Goal: Task Accomplishment & Management: Use online tool/utility

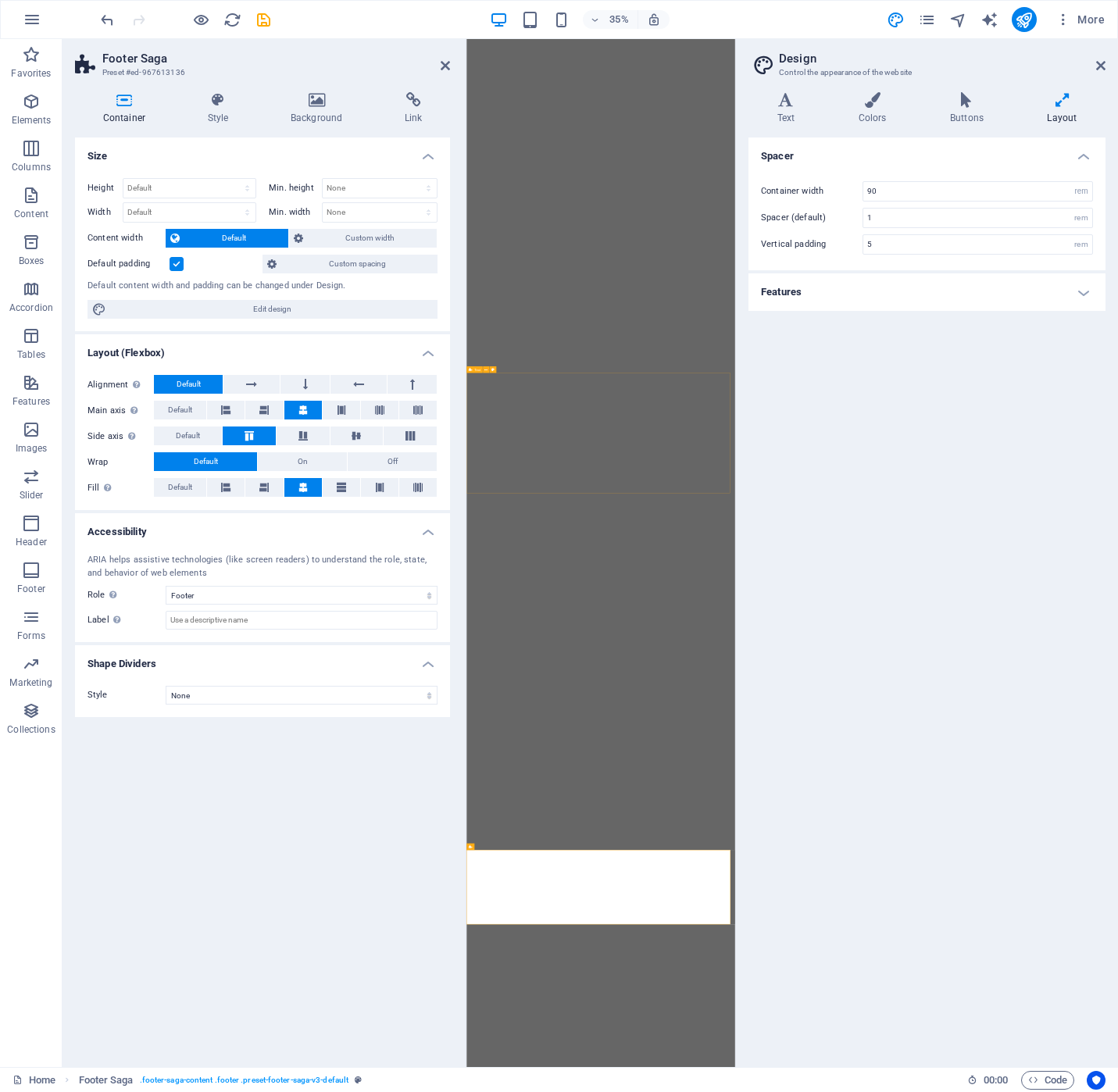
select select "footer"
select select "rem"
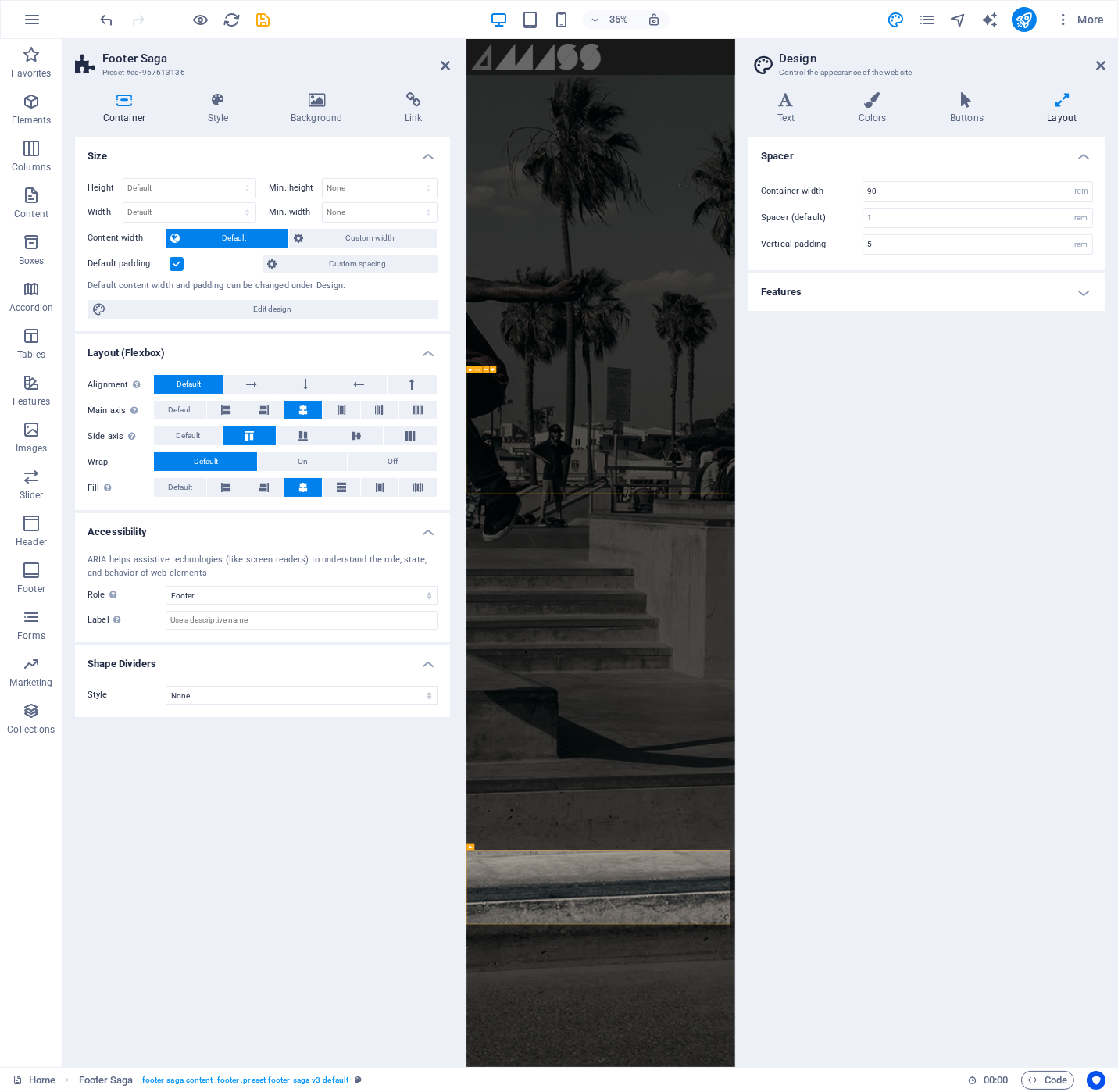
scroll to position [1983, 0]
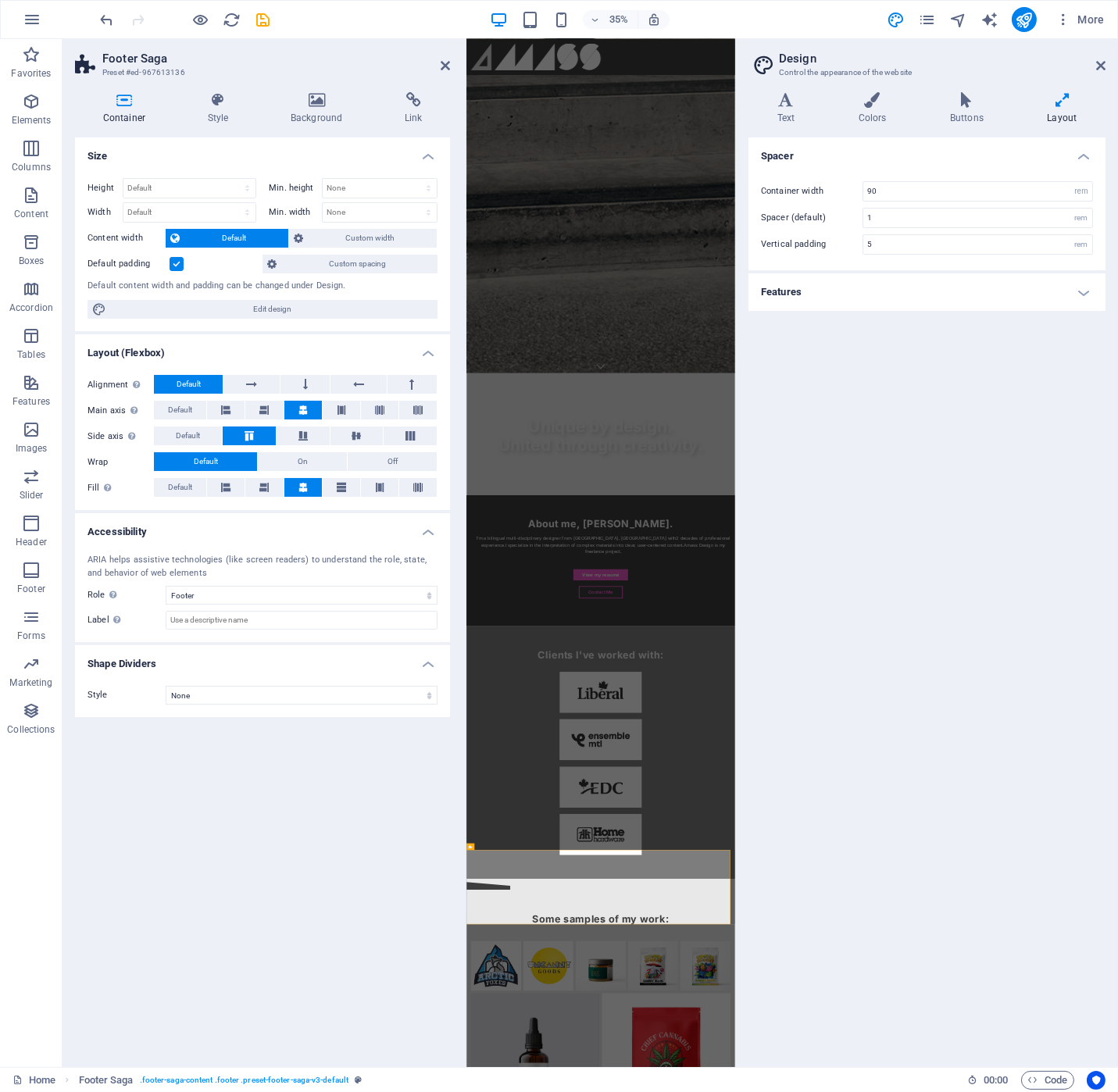
click at [1106, 57] on aside "Design Control the appearance of the website Variants Text Colors Buttons Layou…" at bounding box center [927, 553] width 383 height 1028
click at [1099, 66] on icon at bounding box center [1100, 65] width 9 height 13
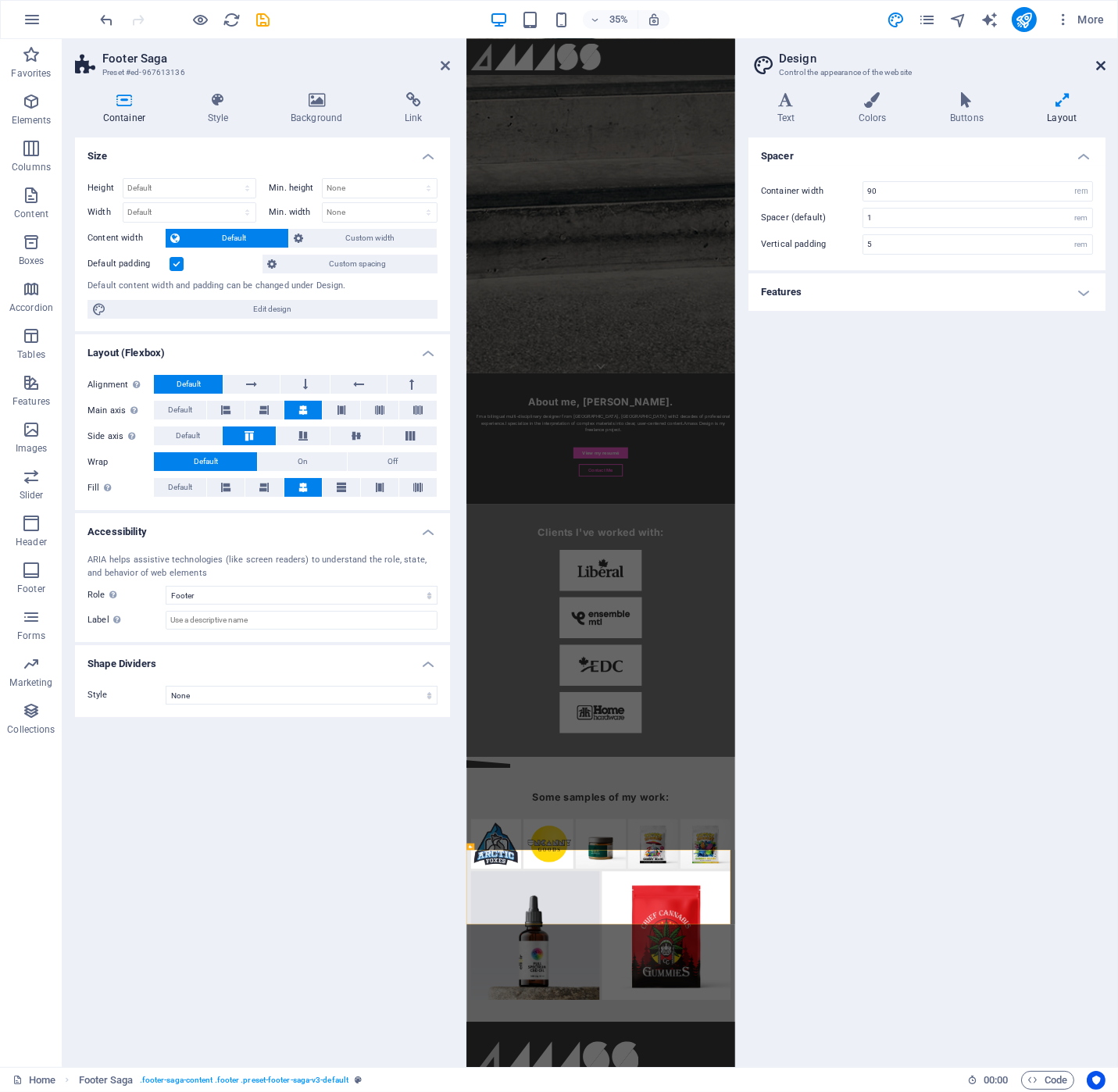
scroll to position [1982, 0]
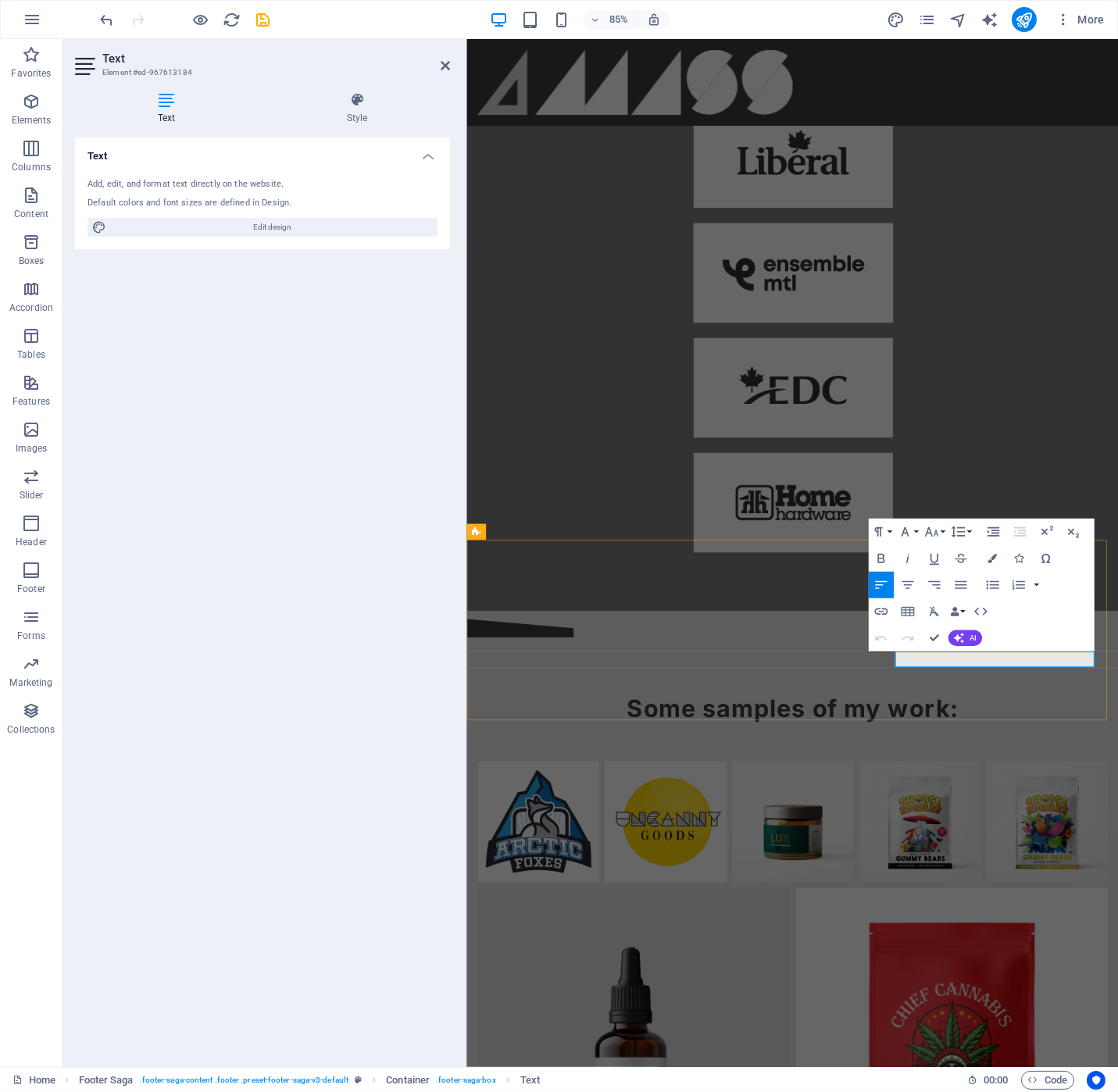
drag, startPoint x: 1079, startPoint y: 769, endPoint x: 1185, endPoint y: 775, distance: 106.2
click at [878, 609] on icon "button" at bounding box center [881, 612] width 13 height 7
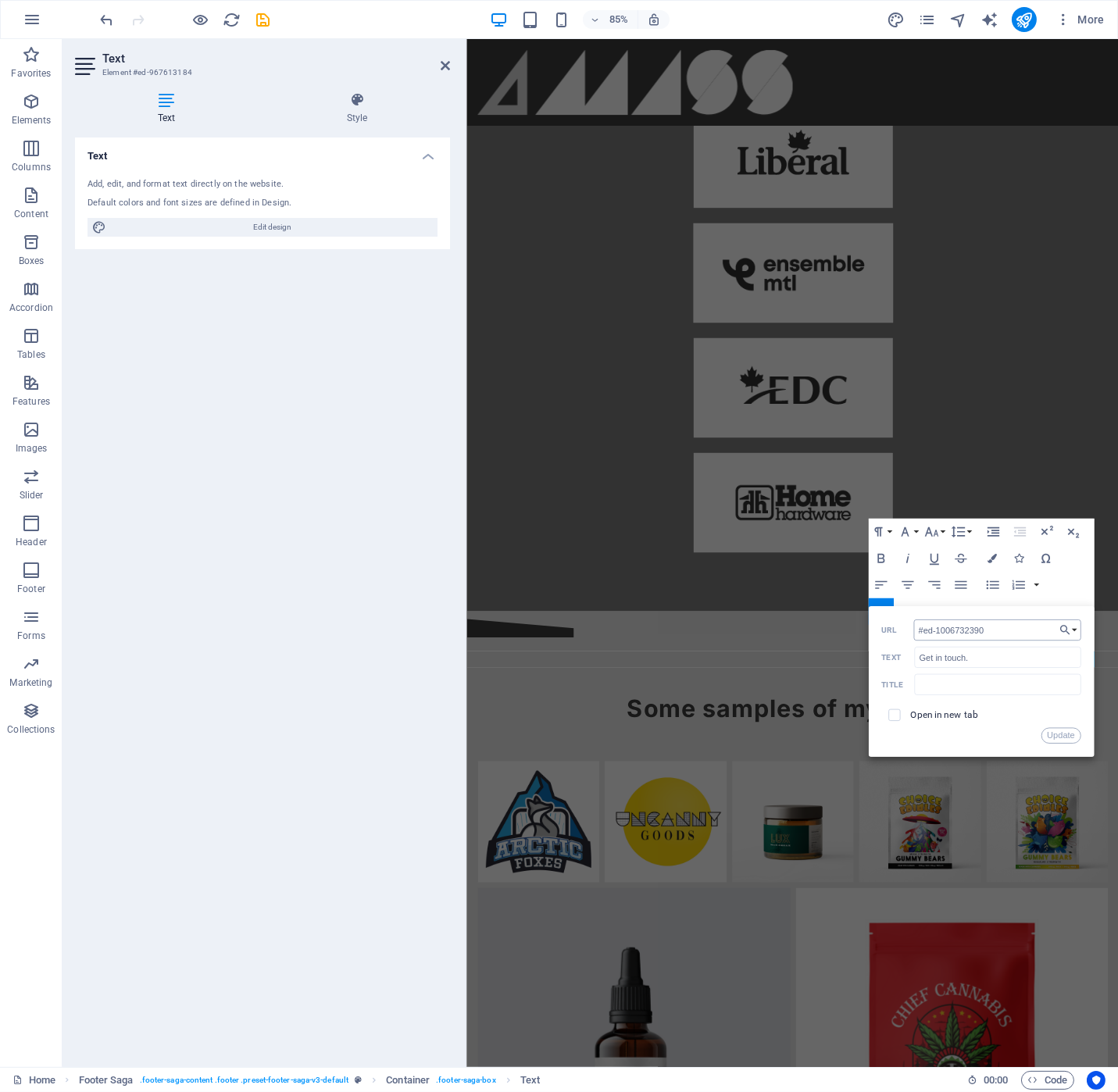
click at [1011, 632] on input "#ed-1006732390" at bounding box center [997, 629] width 167 height 21
click at [1074, 631] on button "Choose Link" at bounding box center [1068, 629] width 25 height 21
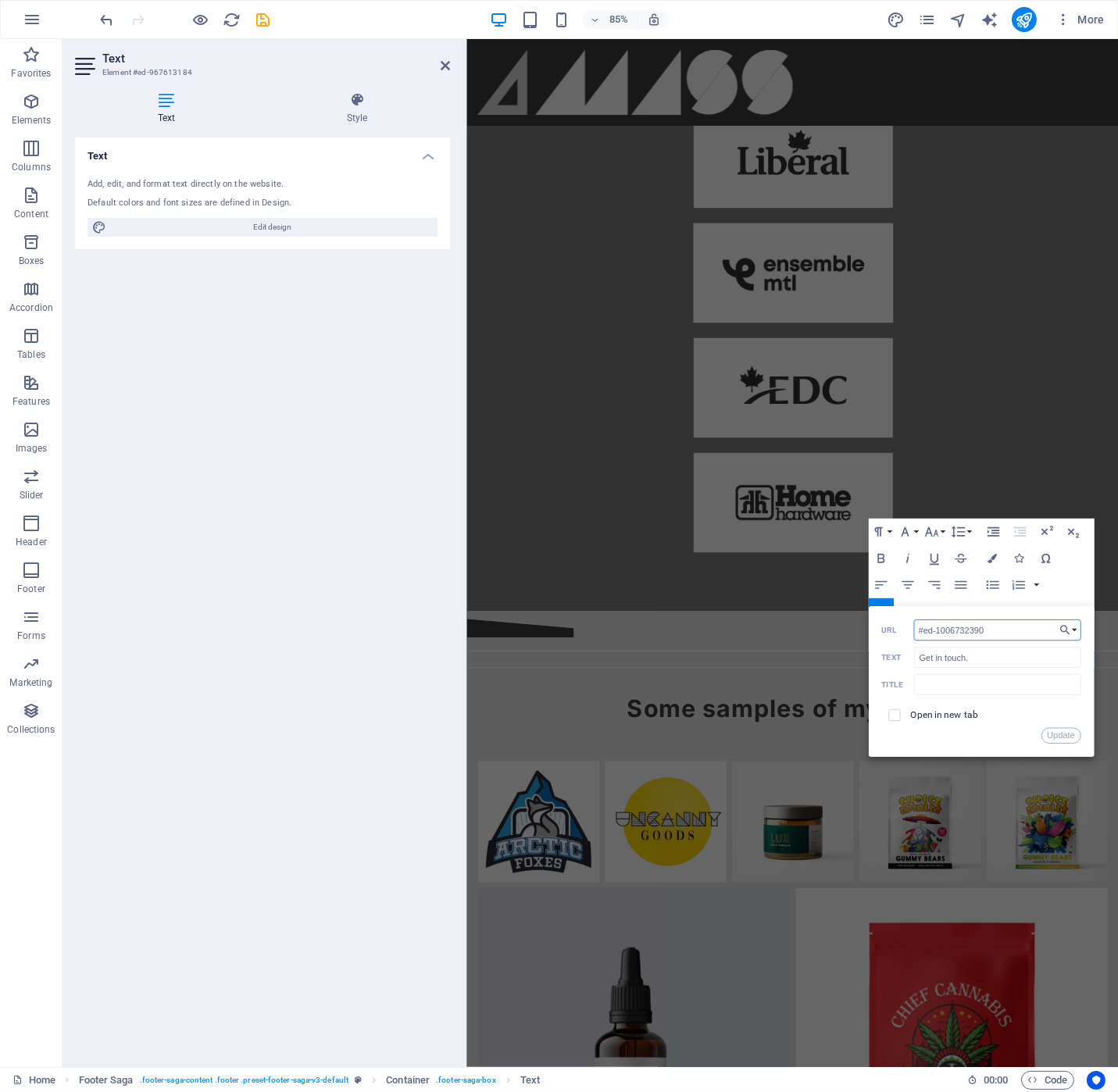
click at [990, 633] on input "#ed-1006732390" at bounding box center [997, 629] width 167 height 21
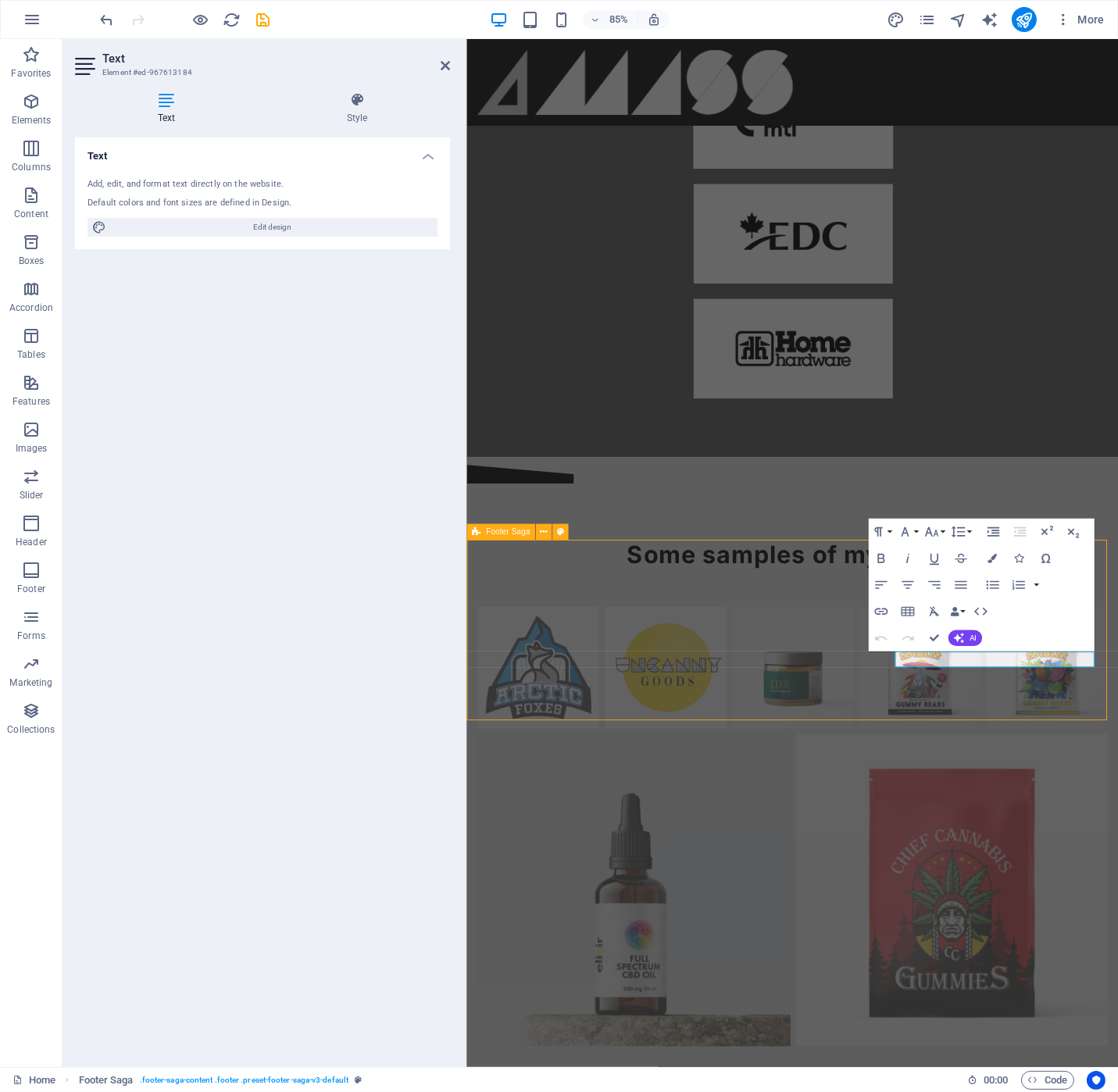
scroll to position [2035, 0]
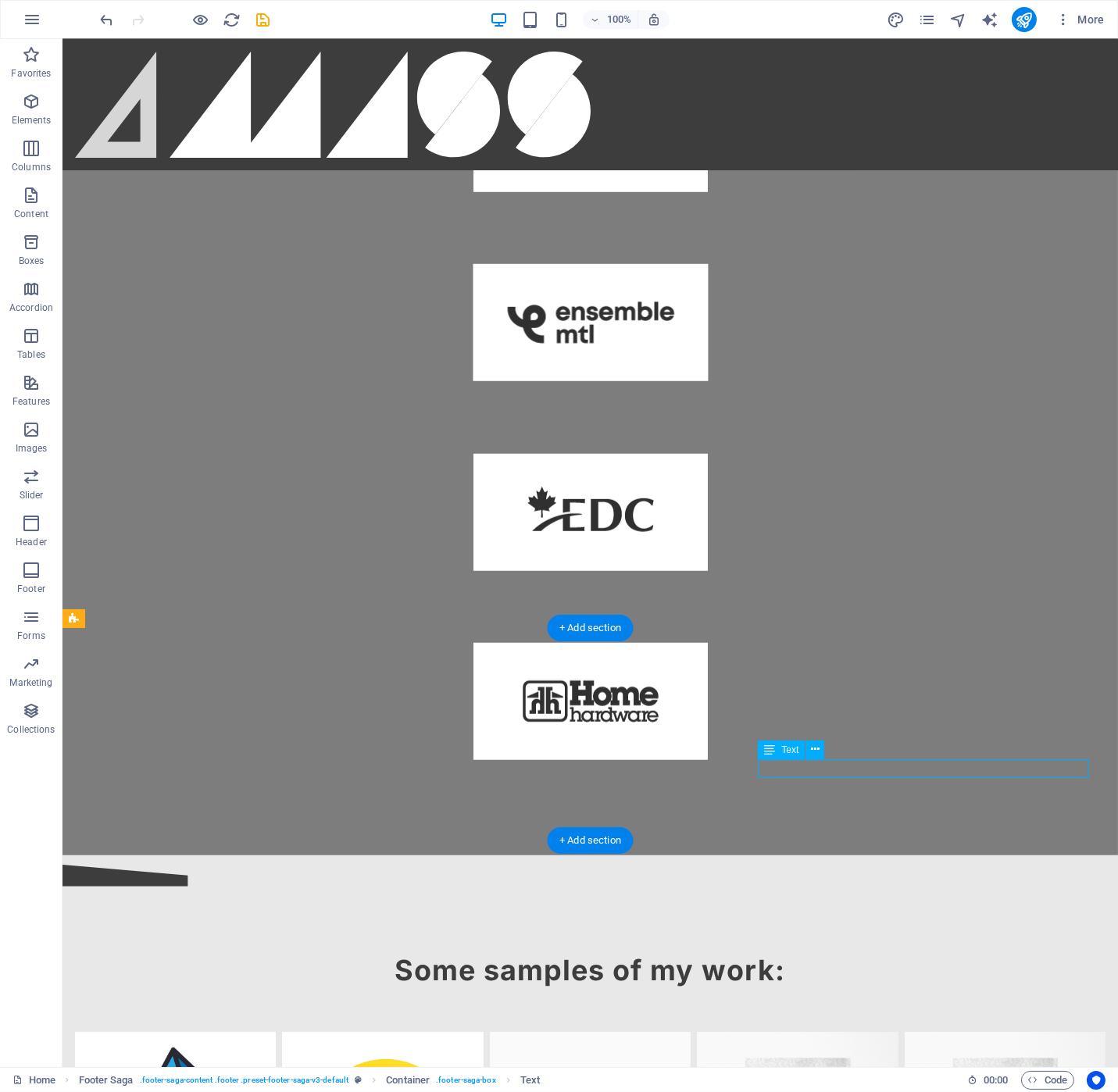
scroll to position [1982, 0]
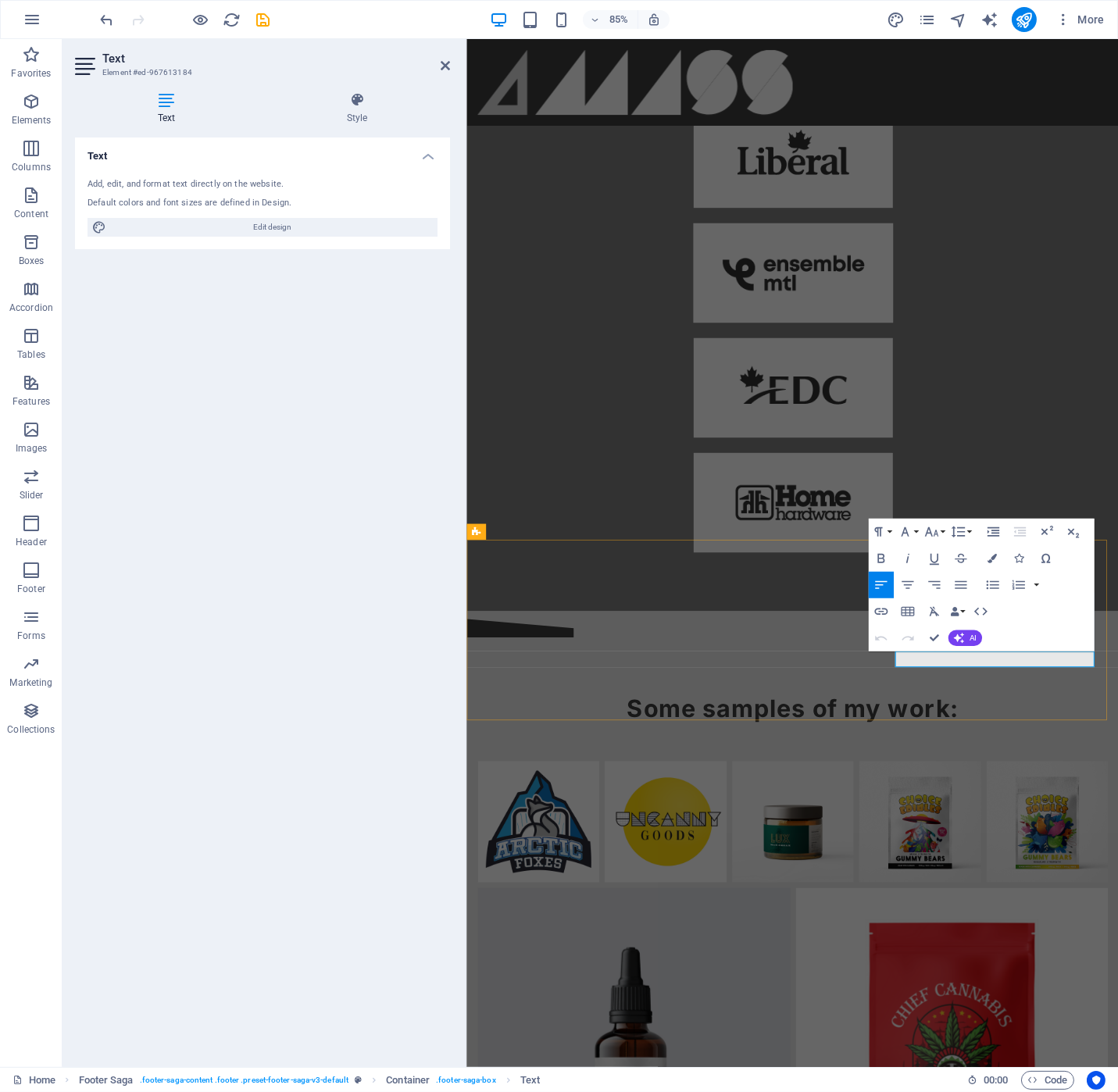
drag, startPoint x: 1163, startPoint y: 774, endPoint x: 1084, endPoint y: 773, distance: 79.0
click at [1051, 633] on icon "button" at bounding box center [1049, 630] width 16 height 16
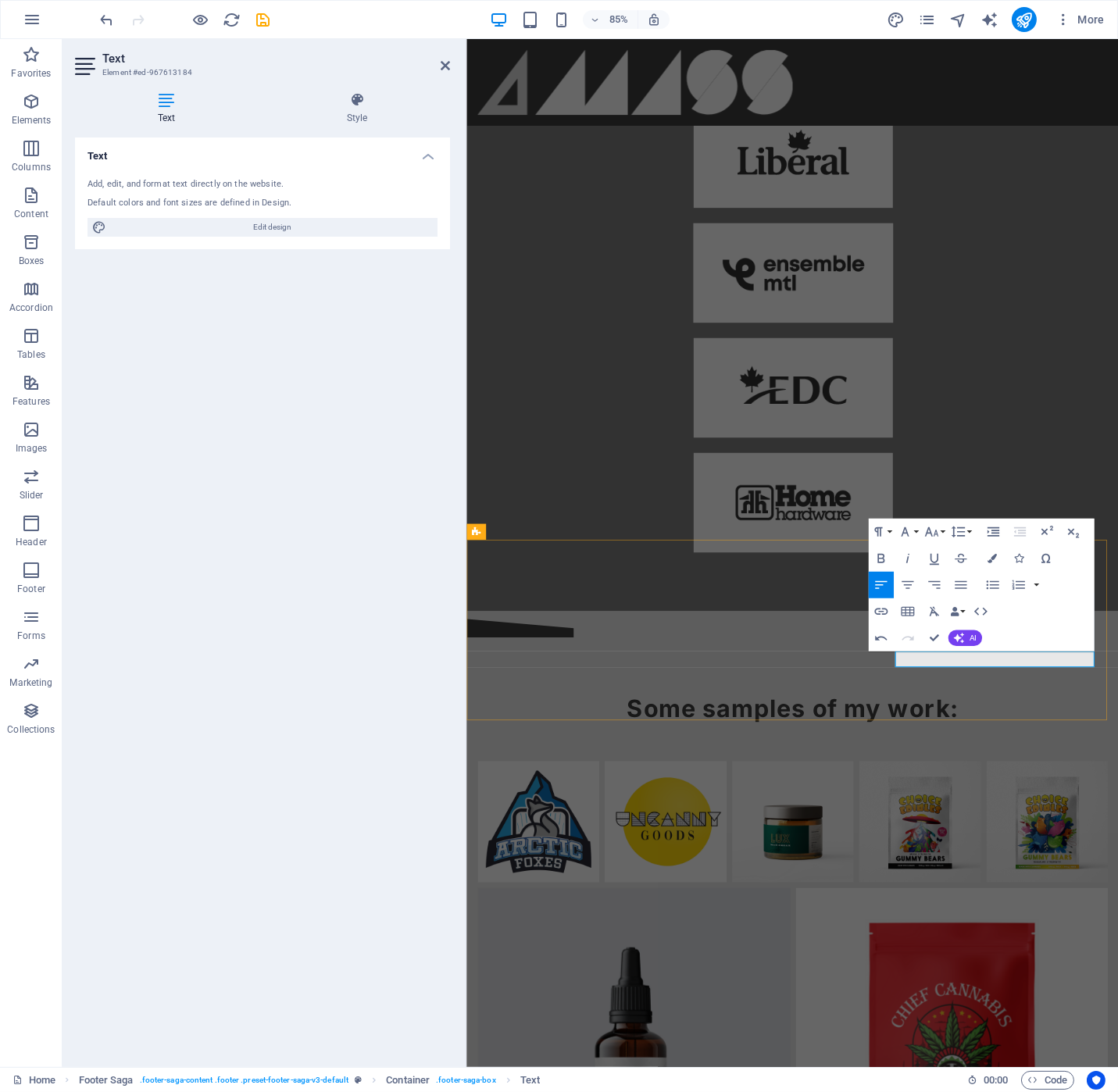
drag, startPoint x: 1153, startPoint y: 769, endPoint x: 1075, endPoint y: 769, distance: 78.0
click at [886, 612] on icon "button" at bounding box center [881, 612] width 13 height 7
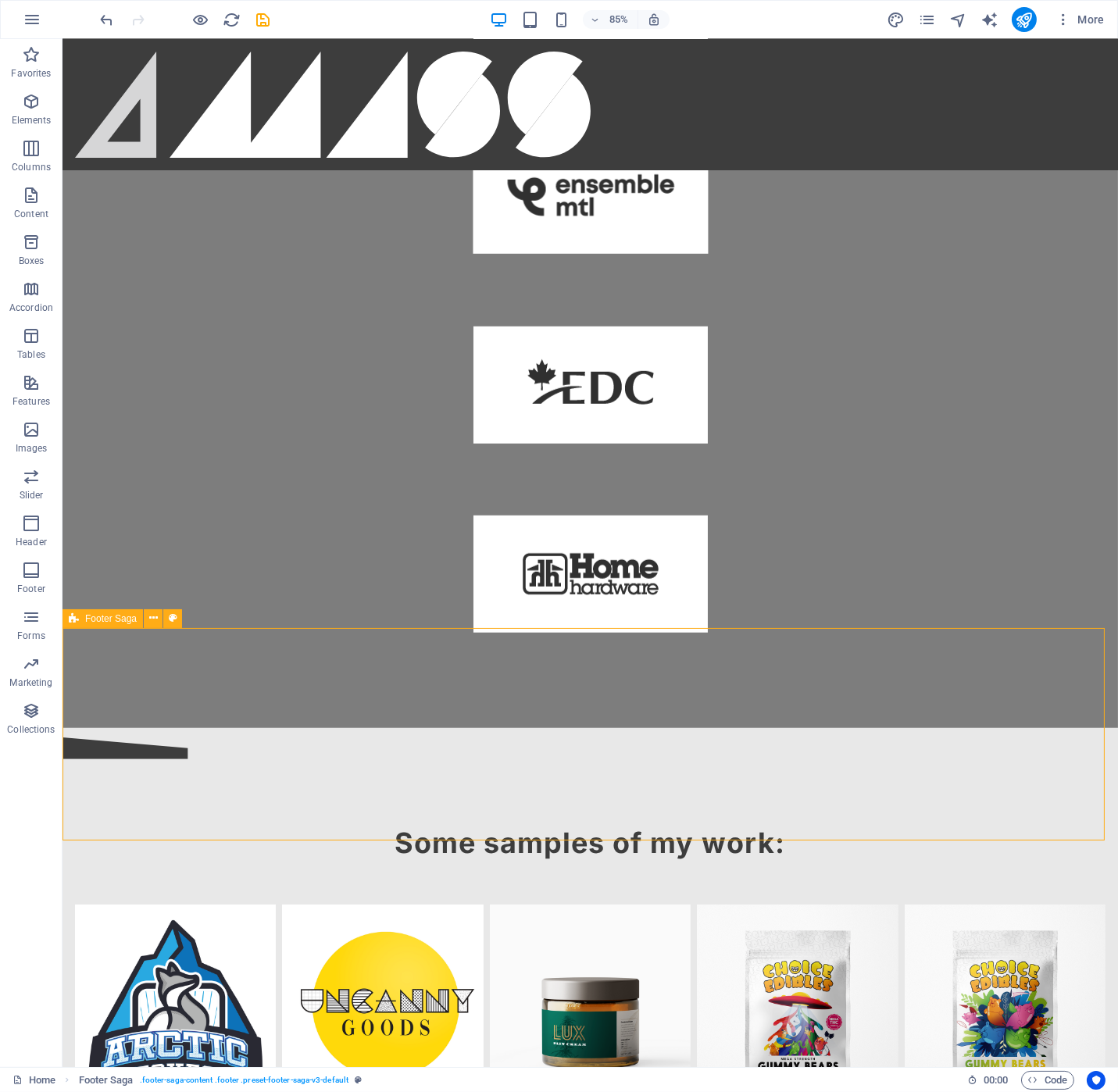
scroll to position [2035, 0]
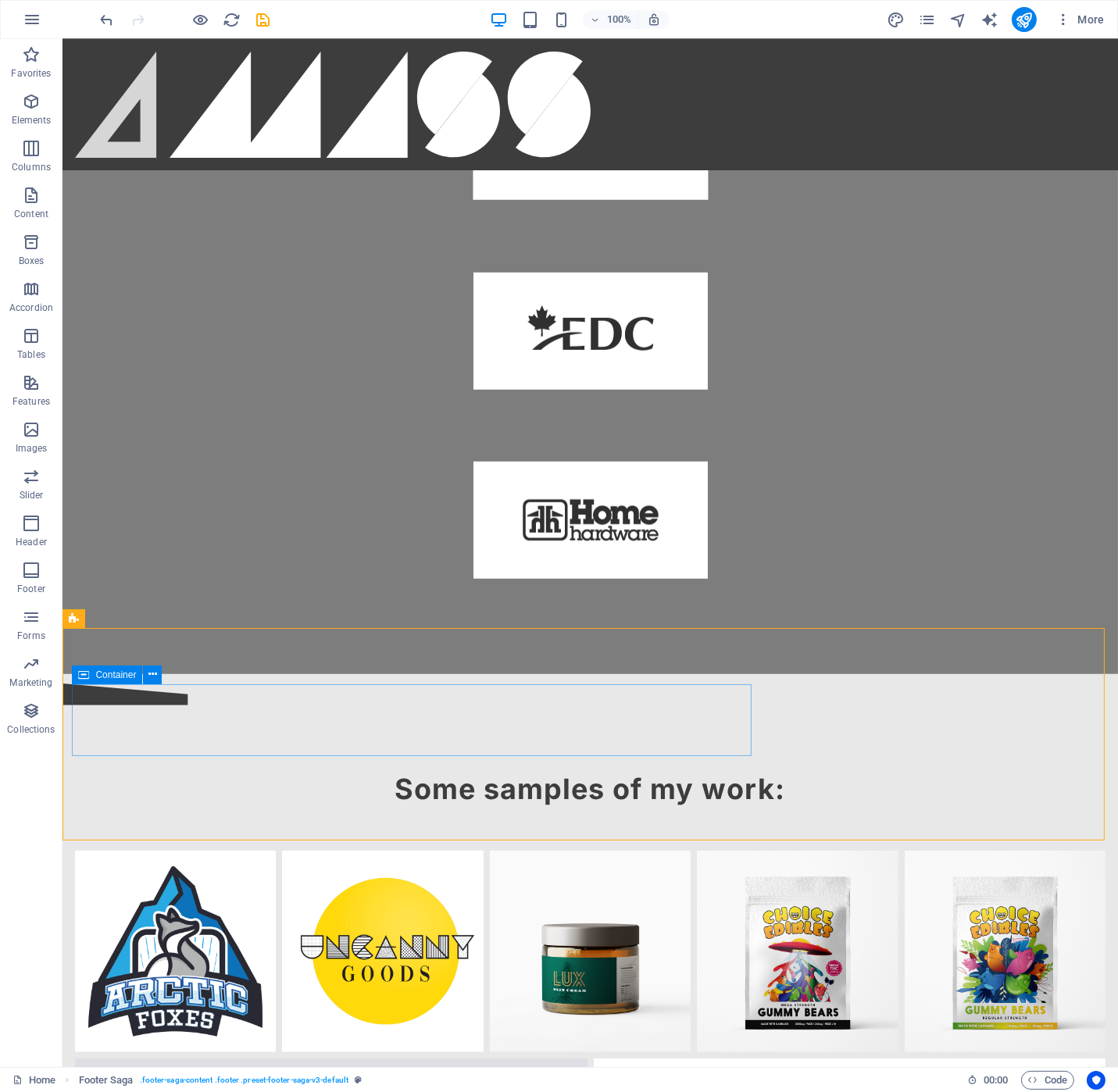
click at [100, 678] on span "Container" at bounding box center [115, 674] width 41 height 9
click at [152, 673] on icon at bounding box center [153, 675] width 8 height 17
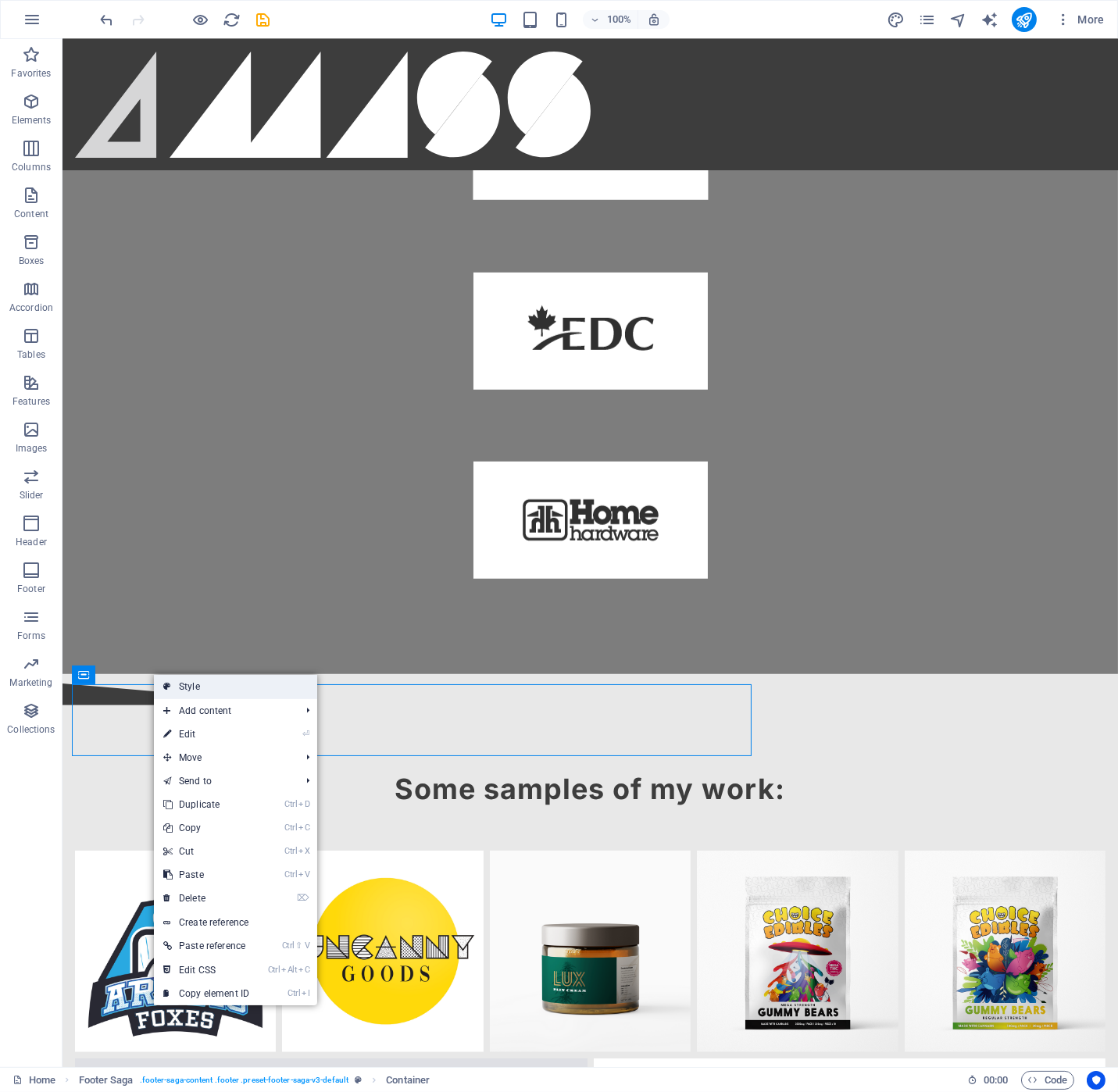
click at [180, 686] on link "Style" at bounding box center [235, 687] width 163 height 23
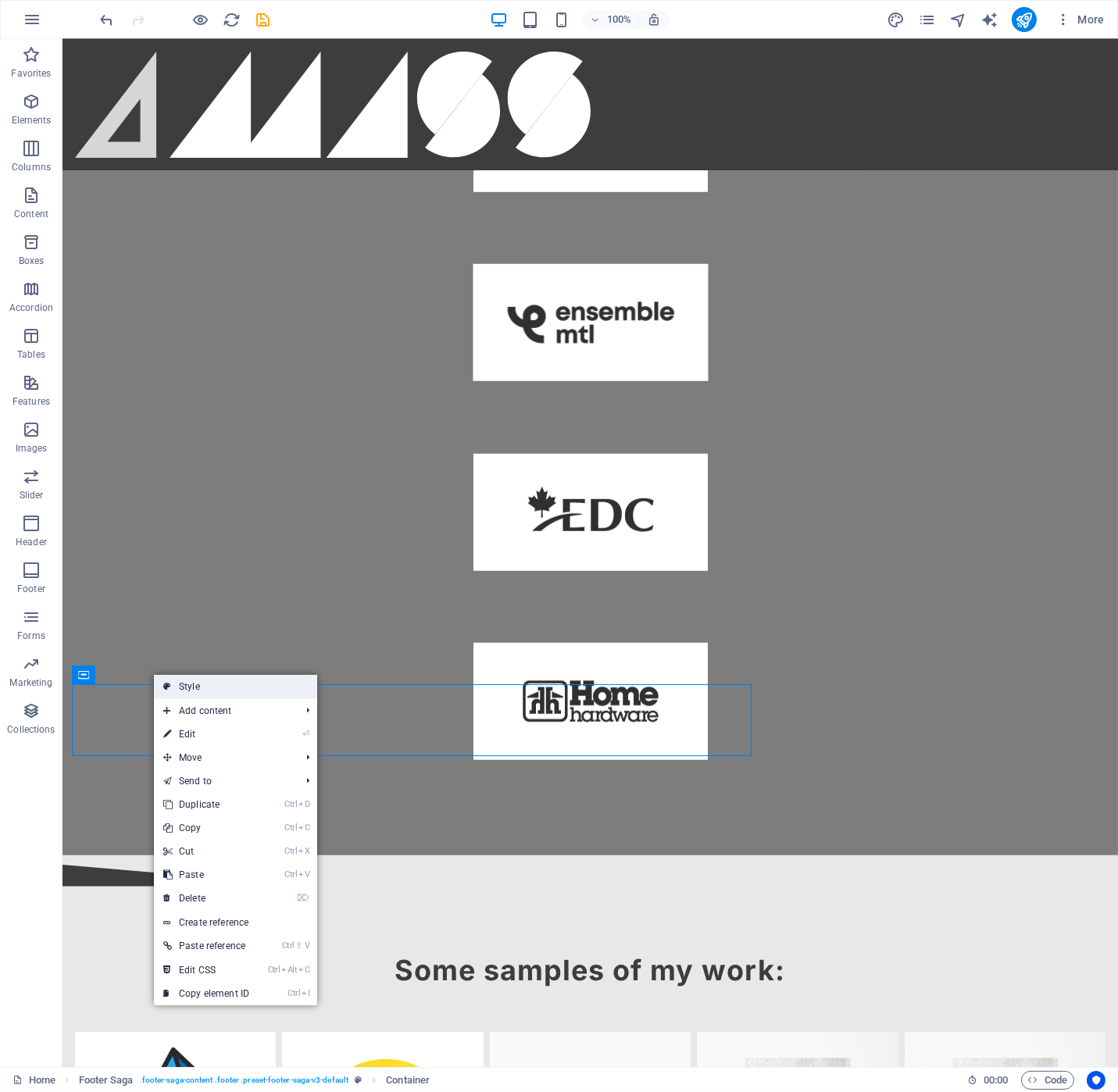
select select "rem"
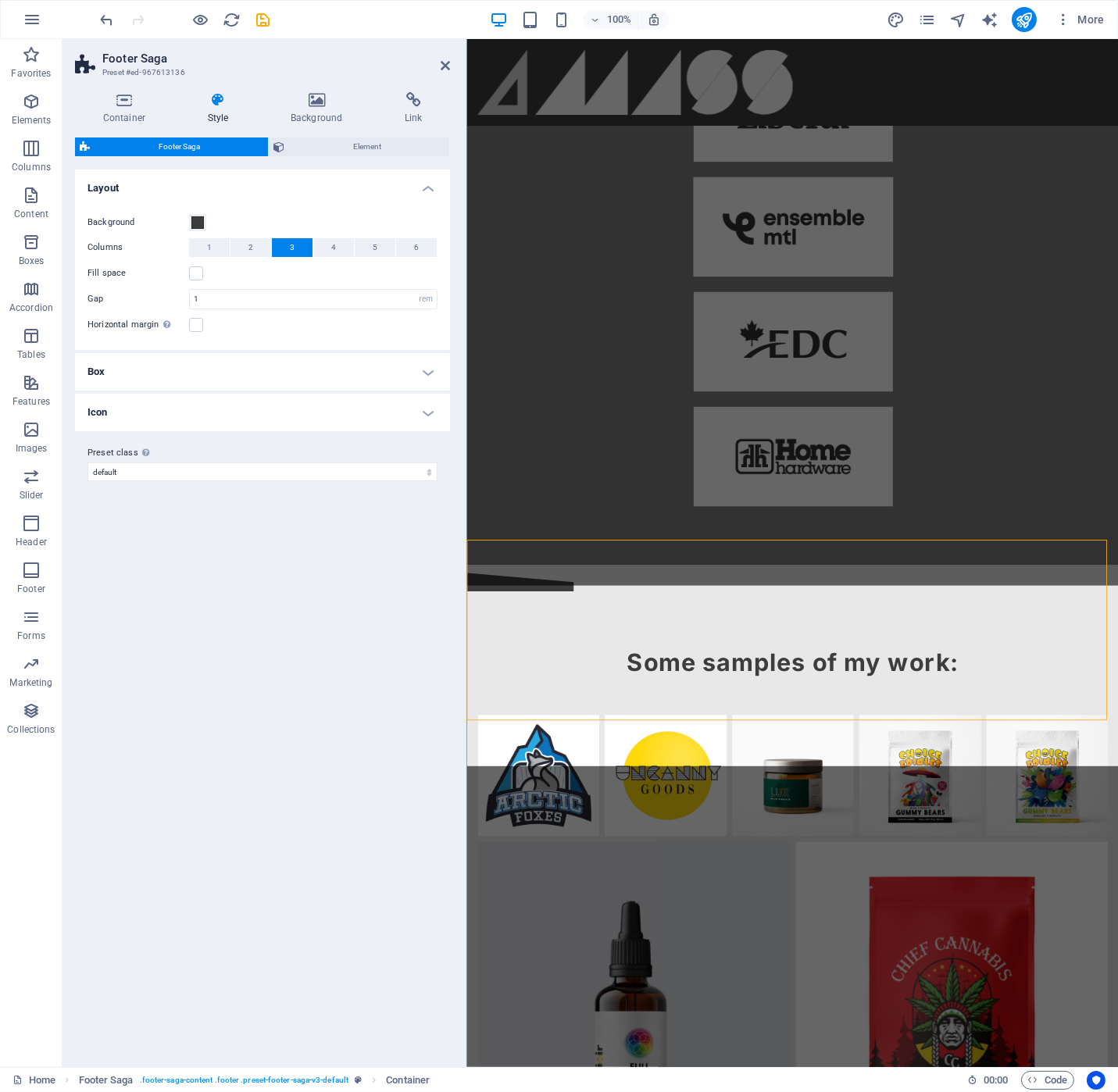
scroll to position [1982, 0]
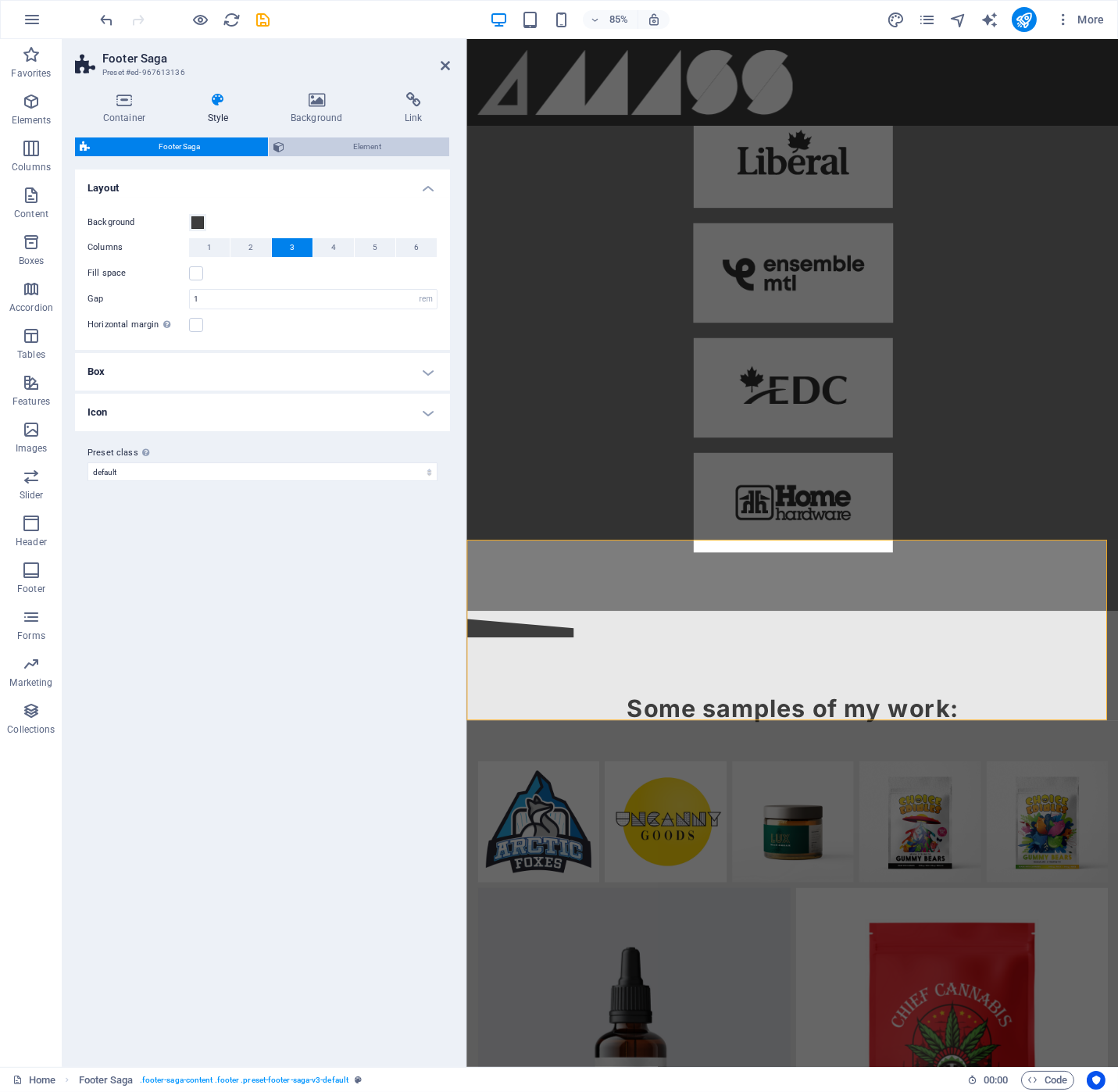
click at [314, 150] on span "Element" at bounding box center [367, 147] width 155 height 18
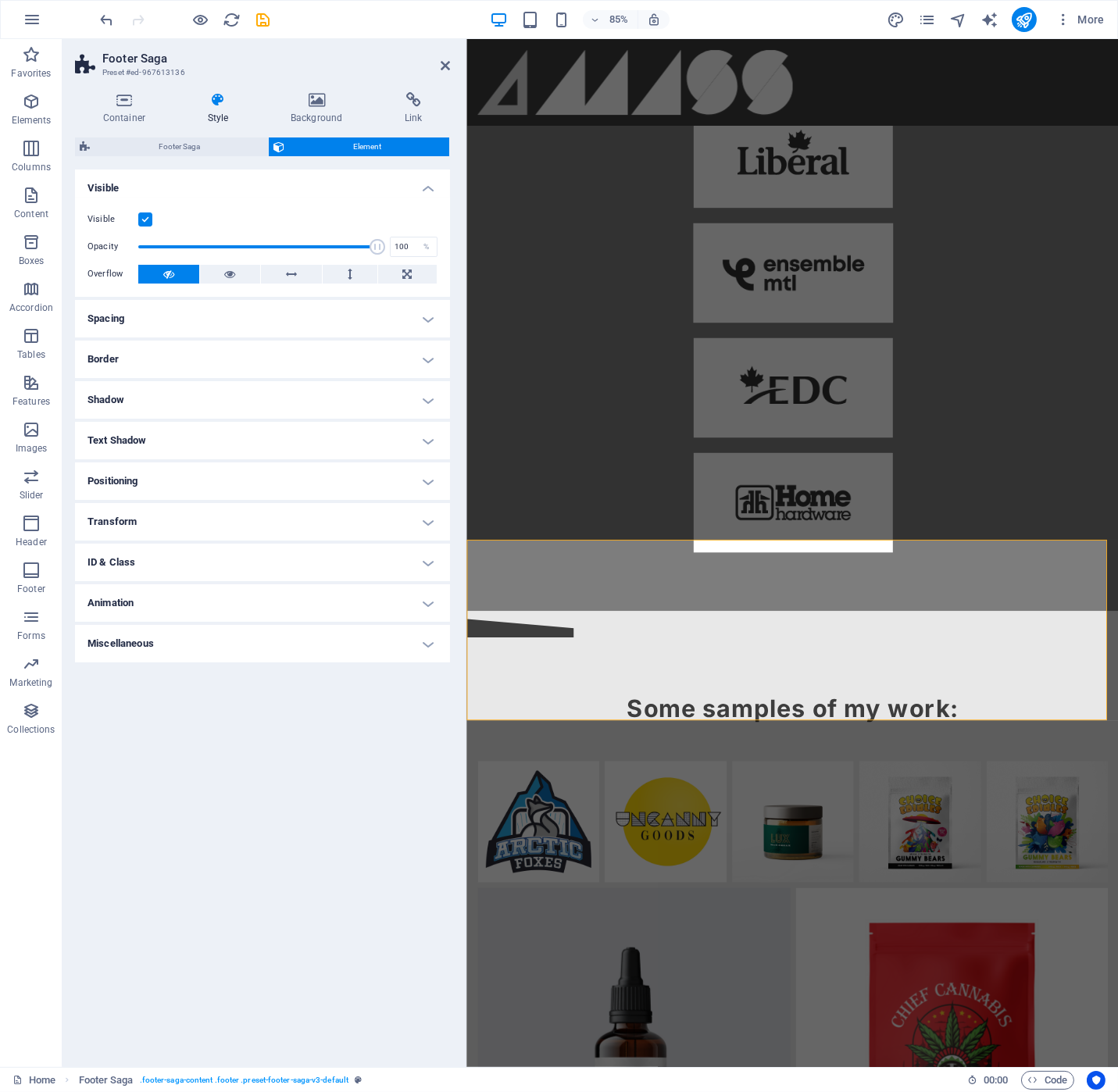
click at [170, 316] on h4 "Spacing" at bounding box center [262, 318] width 375 height 38
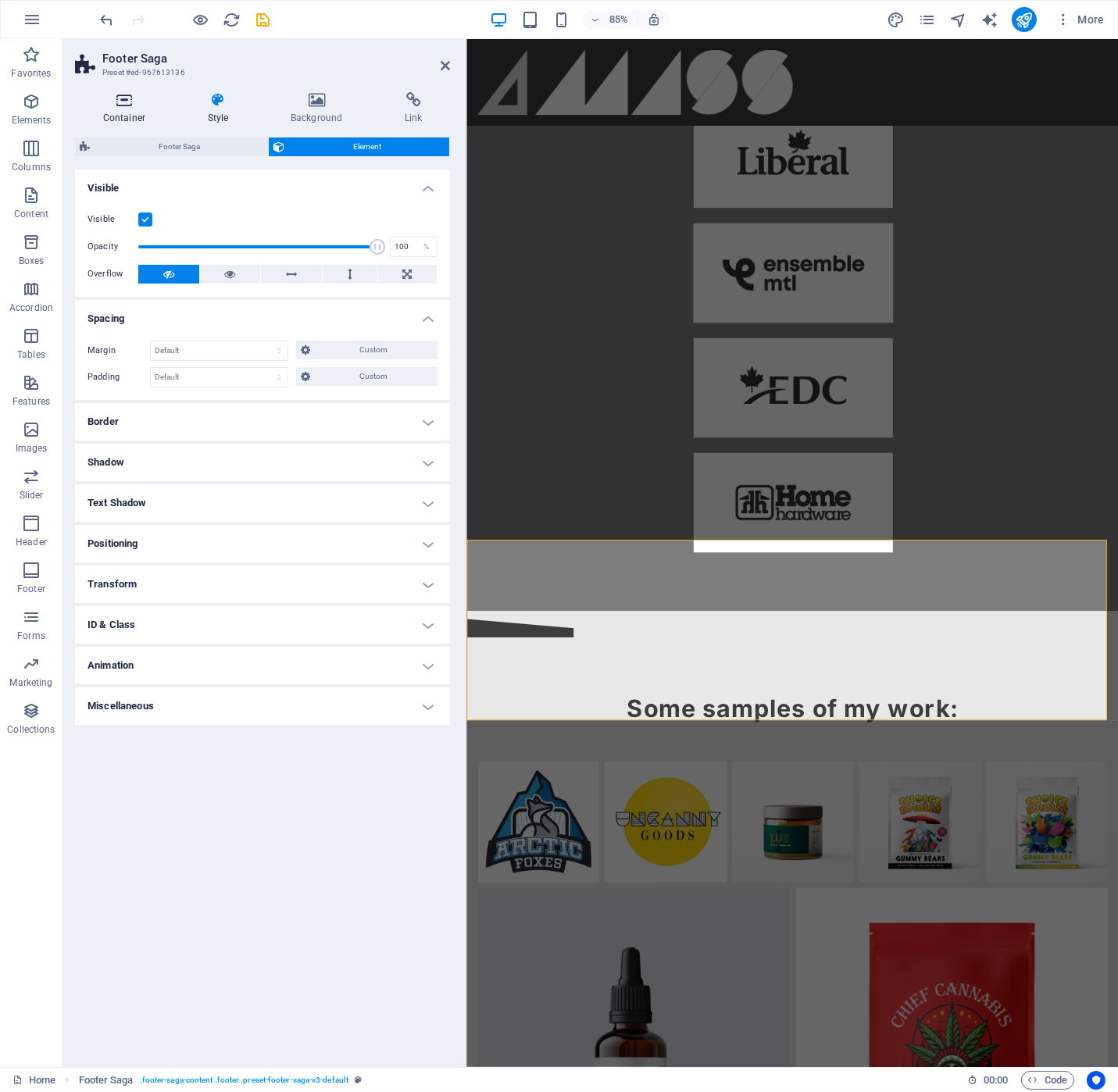
click at [118, 106] on icon at bounding box center [125, 99] width 99 height 16
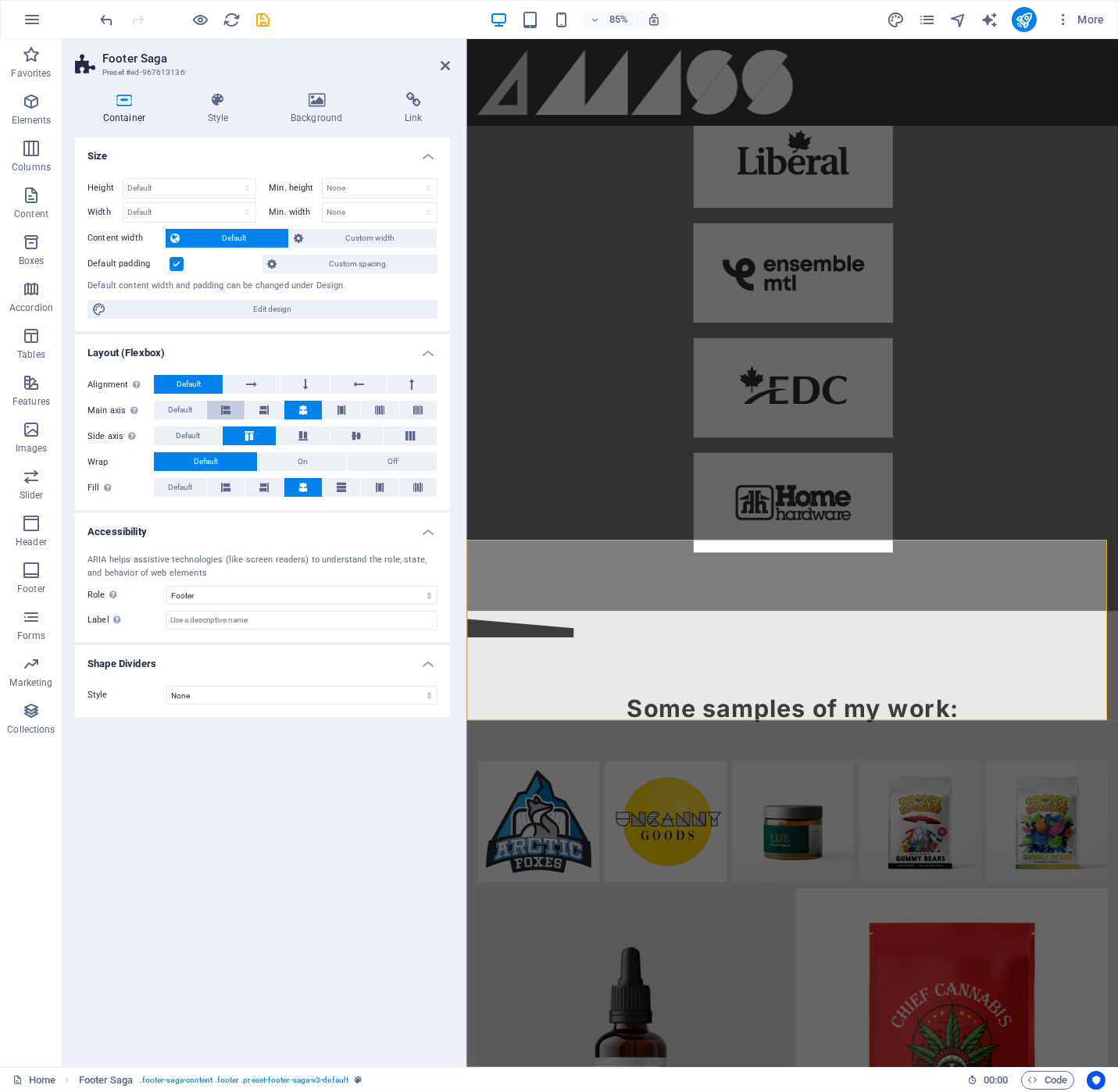
click at [222, 407] on icon at bounding box center [226, 410] width 9 height 18
click at [307, 409] on icon at bounding box center [302, 410] width 9 height 18
click at [231, 409] on icon at bounding box center [226, 410] width 9 height 18
click at [232, 378] on button at bounding box center [251, 384] width 55 height 18
click at [307, 386] on button at bounding box center [305, 384] width 49 height 18
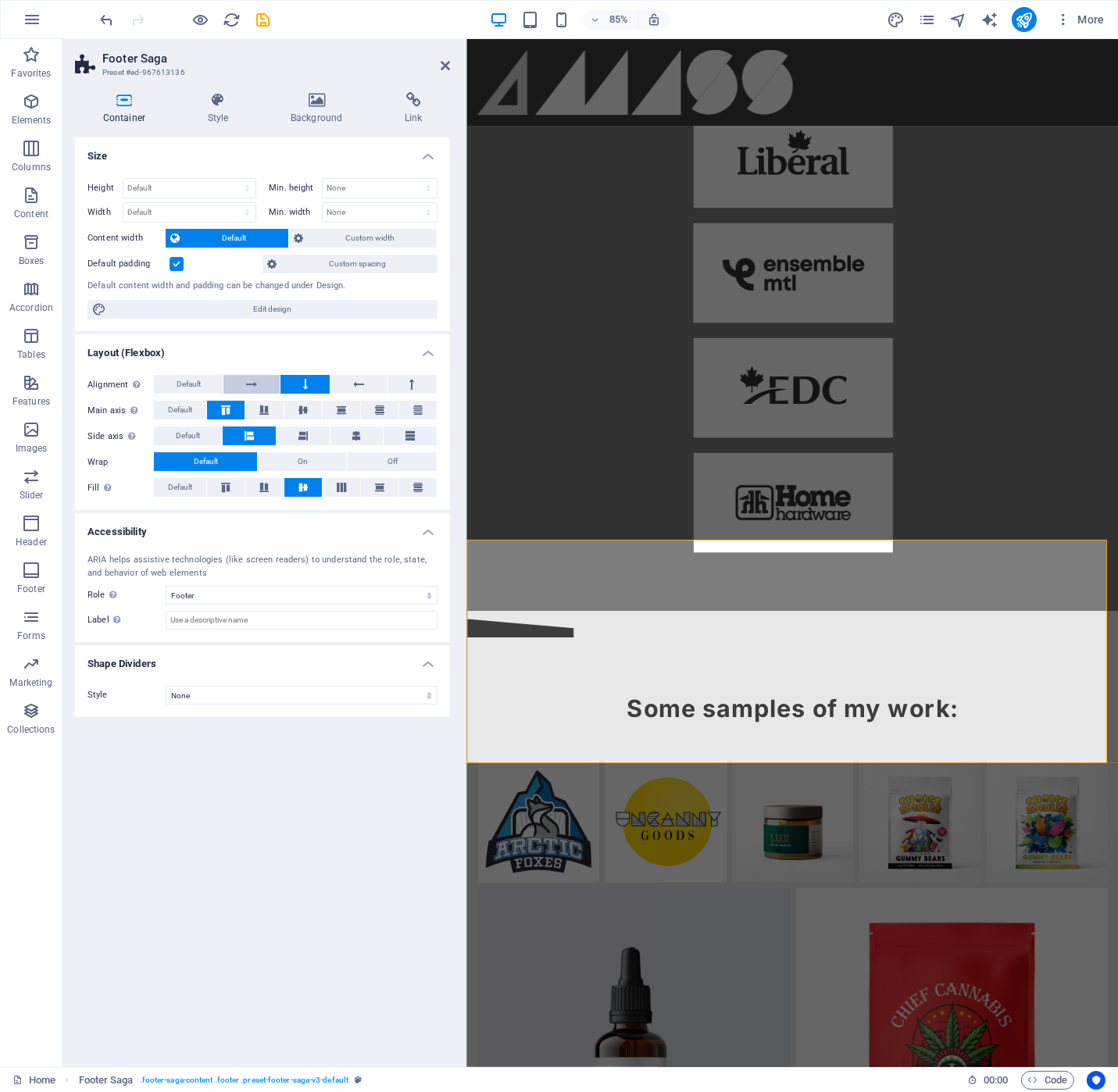
click at [254, 384] on icon at bounding box center [252, 384] width 11 height 18
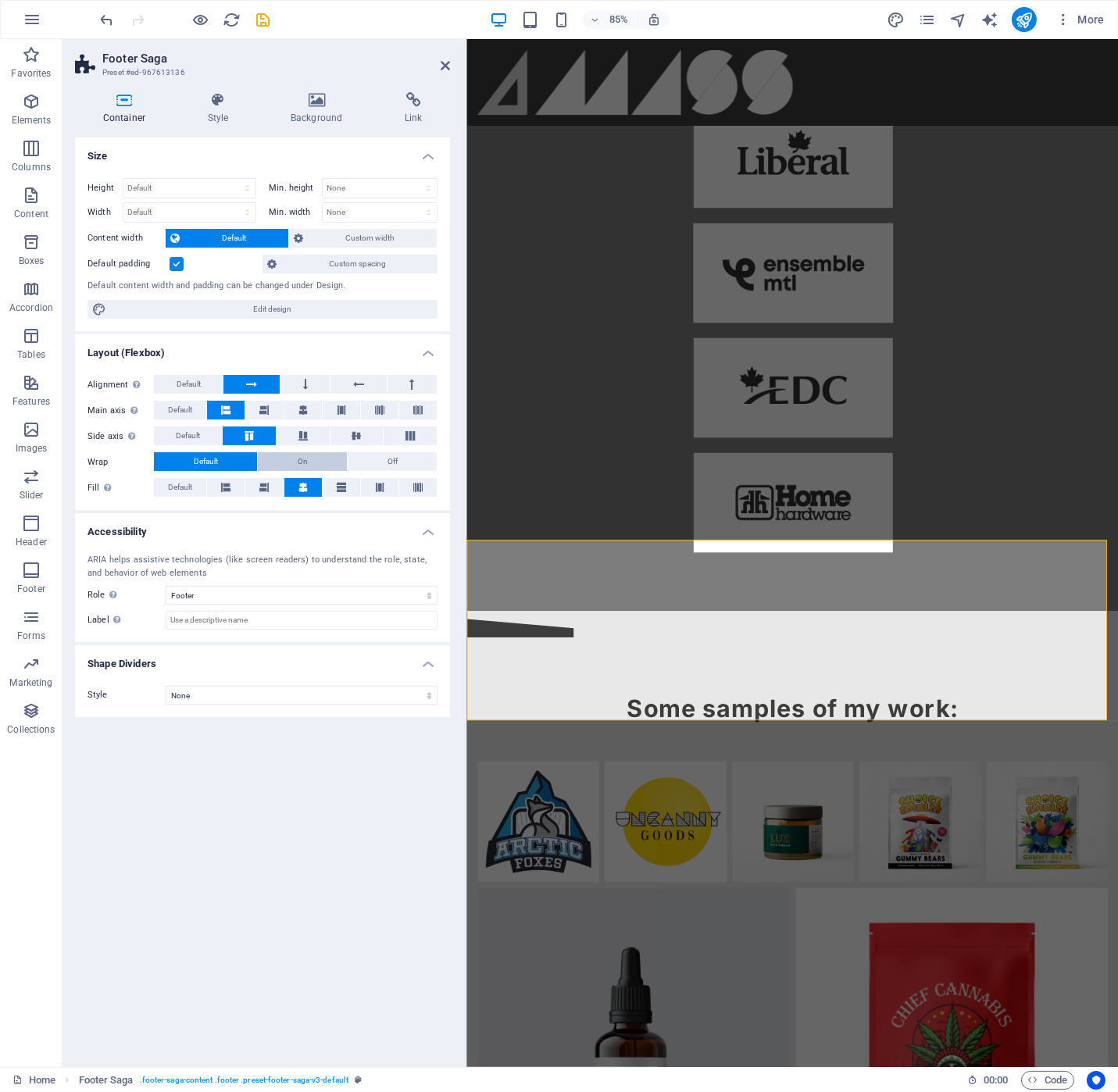
click at [297, 460] on span "On" at bounding box center [302, 461] width 10 height 18
click at [223, 483] on icon at bounding box center [226, 487] width 9 height 18
click at [537, 576] on icon at bounding box center [540, 579] width 7 height 14
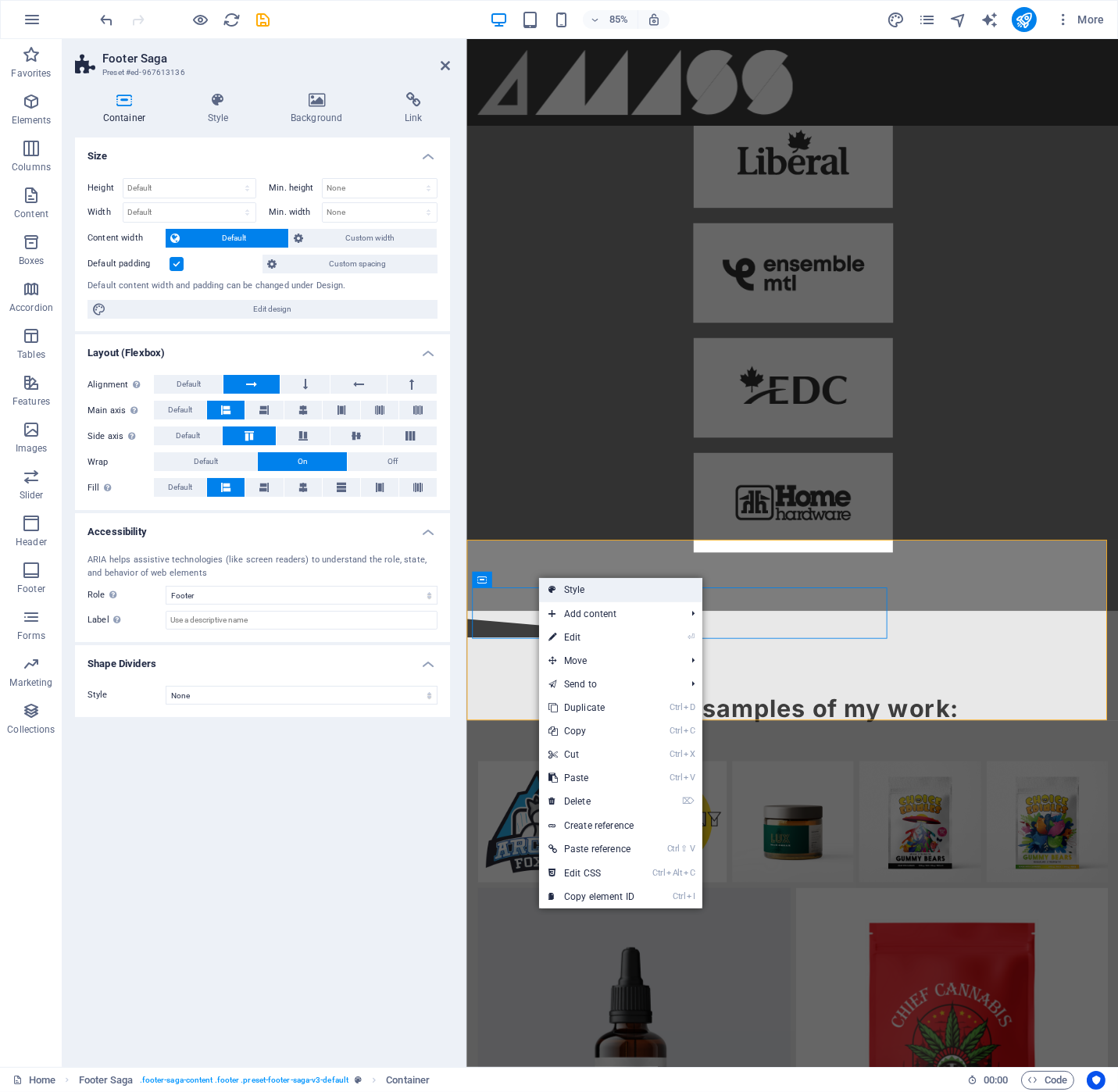
click at [558, 594] on link "Style" at bounding box center [620, 590] width 163 height 23
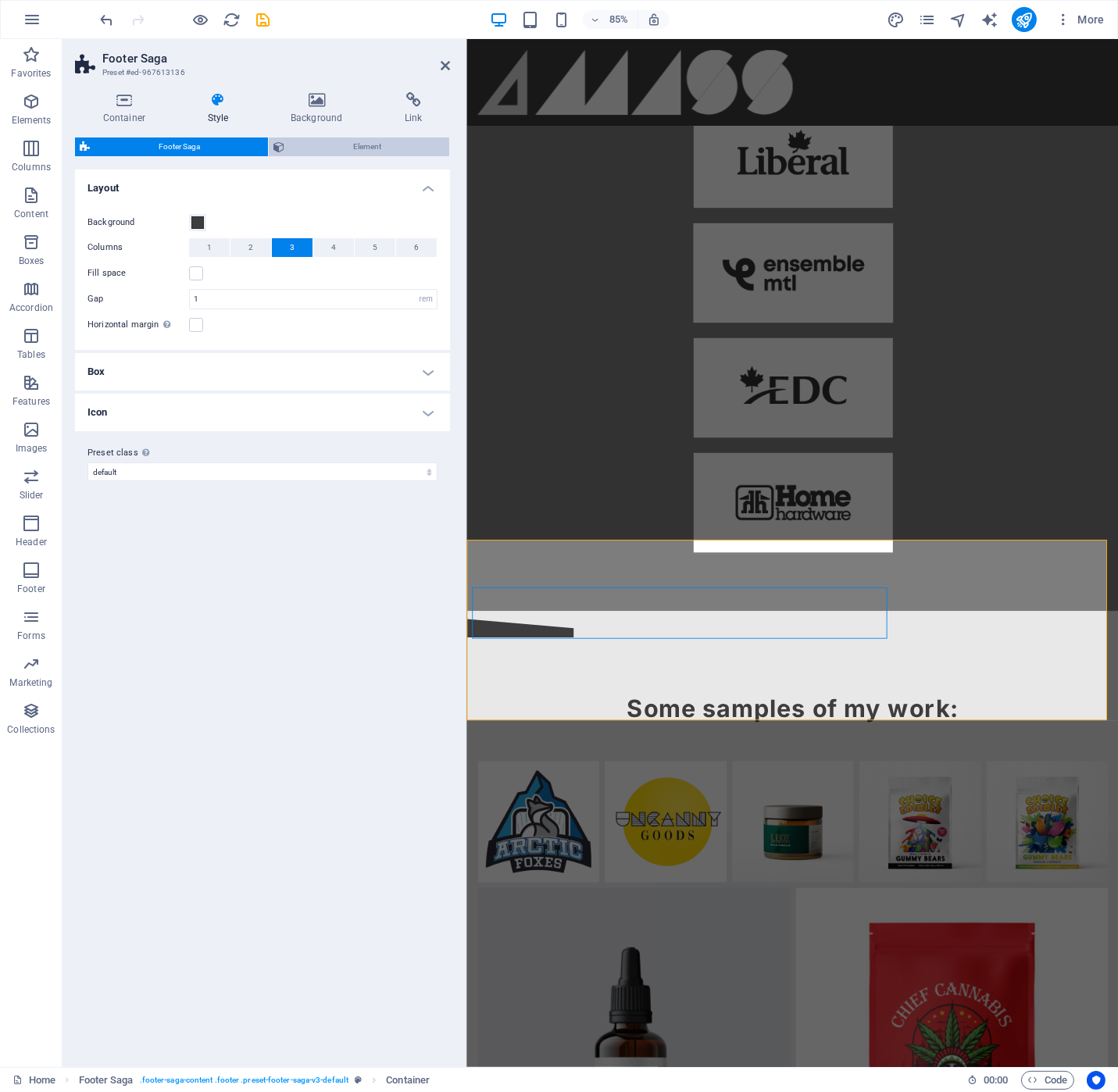
click at [345, 144] on span "Element" at bounding box center [367, 147] width 155 height 18
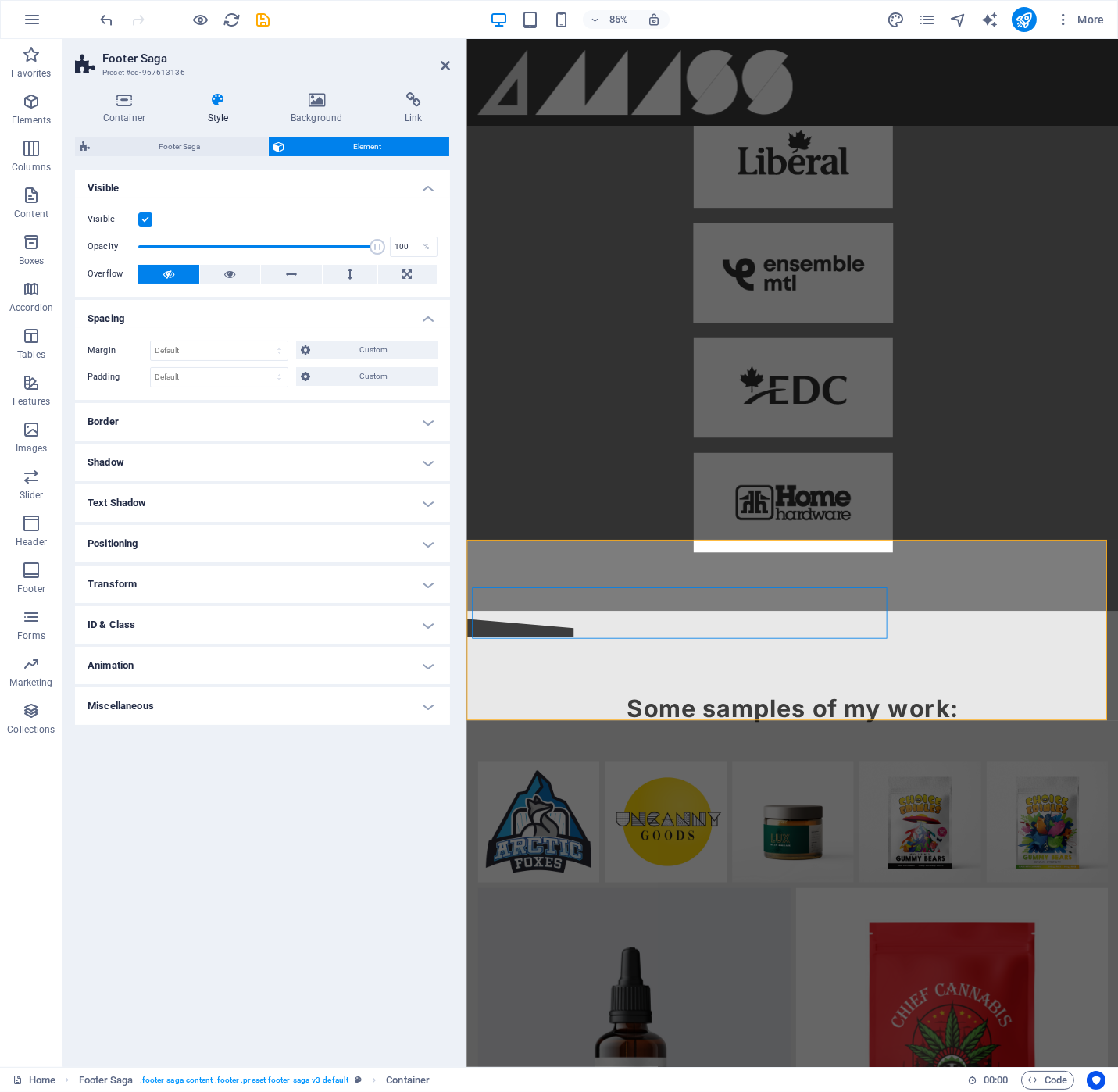
click at [429, 421] on h4 "Border" at bounding box center [262, 421] width 375 height 38
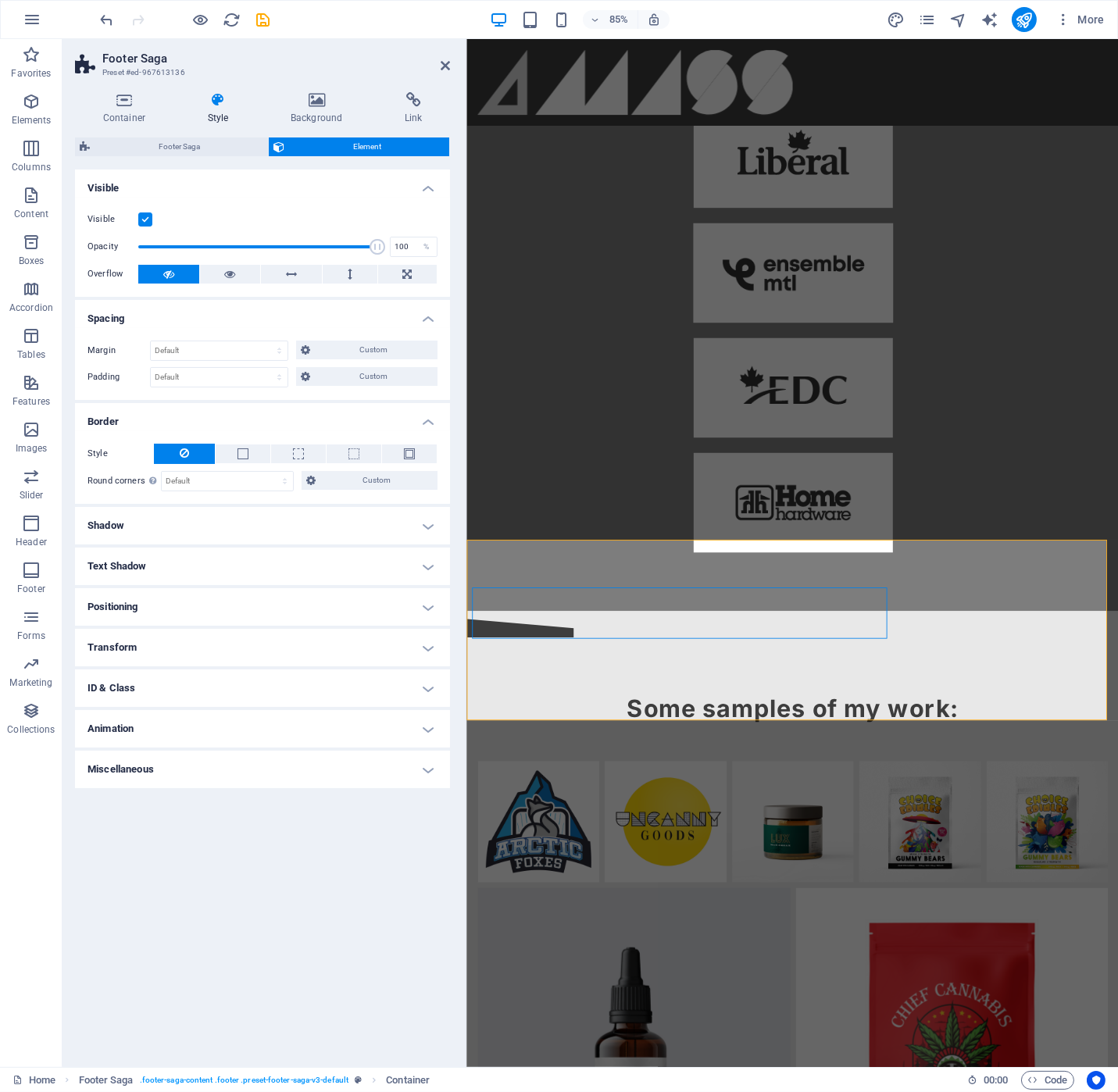
click at [429, 421] on h4 "Border" at bounding box center [262, 417] width 375 height 28
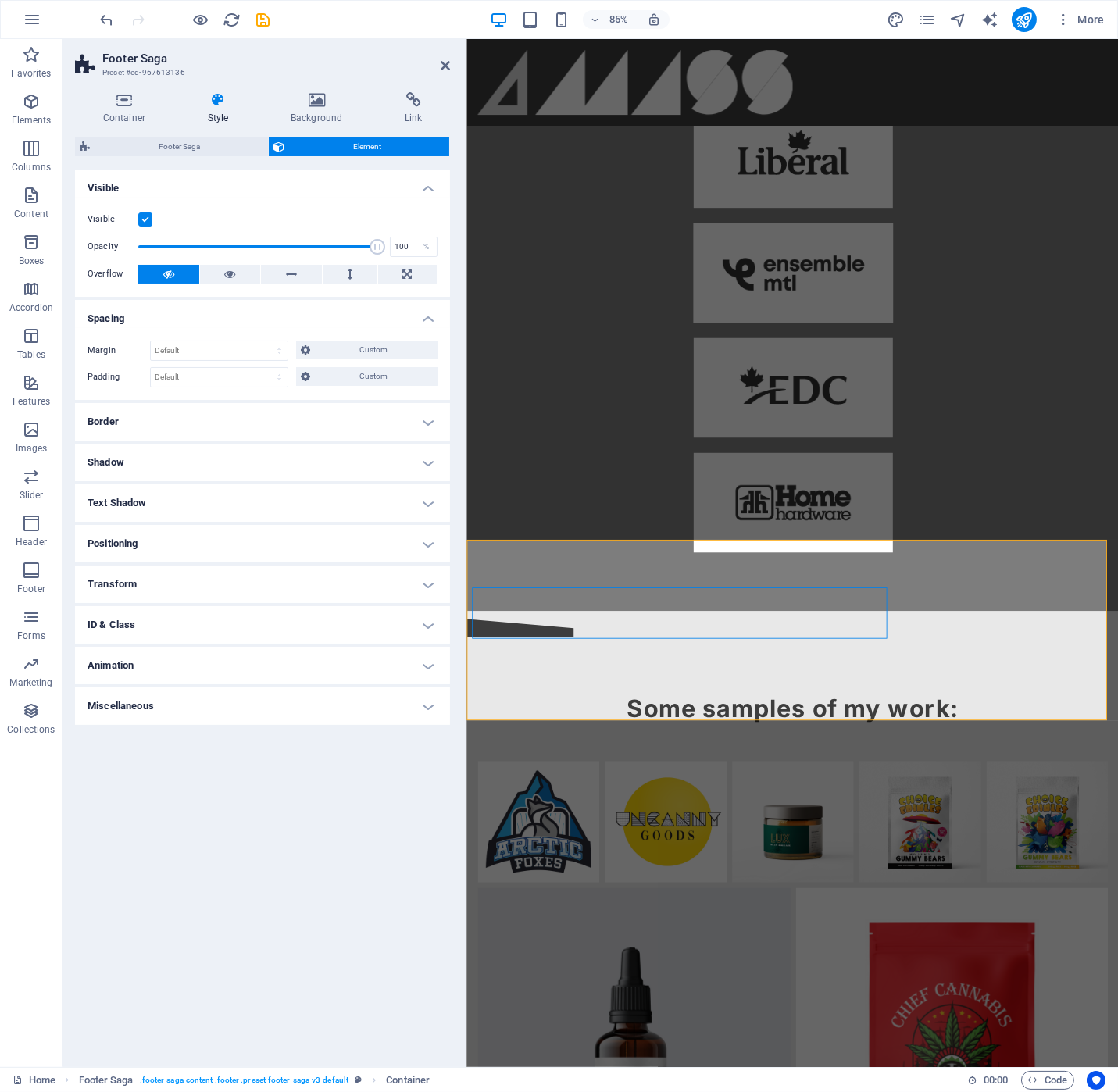
click at [431, 423] on h4 "Border" at bounding box center [262, 421] width 375 height 38
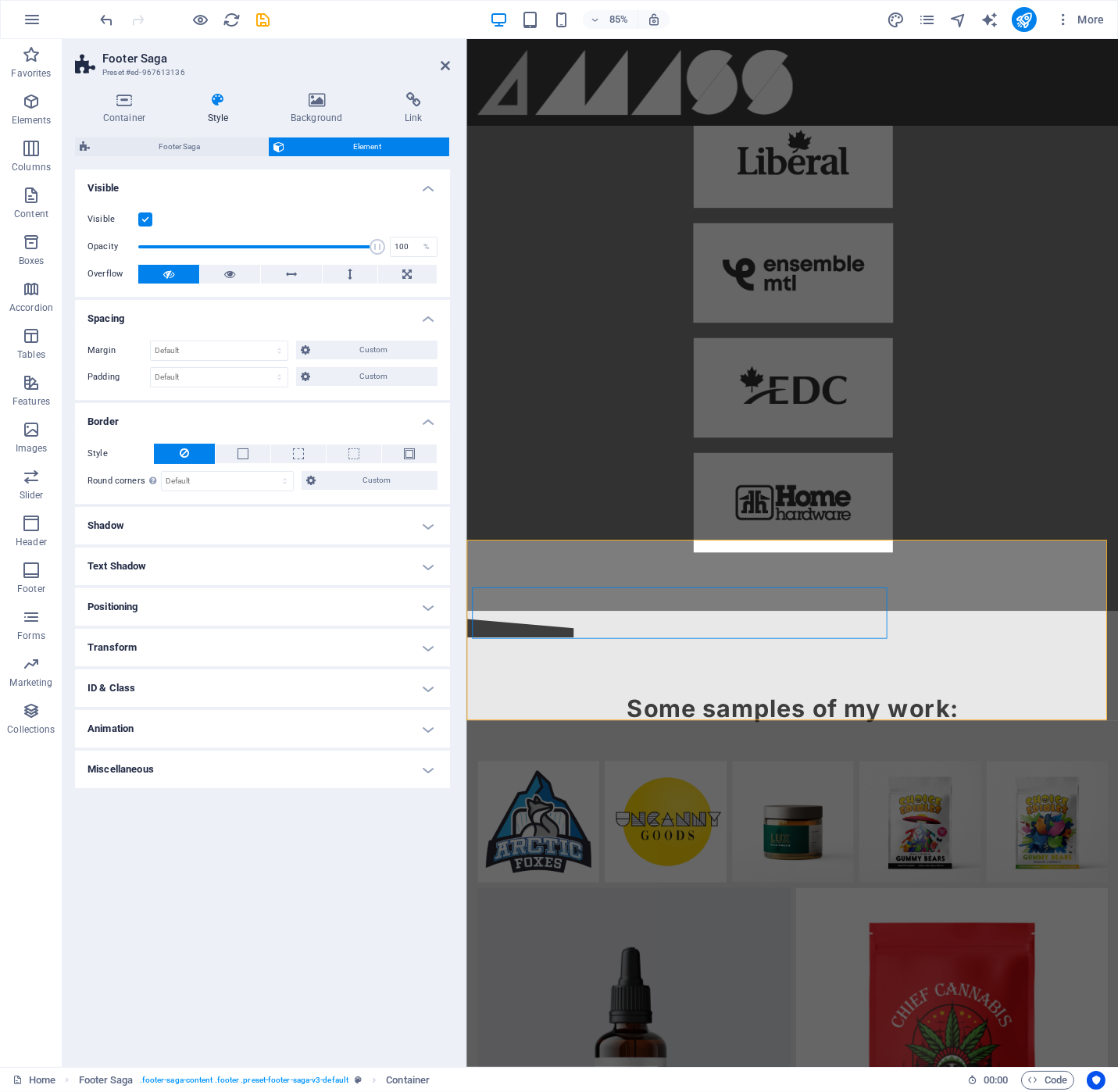
click at [431, 423] on h4 "Border" at bounding box center [262, 417] width 375 height 28
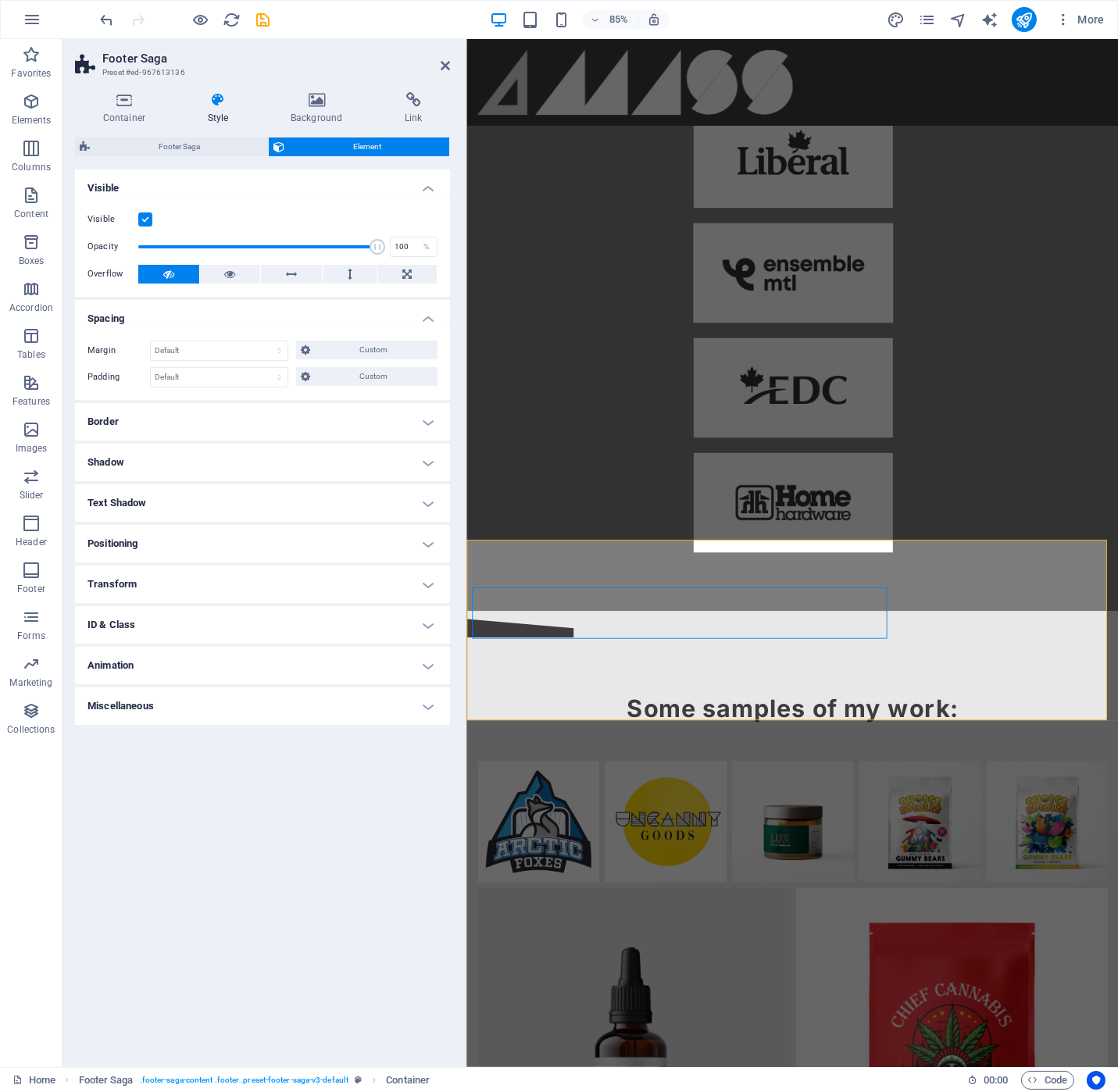
click at [426, 460] on h4 "Shadow" at bounding box center [262, 462] width 375 height 38
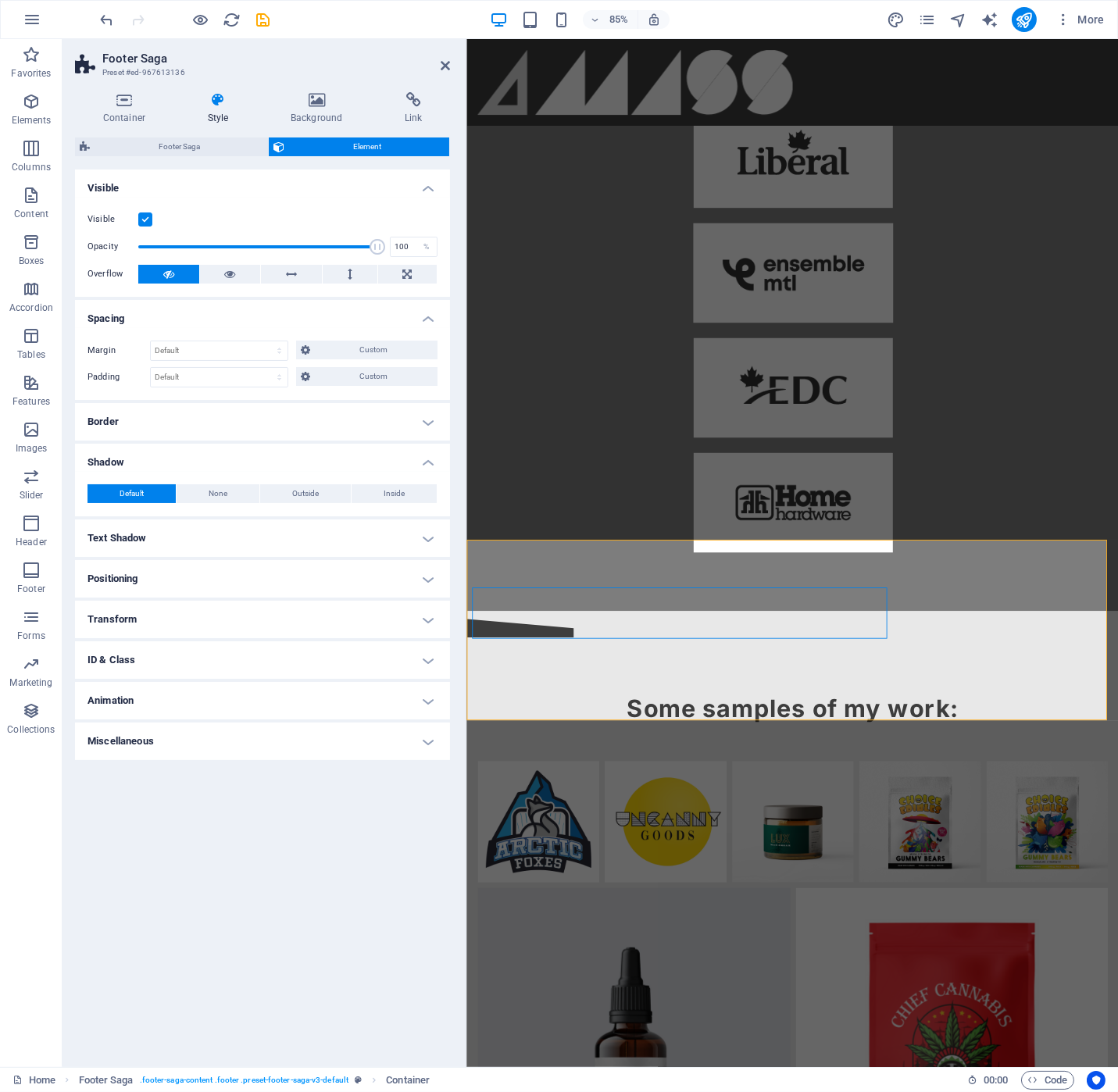
click at [426, 460] on h4 "Shadow" at bounding box center [262, 458] width 375 height 28
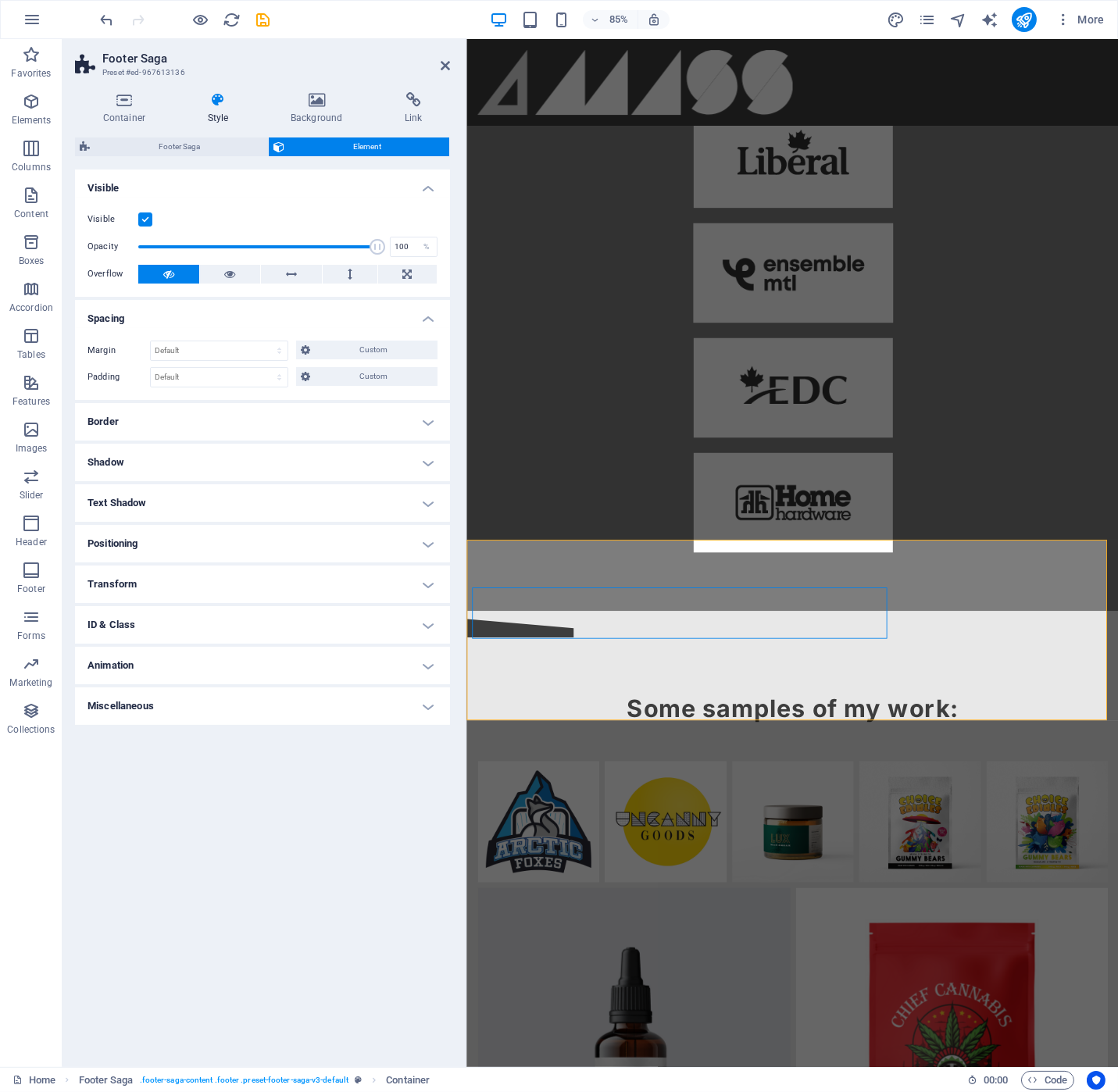
click at [432, 427] on h4 "Border" at bounding box center [262, 421] width 375 height 38
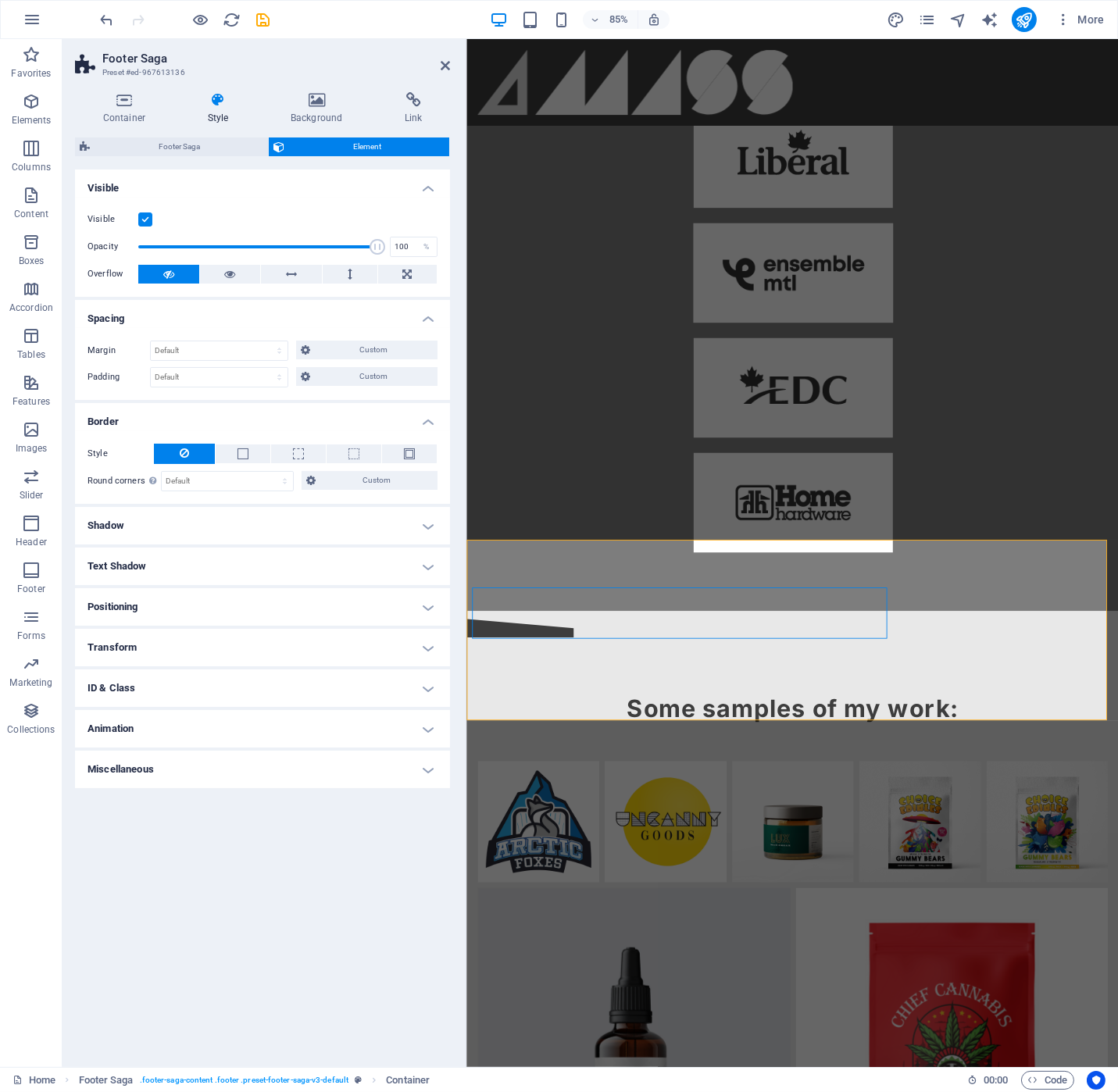
click at [432, 427] on h4 "Border" at bounding box center [262, 417] width 375 height 28
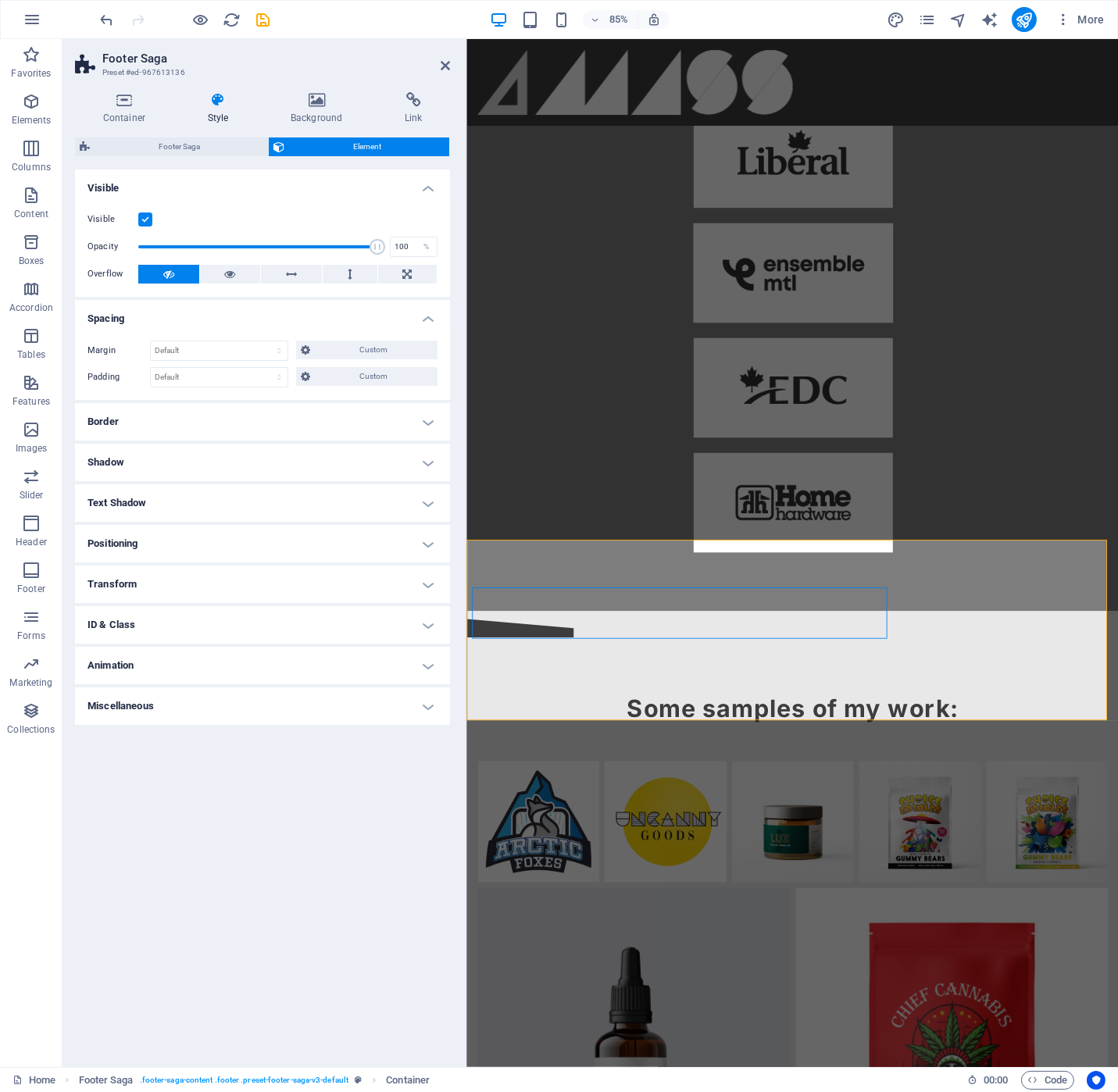
click at [440, 465] on h4 "Shadow" at bounding box center [262, 462] width 375 height 38
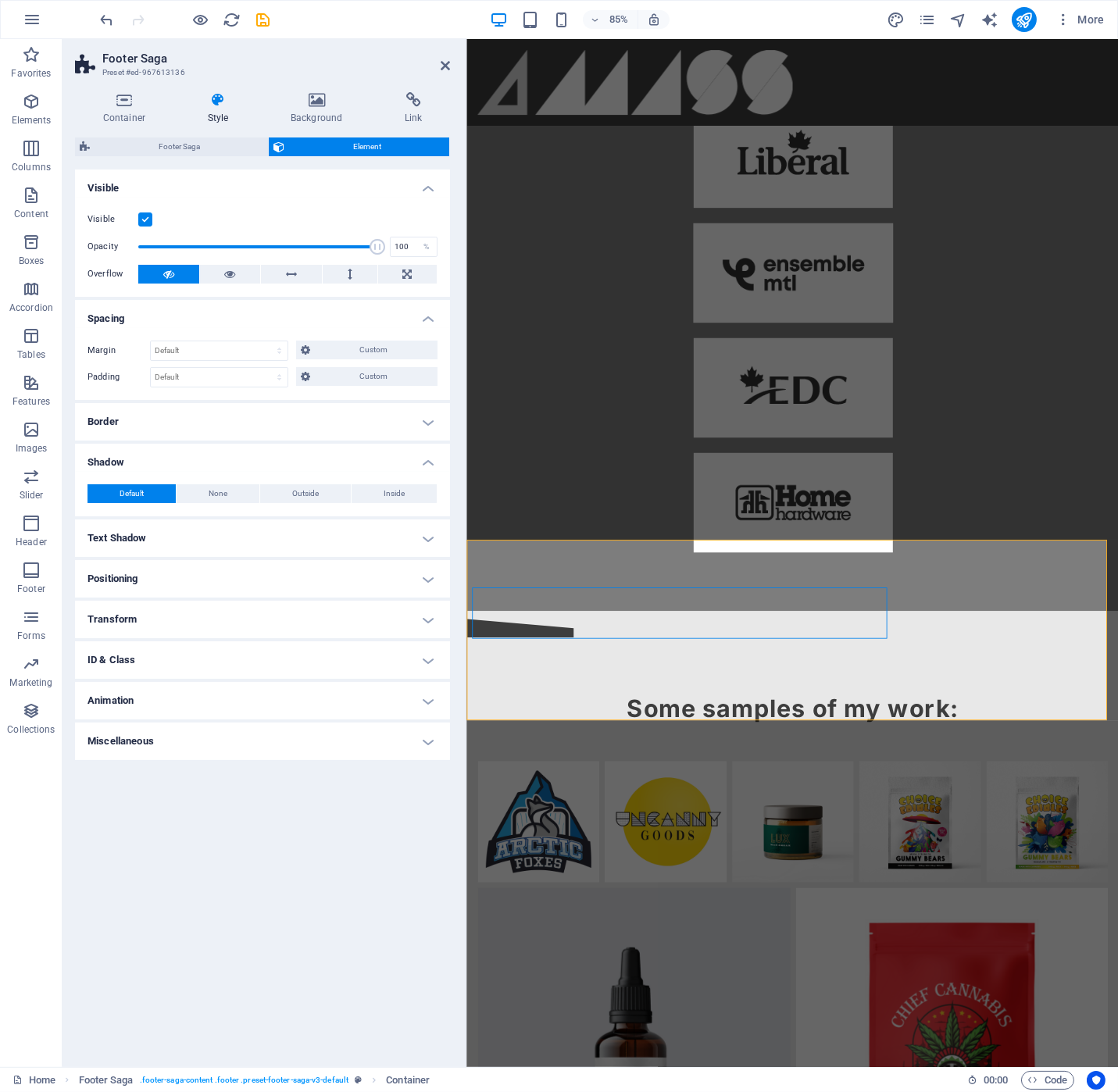
click at [438, 465] on h4 "Shadow" at bounding box center [262, 458] width 375 height 28
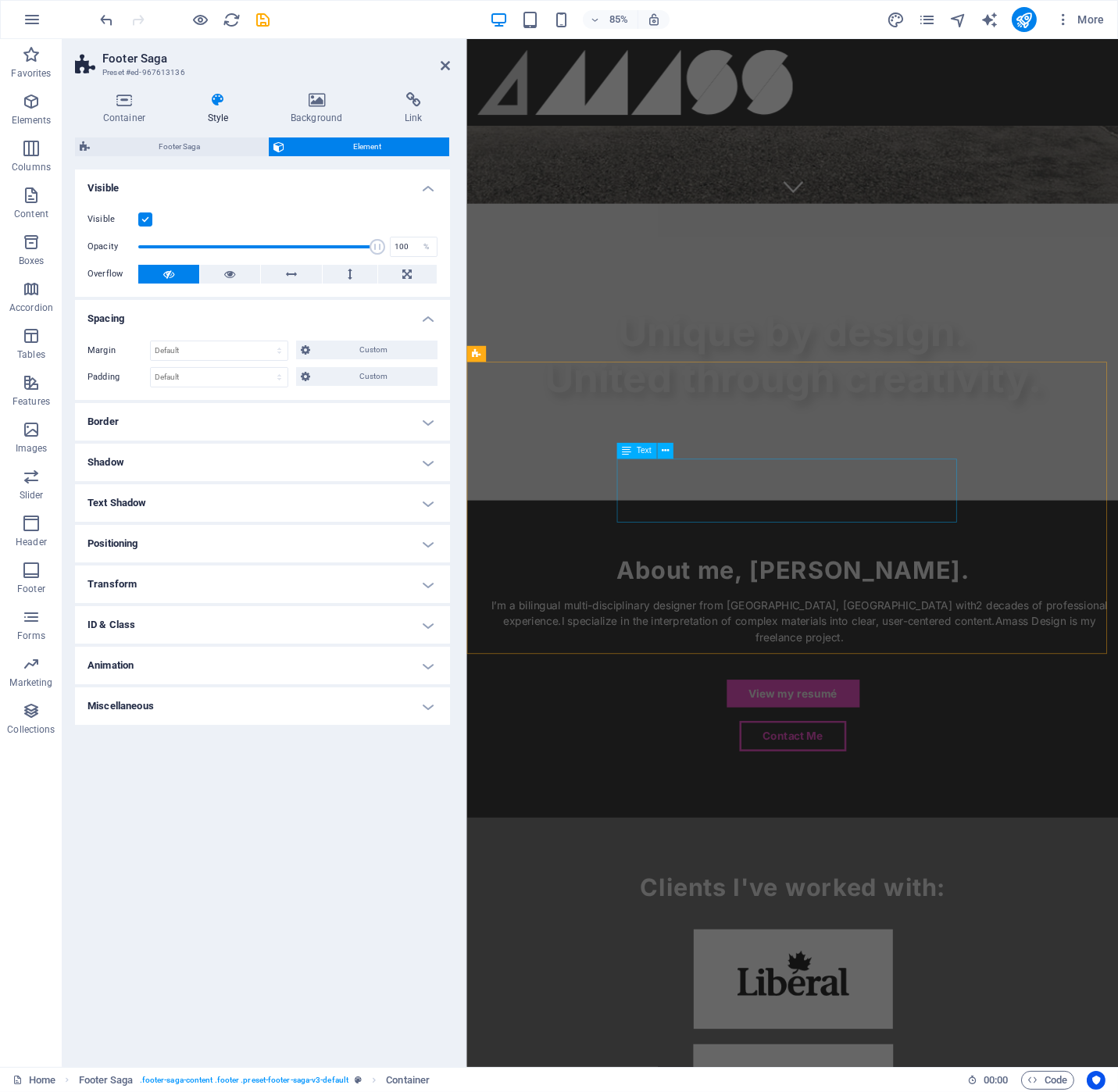
scroll to position [825, 0]
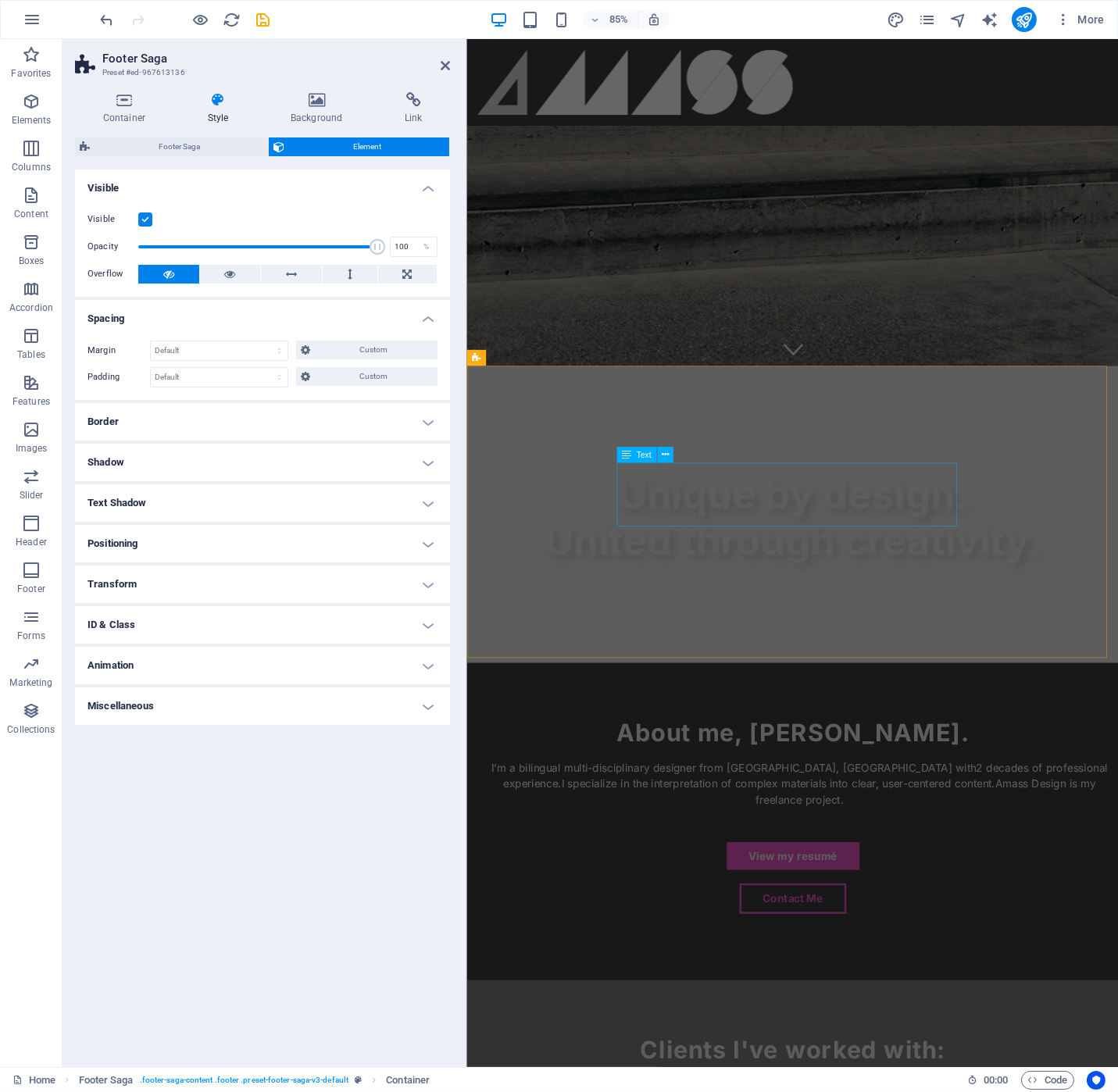
click at [895, 886] on div "I’m a bilingual multi-disciplinary designer from [GEOGRAPHIC_DATA], [GEOGRAPHIC…" at bounding box center [849, 914] width 741 height 56
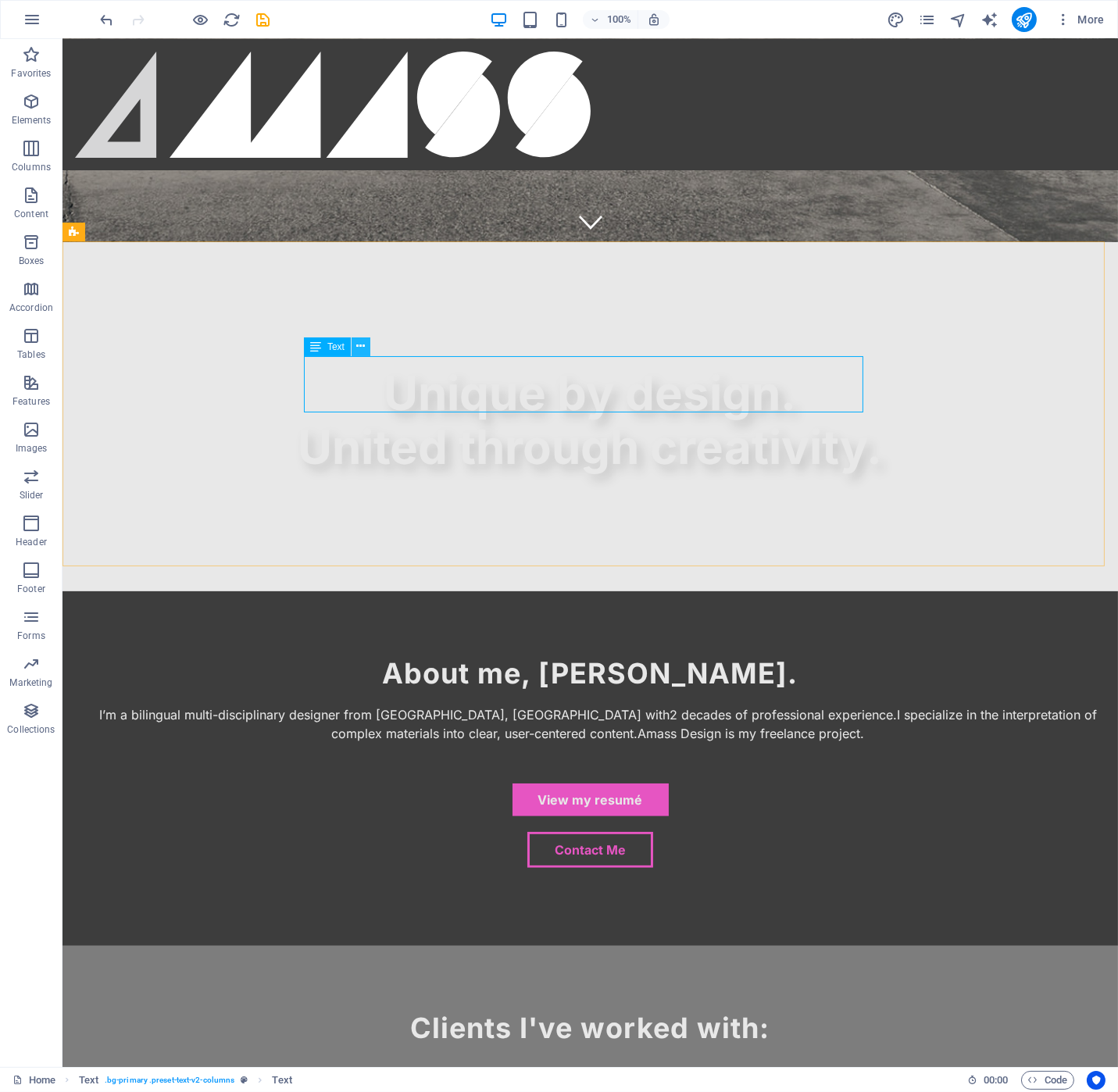
click at [355, 346] on button at bounding box center [361, 347] width 18 height 18
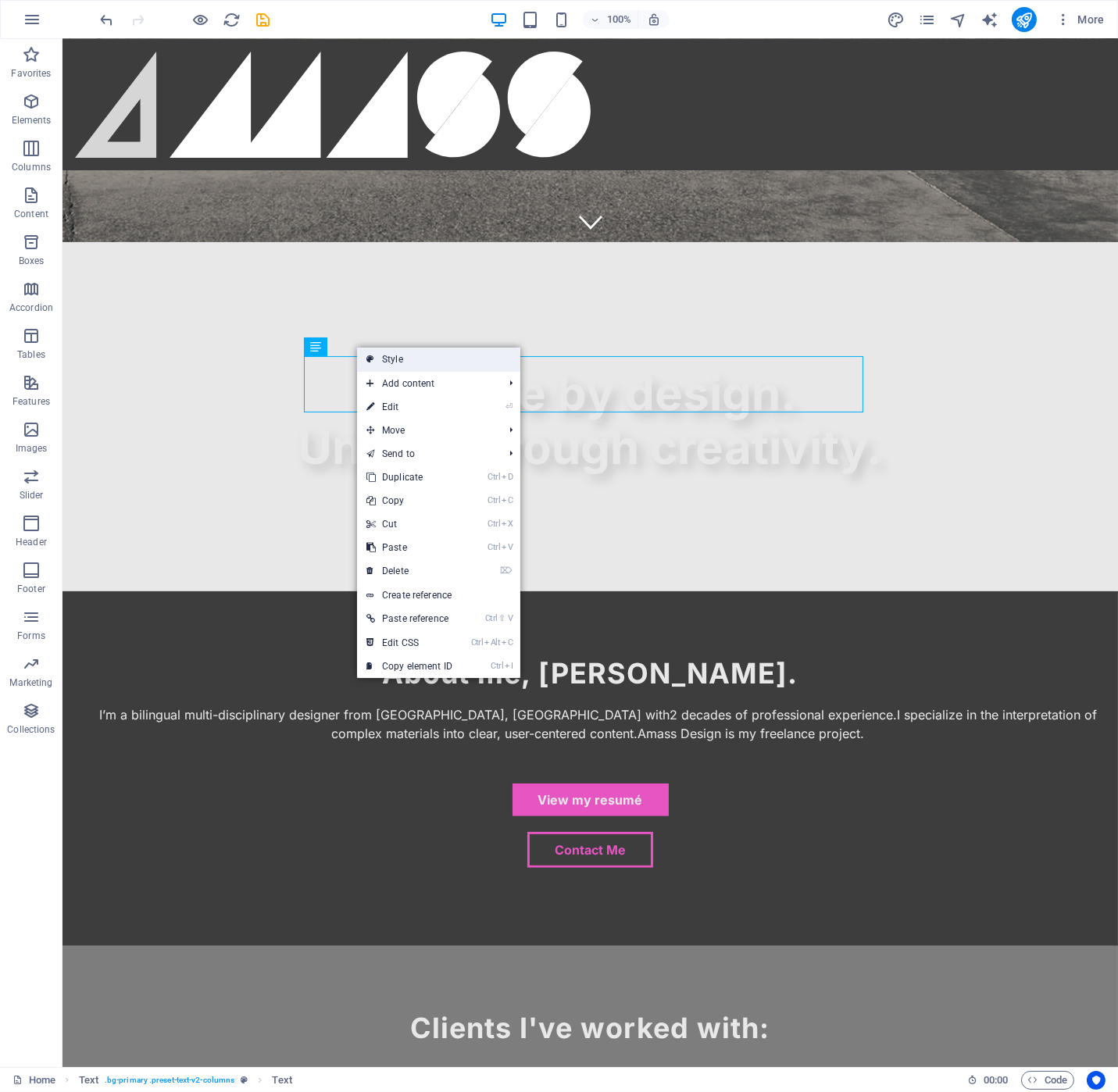
click at [379, 356] on link "Style" at bounding box center [438, 359] width 163 height 23
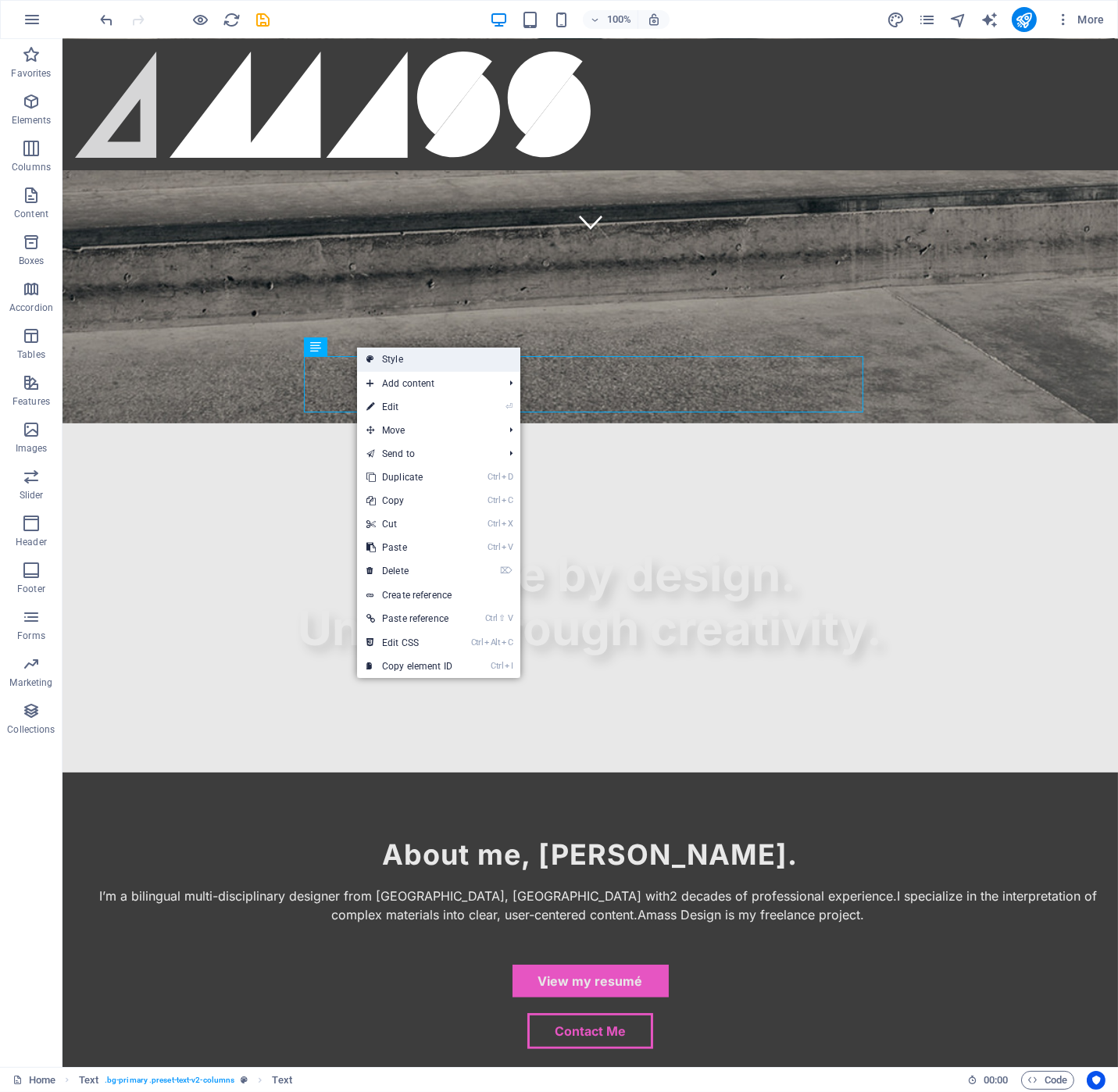
select select "rem"
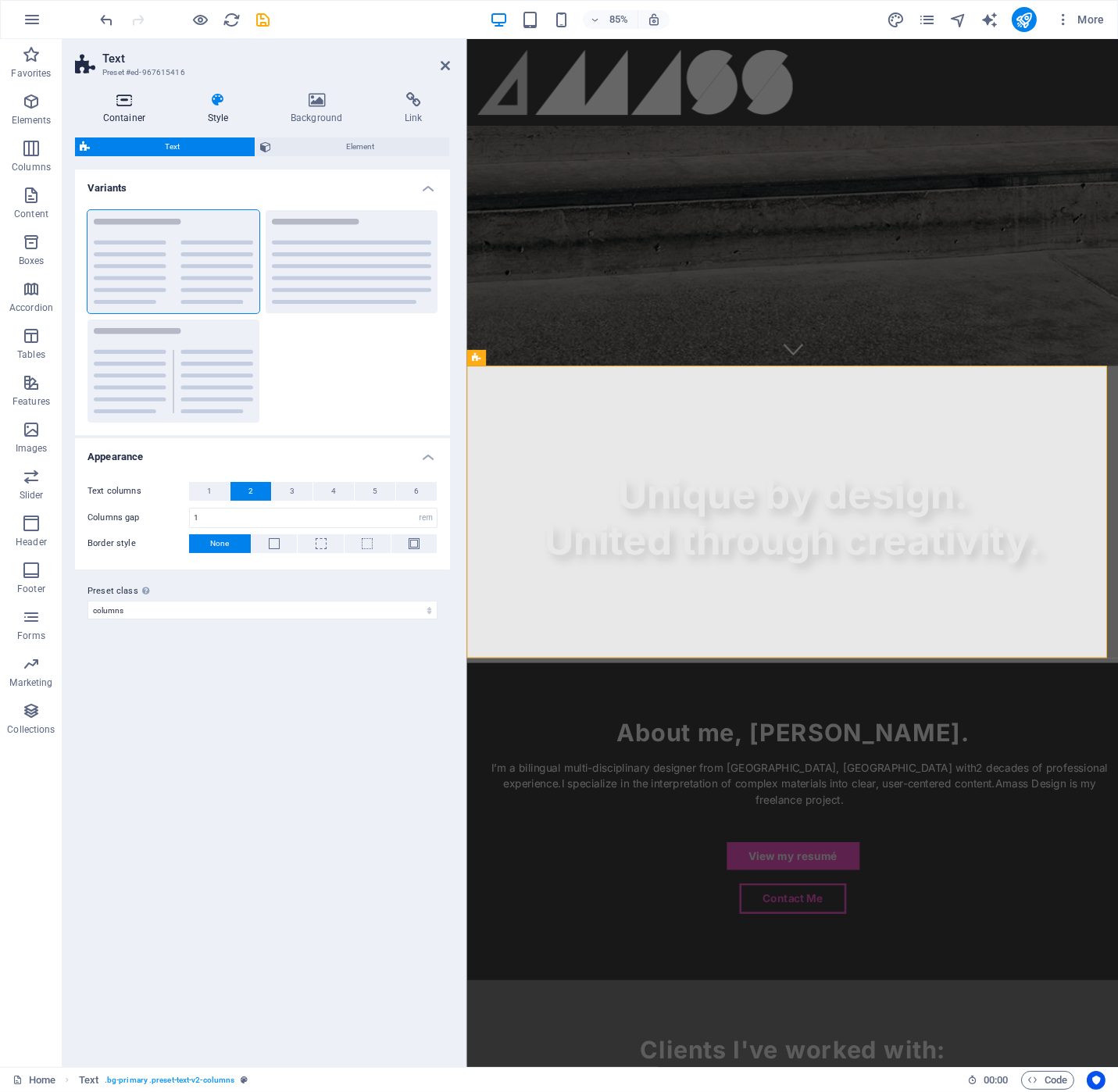
click at [125, 105] on icon at bounding box center [125, 99] width 99 height 16
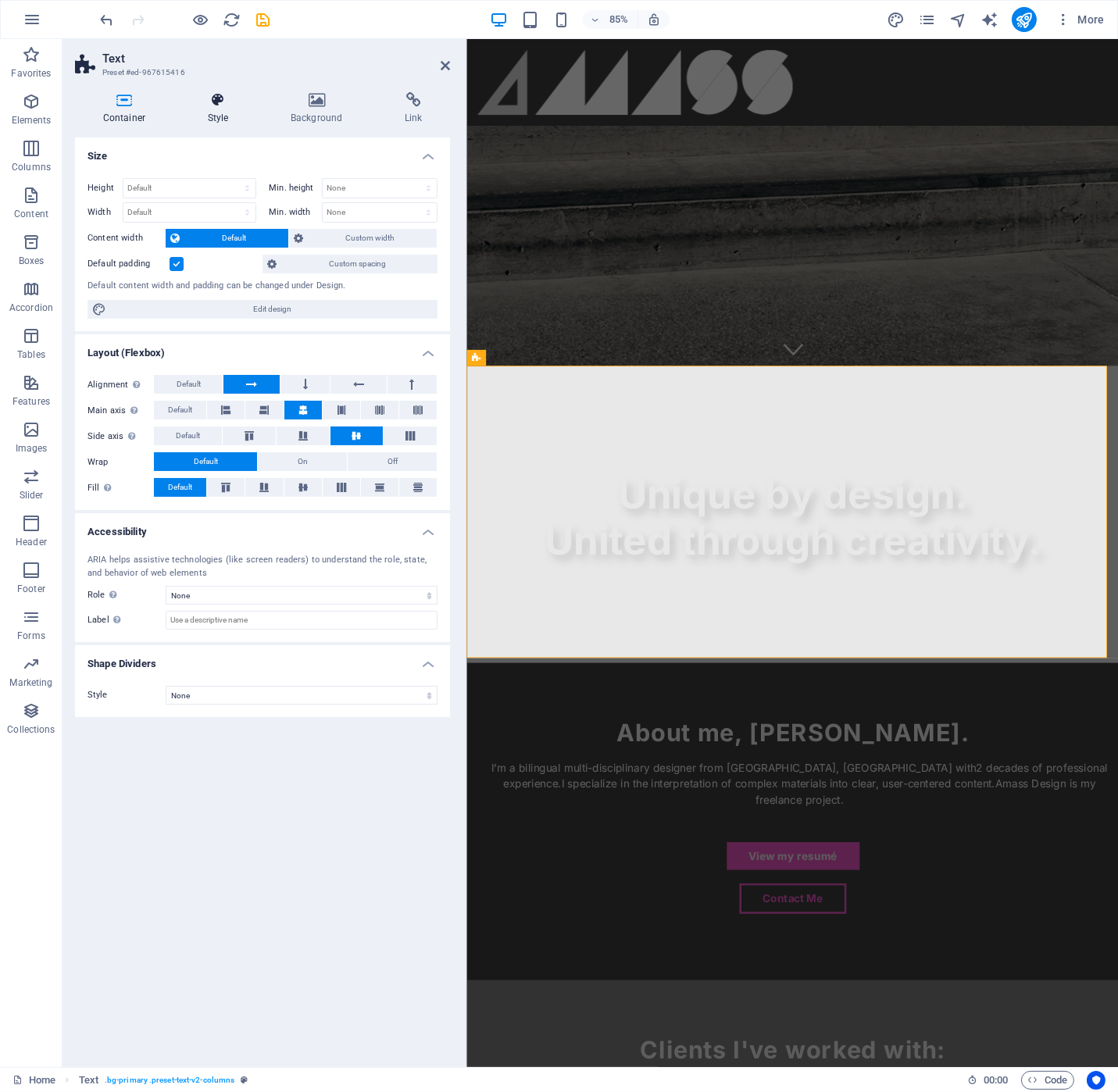
click at [208, 109] on h4 "Style" at bounding box center [221, 108] width 83 height 33
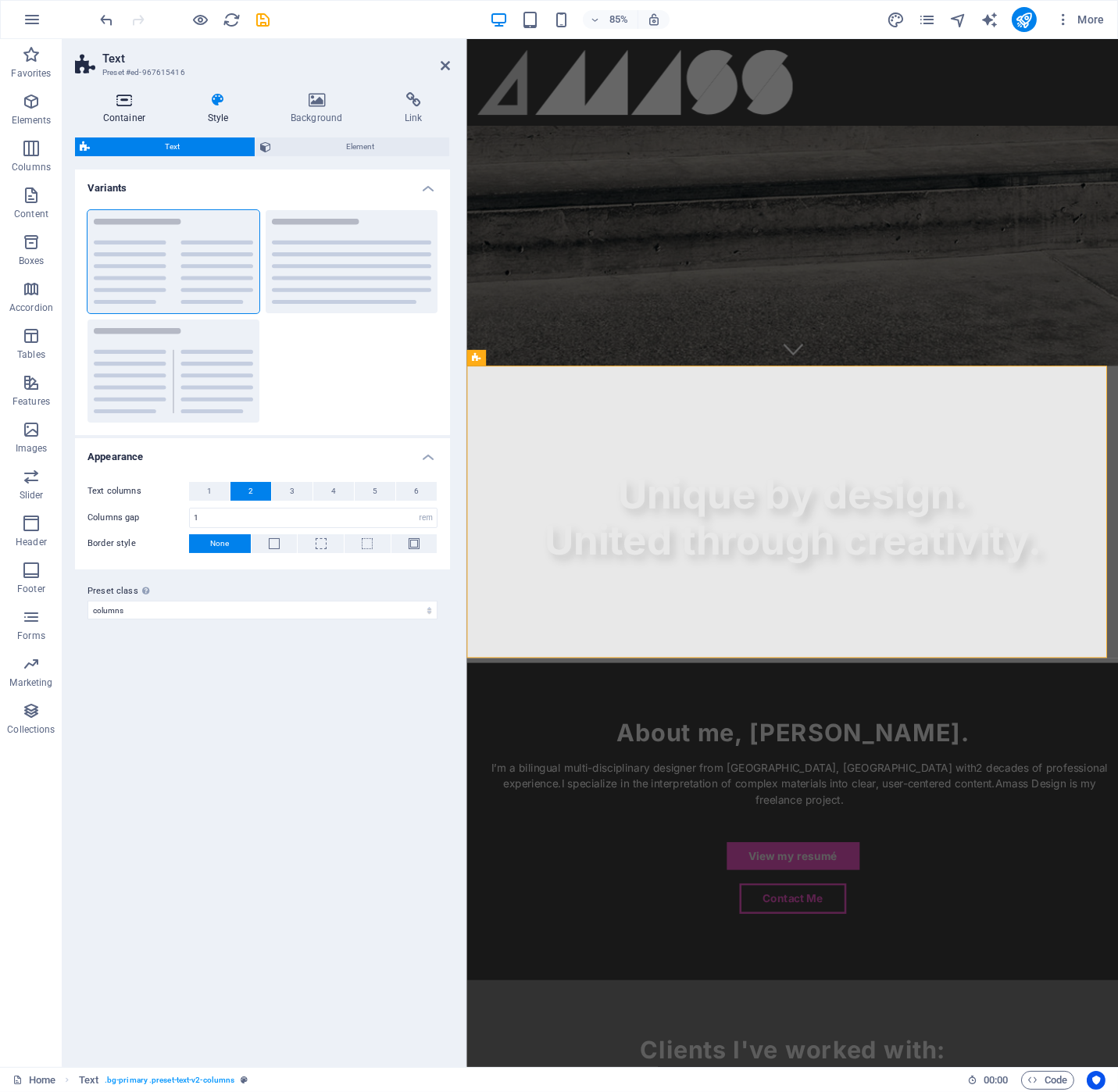
click at [115, 98] on icon at bounding box center [125, 99] width 99 height 16
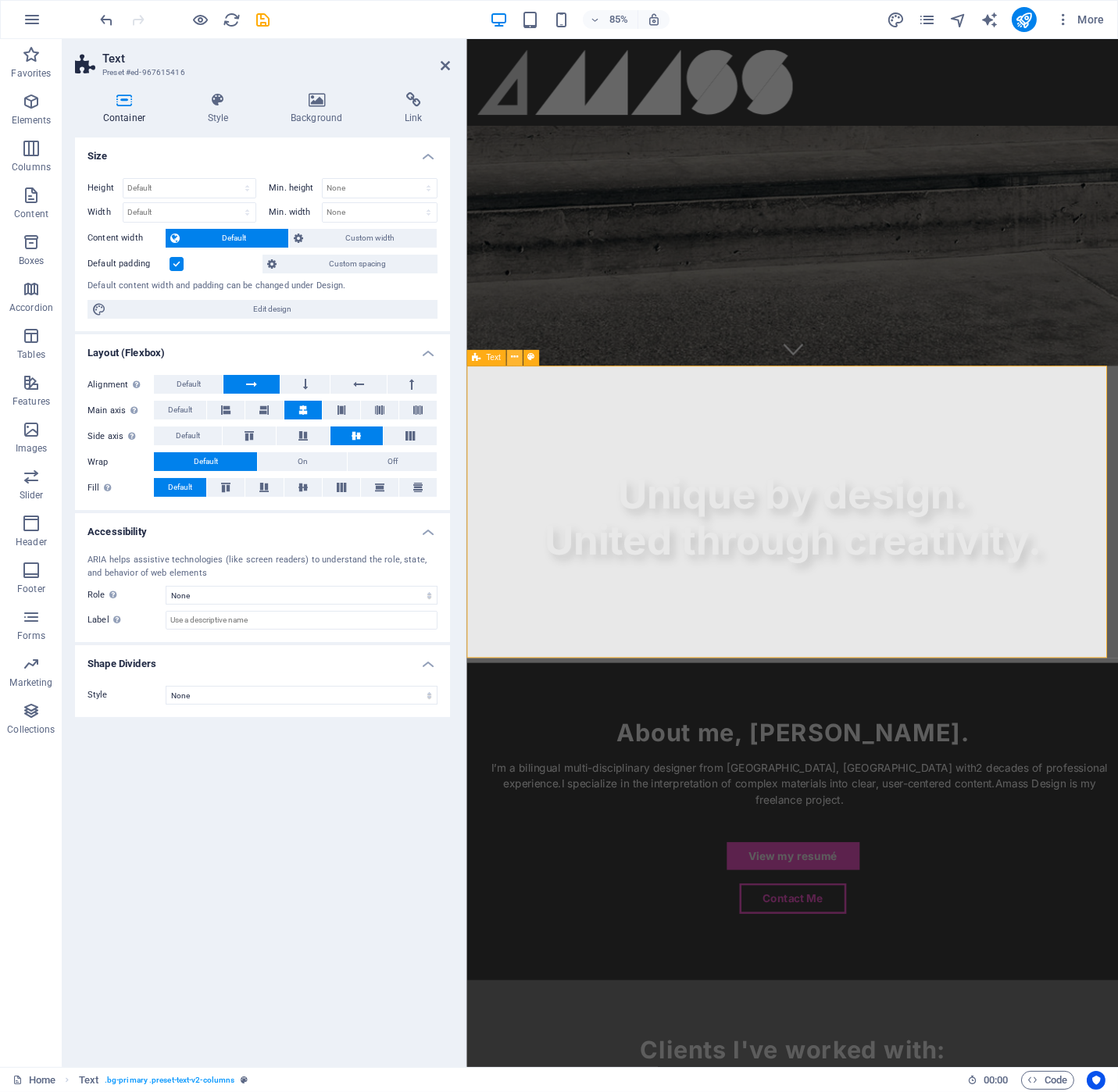
click at [511, 357] on icon at bounding box center [514, 358] width 7 height 14
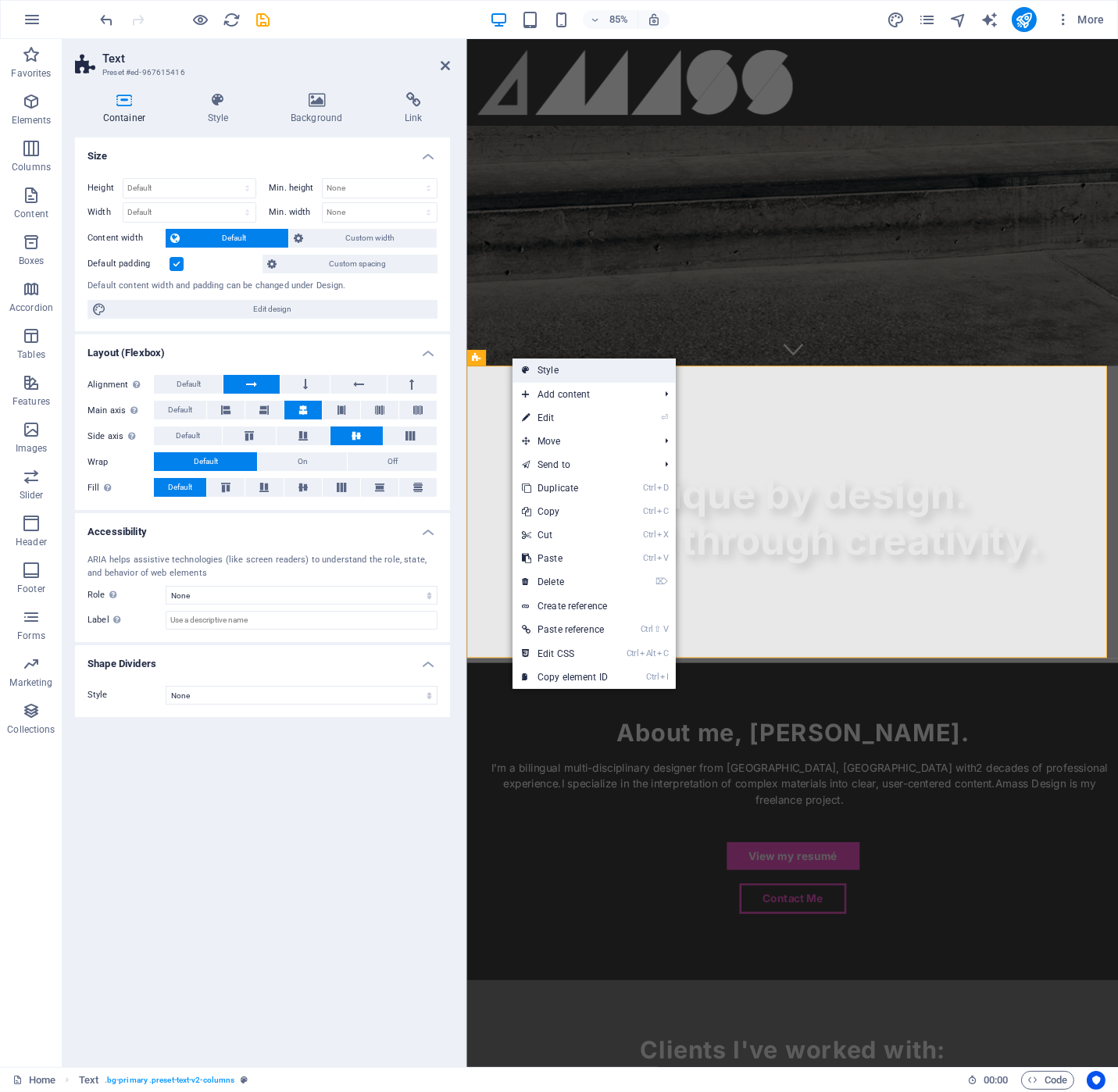
click at [536, 365] on link "Style" at bounding box center [593, 370] width 163 height 23
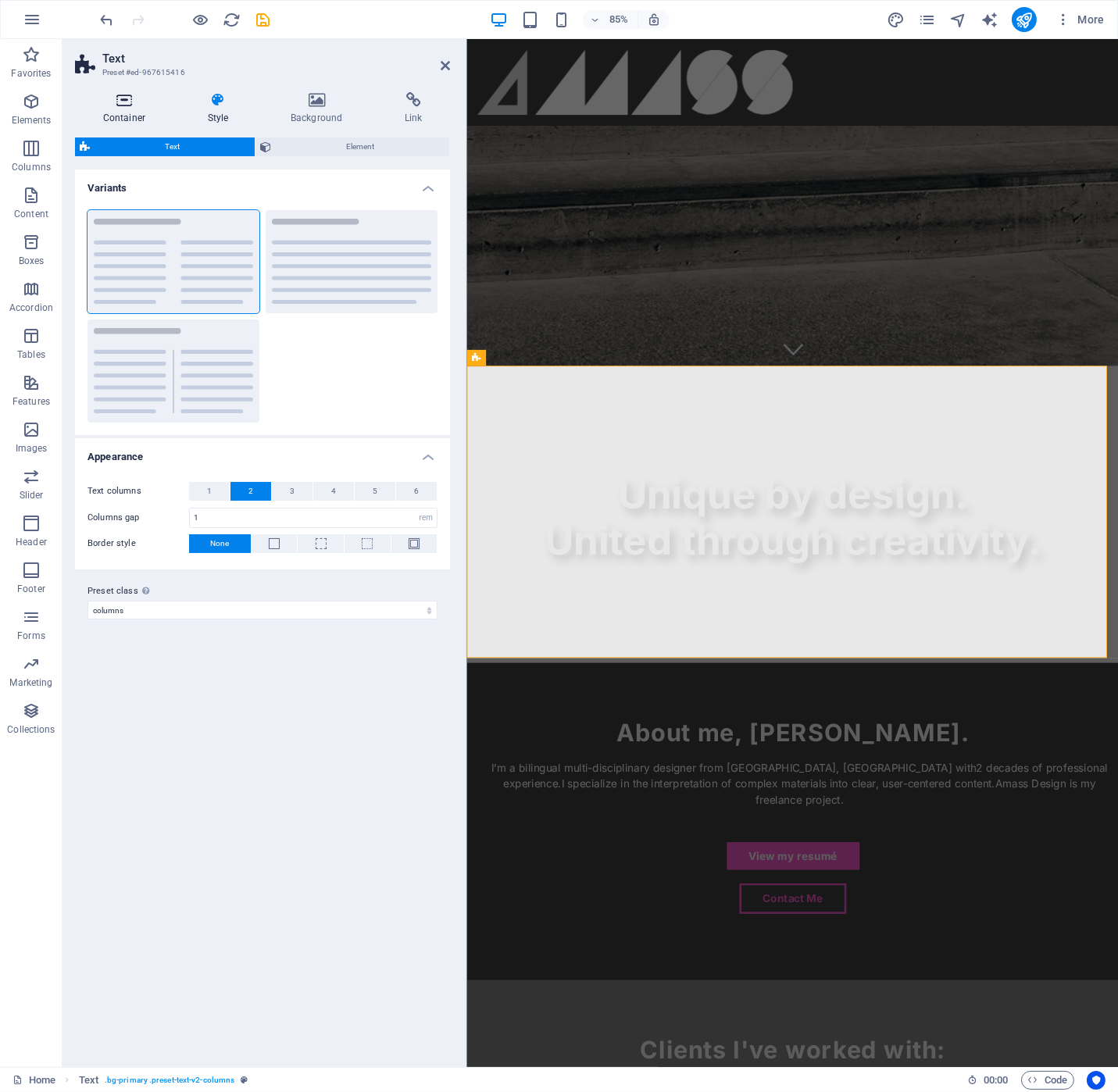
click at [136, 114] on h4 "Container" at bounding box center [127, 108] width 104 height 33
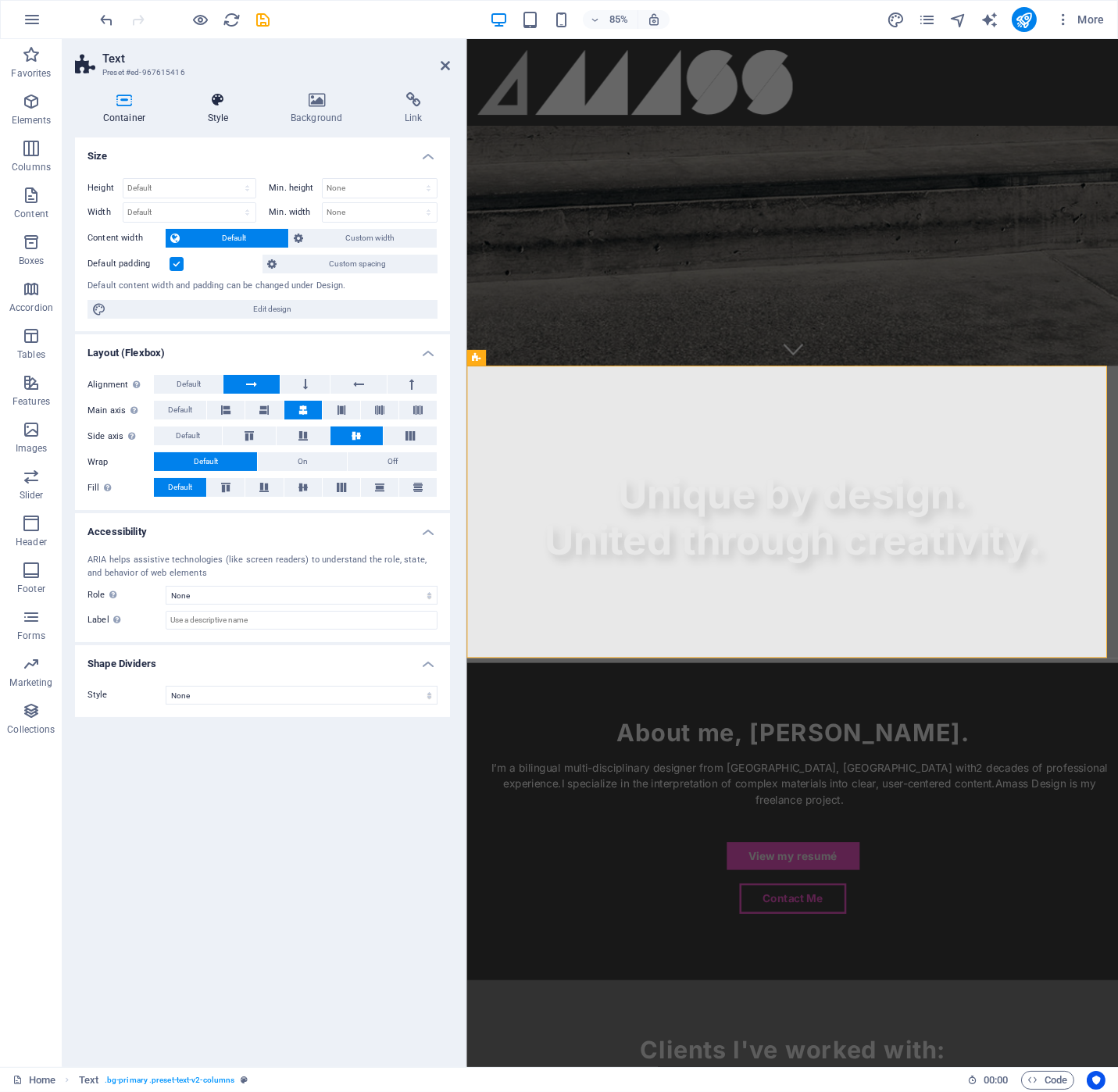
click at [229, 106] on icon at bounding box center [218, 99] width 77 height 16
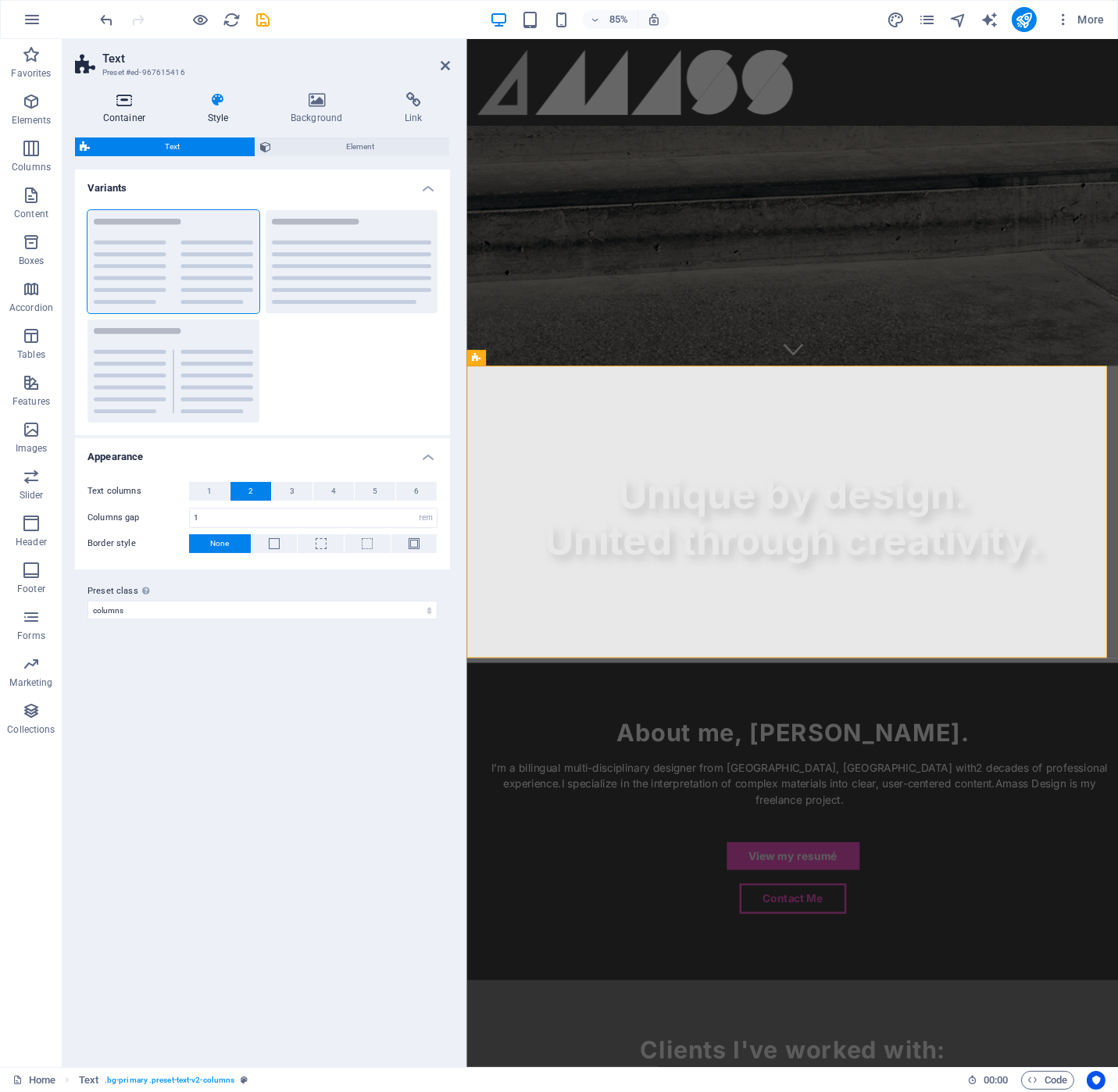
click at [132, 105] on icon at bounding box center [125, 99] width 99 height 16
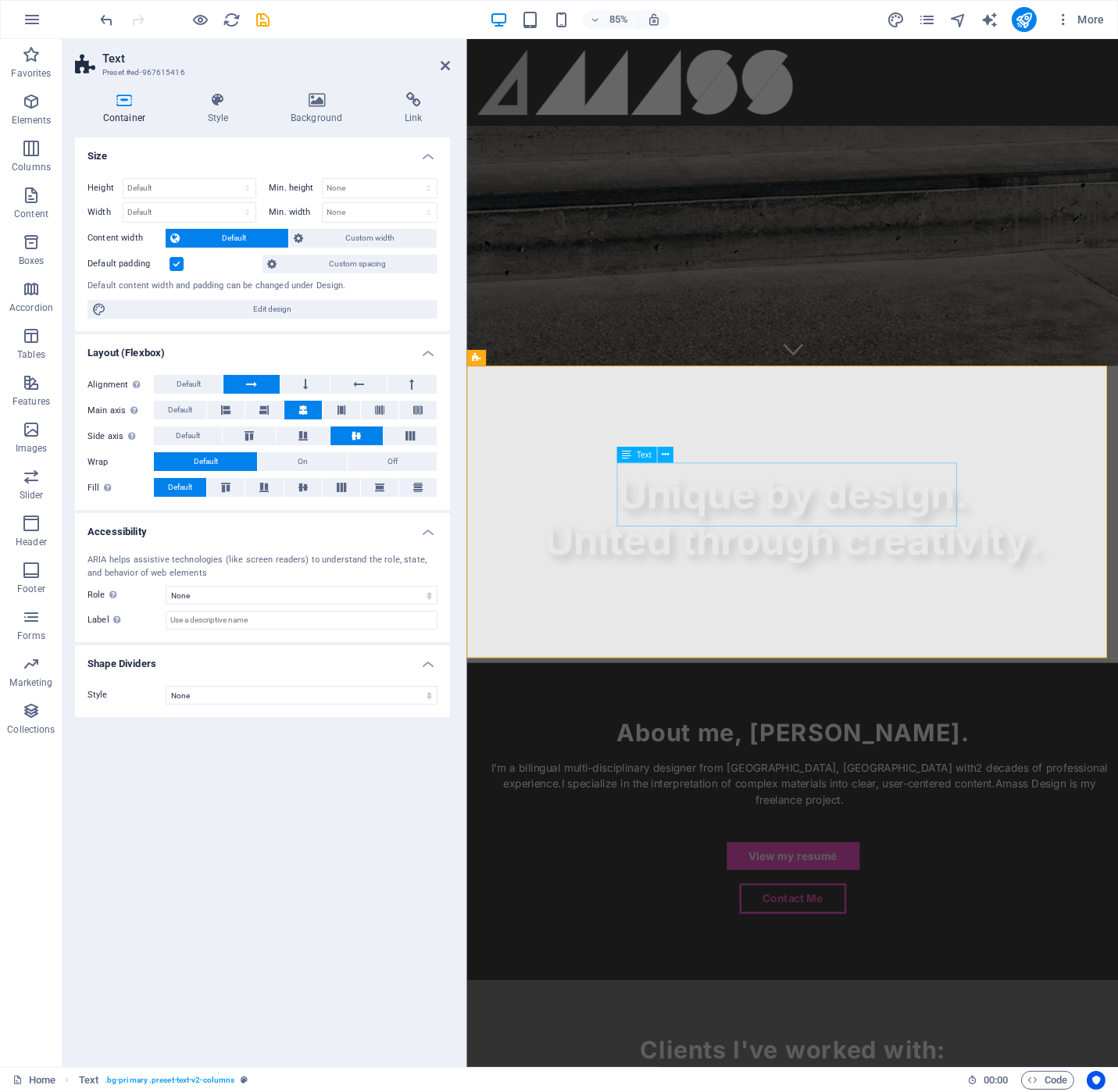
click at [734, 886] on div "I’m a bilingual multi-disciplinary designer from [GEOGRAPHIC_DATA], [GEOGRAPHIC…" at bounding box center [849, 914] width 741 height 56
click at [608, 773] on div "About me, [PERSON_NAME]. I’m a bilingual multi-disciplinary designer from [GEOG…" at bounding box center [849, 959] width 766 height 373
click at [671, 886] on div "I’m a bilingual multi-disciplinary designer from [GEOGRAPHIC_DATA], [GEOGRAPHIC…" at bounding box center [849, 914] width 741 height 56
click at [638, 452] on span "Text" at bounding box center [644, 454] width 15 height 8
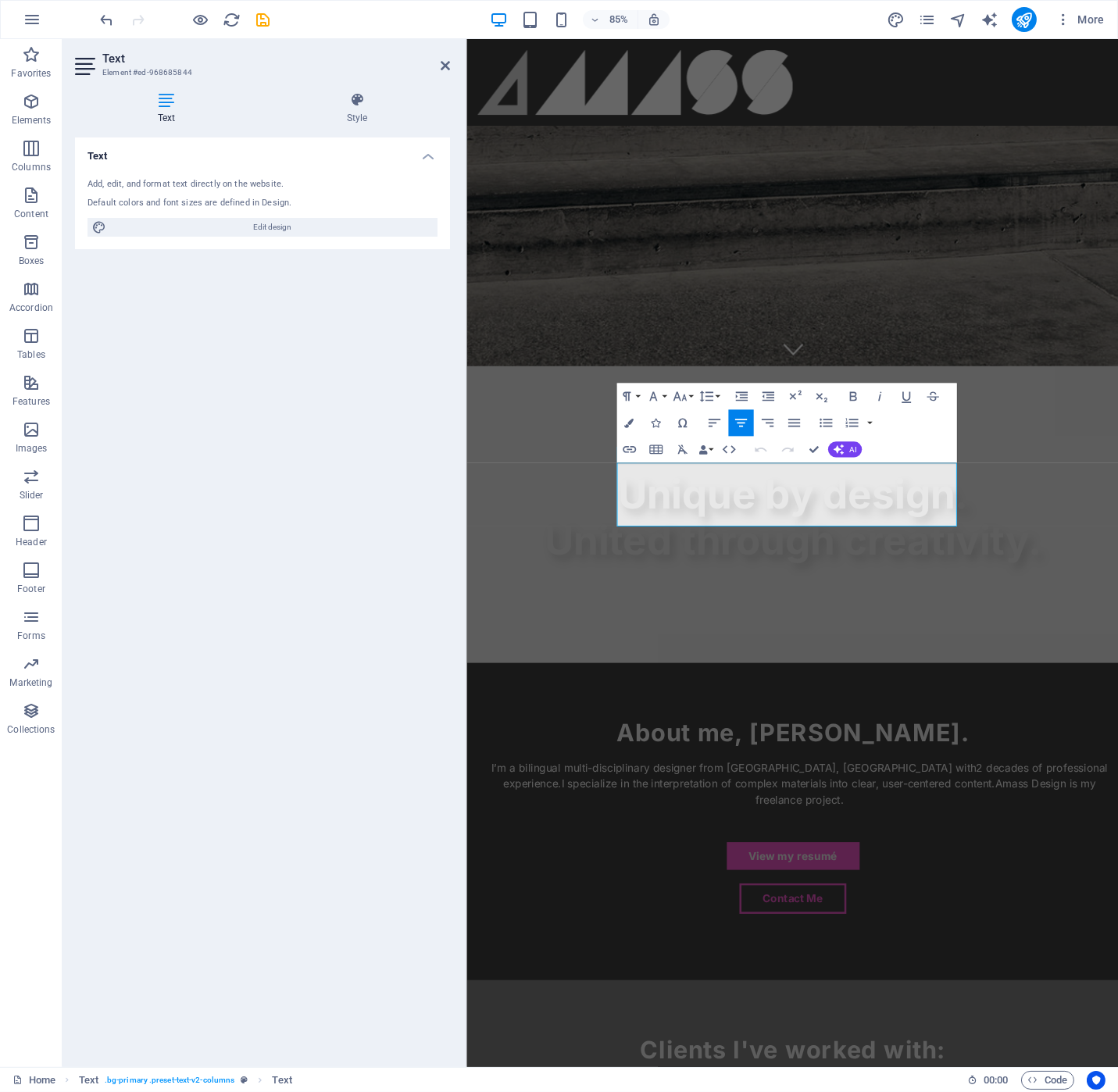
select select "%"
click at [358, 103] on icon at bounding box center [357, 99] width 186 height 16
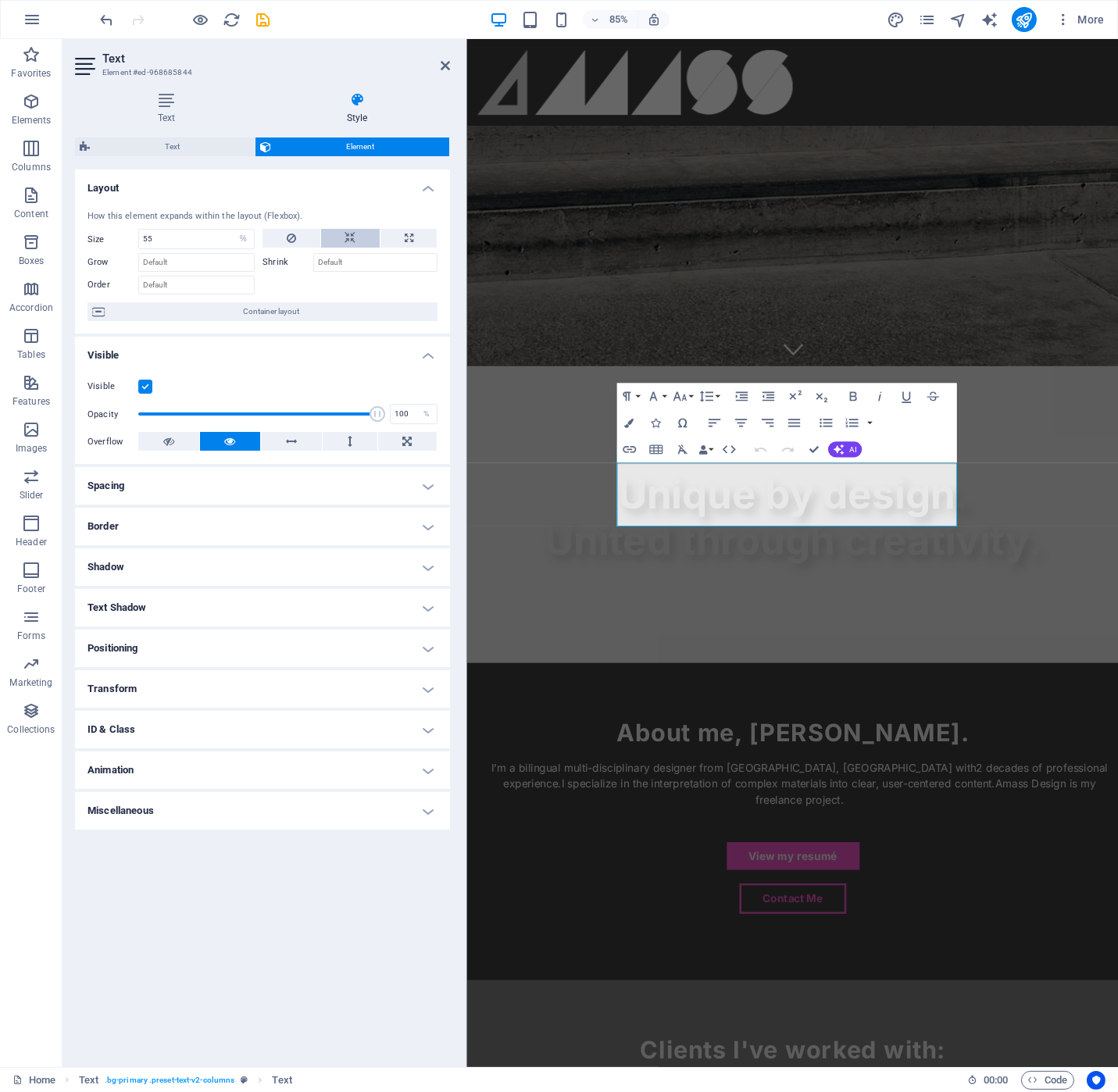
click at [363, 246] on button at bounding box center [350, 238] width 58 height 18
select select "DISABLED_OPTION_VALUE"
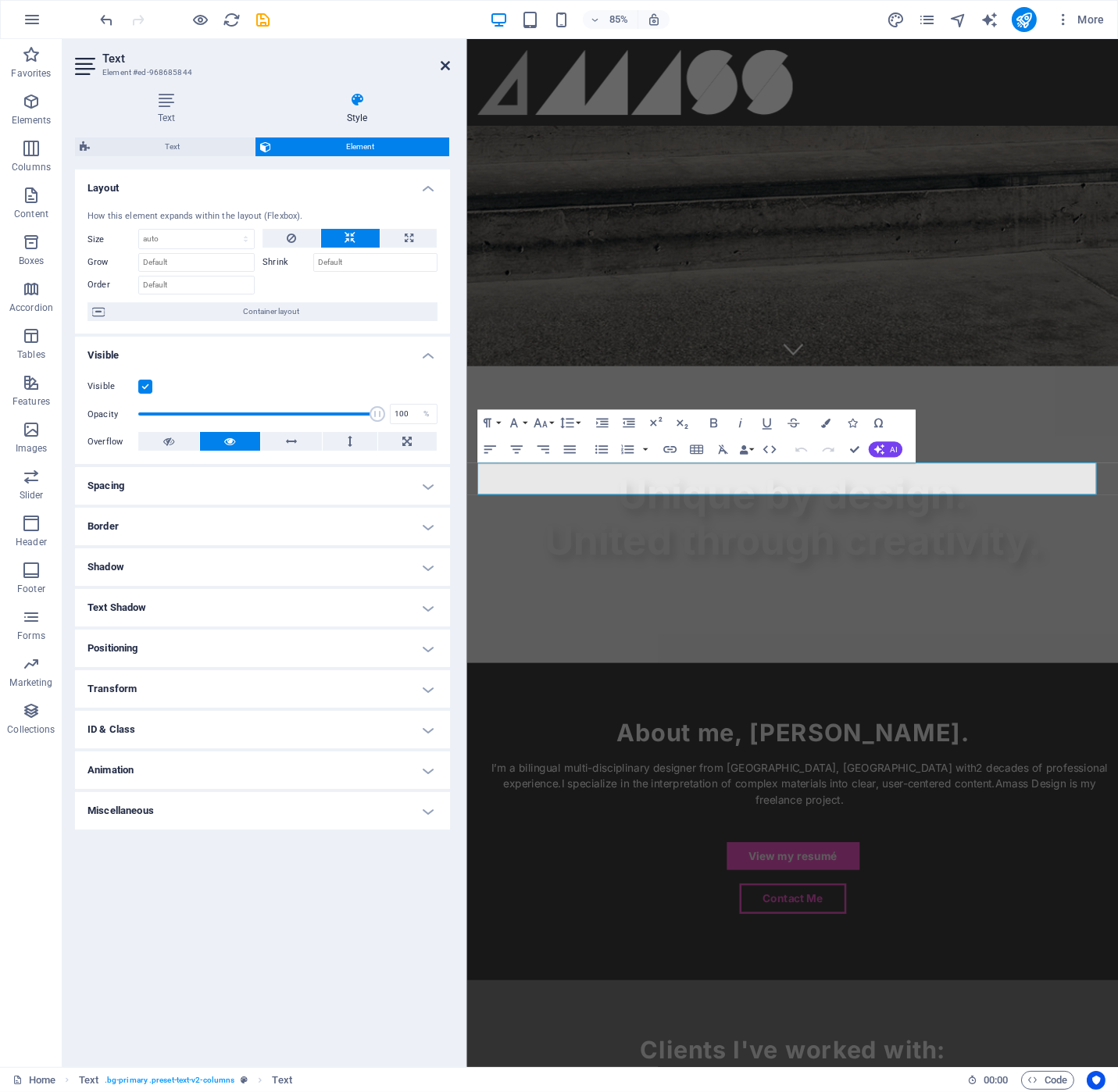
click at [446, 63] on icon at bounding box center [445, 65] width 9 height 13
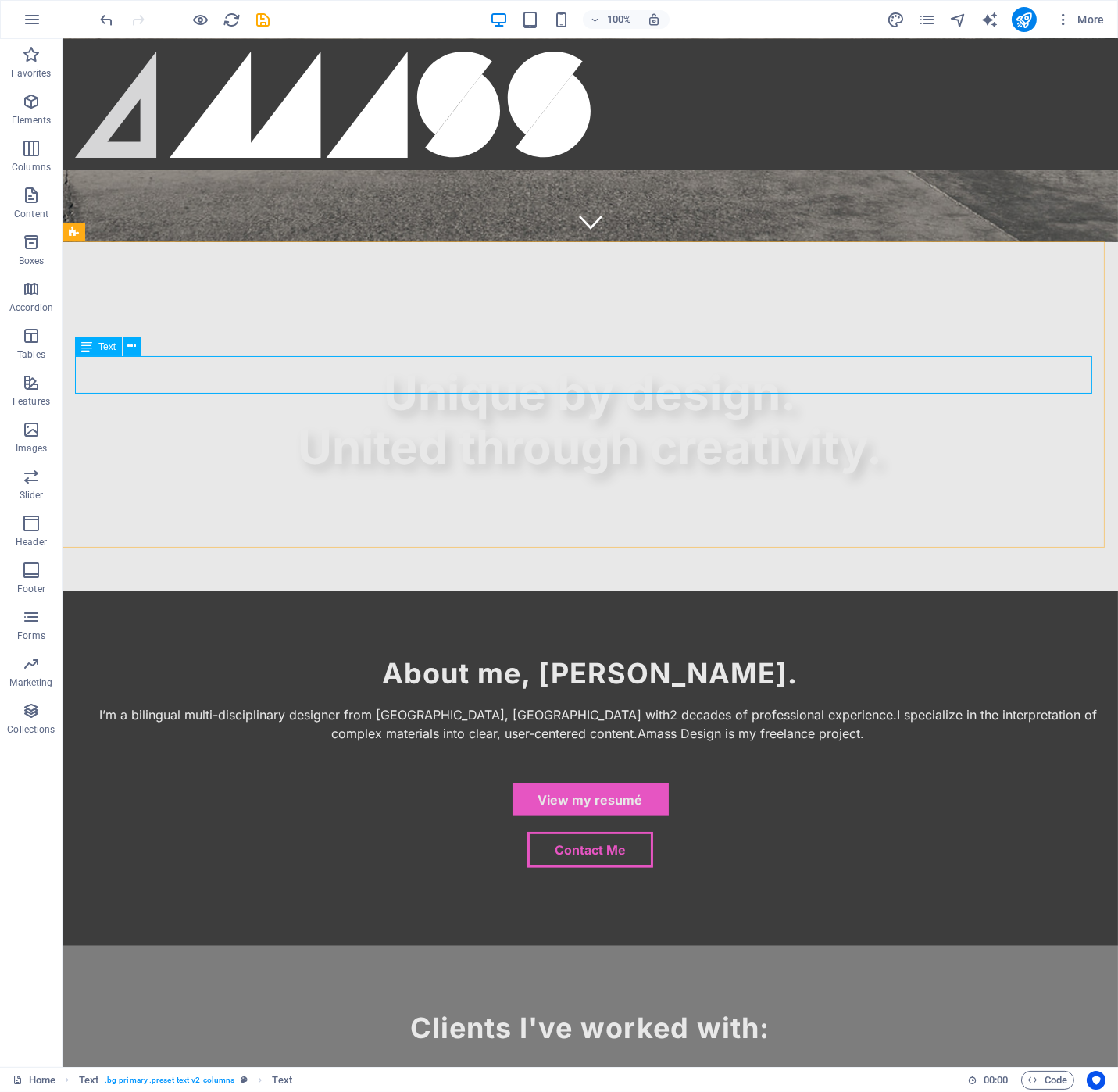
click at [113, 345] on span "Text" at bounding box center [107, 347] width 18 height 9
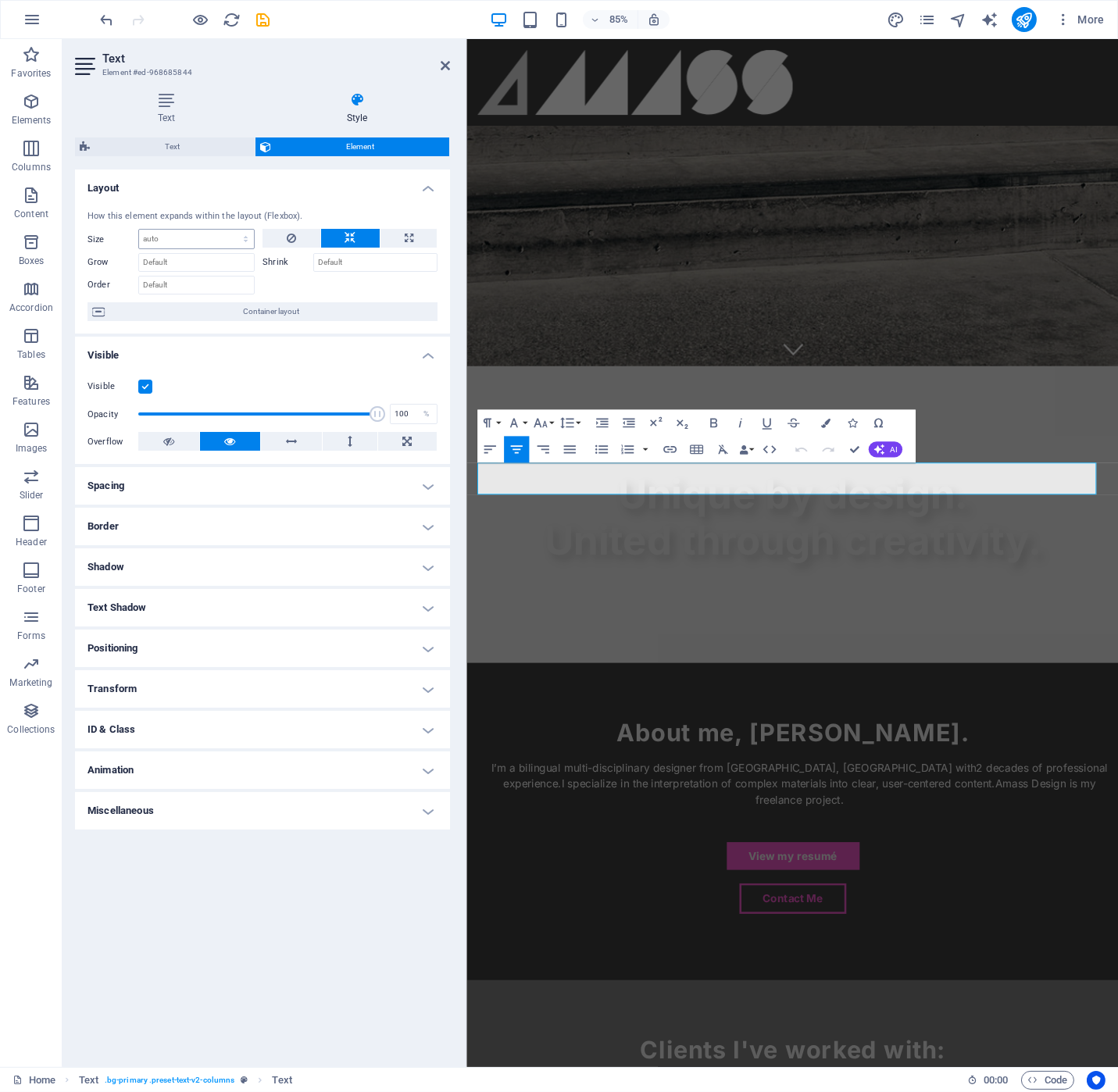
click at [196, 234] on select "Default auto px % 1/1 1/2 1/3 1/4 1/5 1/6 1/7 1/8 1/9 1/10" at bounding box center [196, 239] width 114 height 18
select select "%"
click at [232, 230] on select "Default auto px % 1/1 1/2 1/3 1/4 1/5 1/6 1/7 1/8 1/9 1/10" at bounding box center [196, 239] width 114 height 18
type input "80"
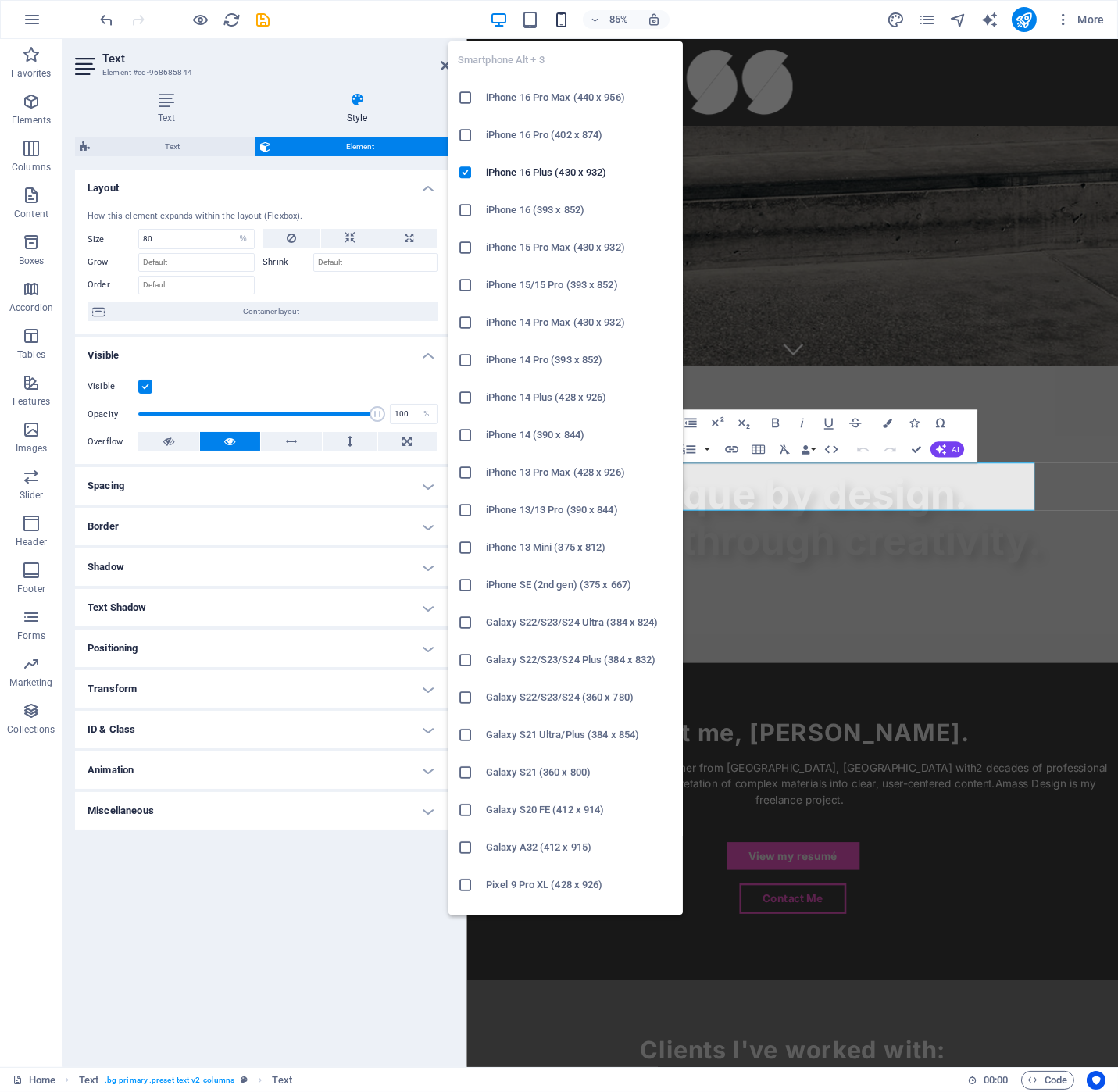
click at [566, 21] on icon "button" at bounding box center [562, 20] width 18 height 18
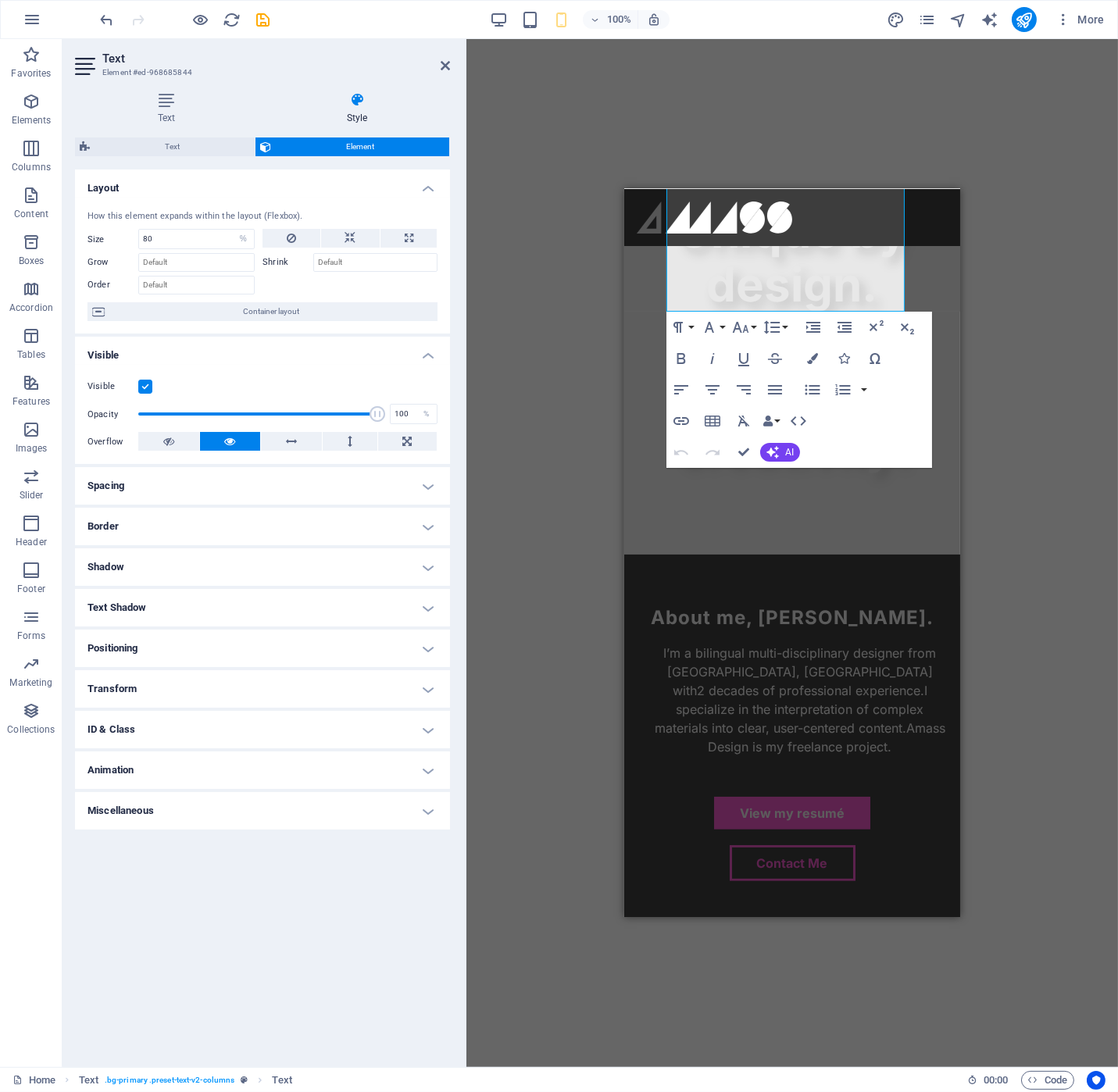
click at [1047, 336] on div "Drag here to replace the existing content. Press “Ctrl” if you want to create a…" at bounding box center [792, 553] width 652 height 1028
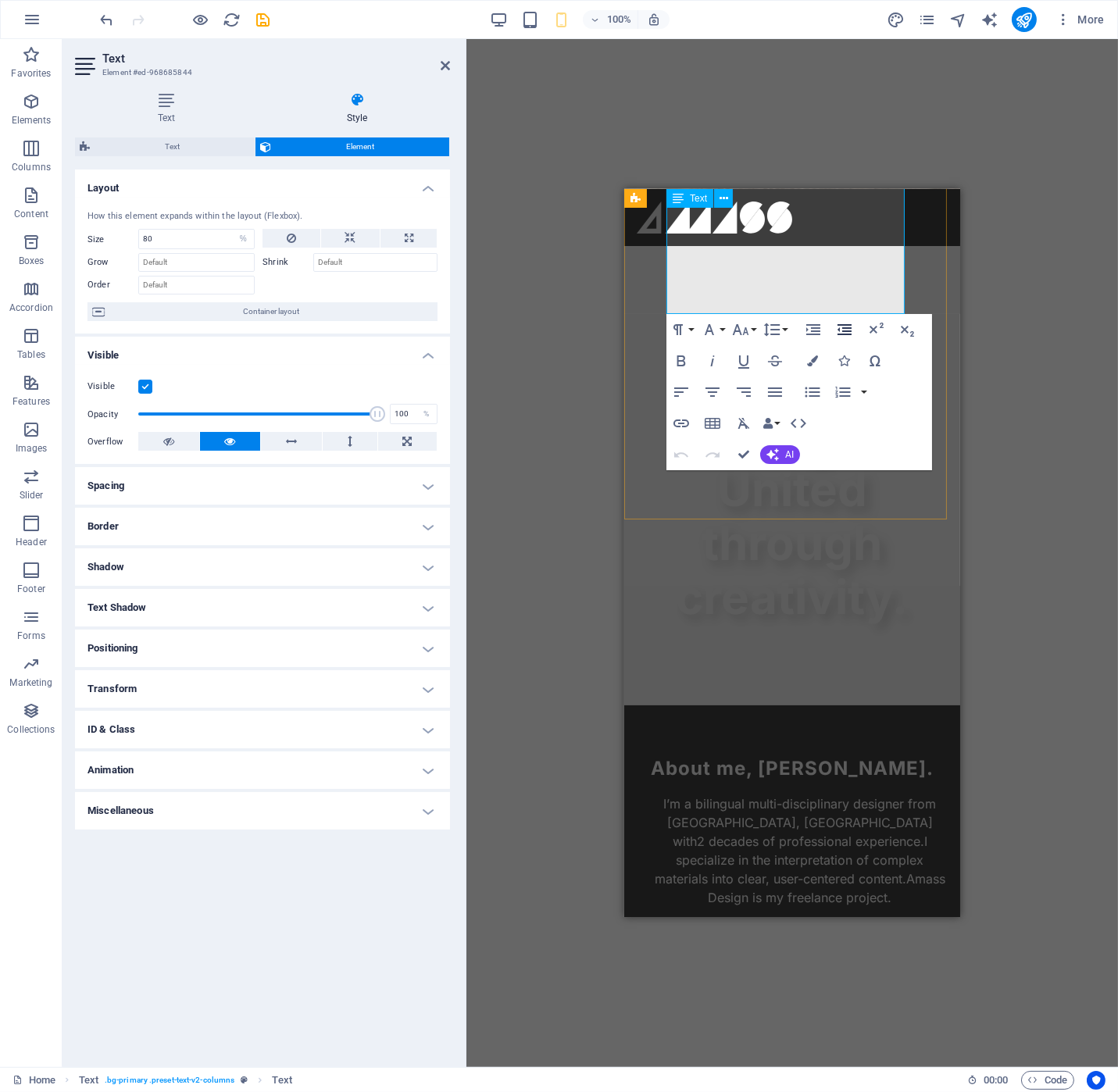
scroll to position [594, 0]
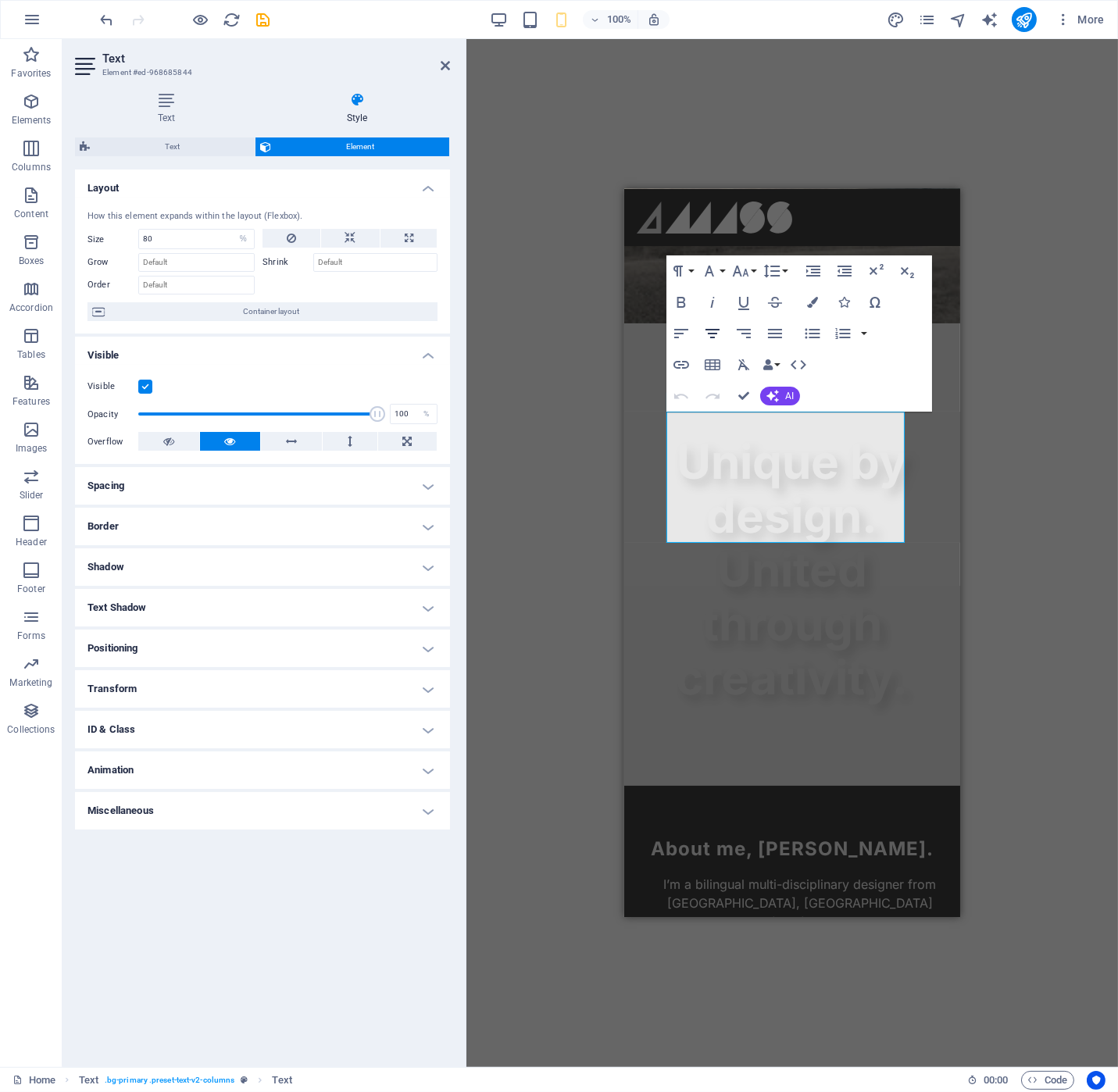
click at [714, 336] on icon "button" at bounding box center [712, 333] width 18 height 18
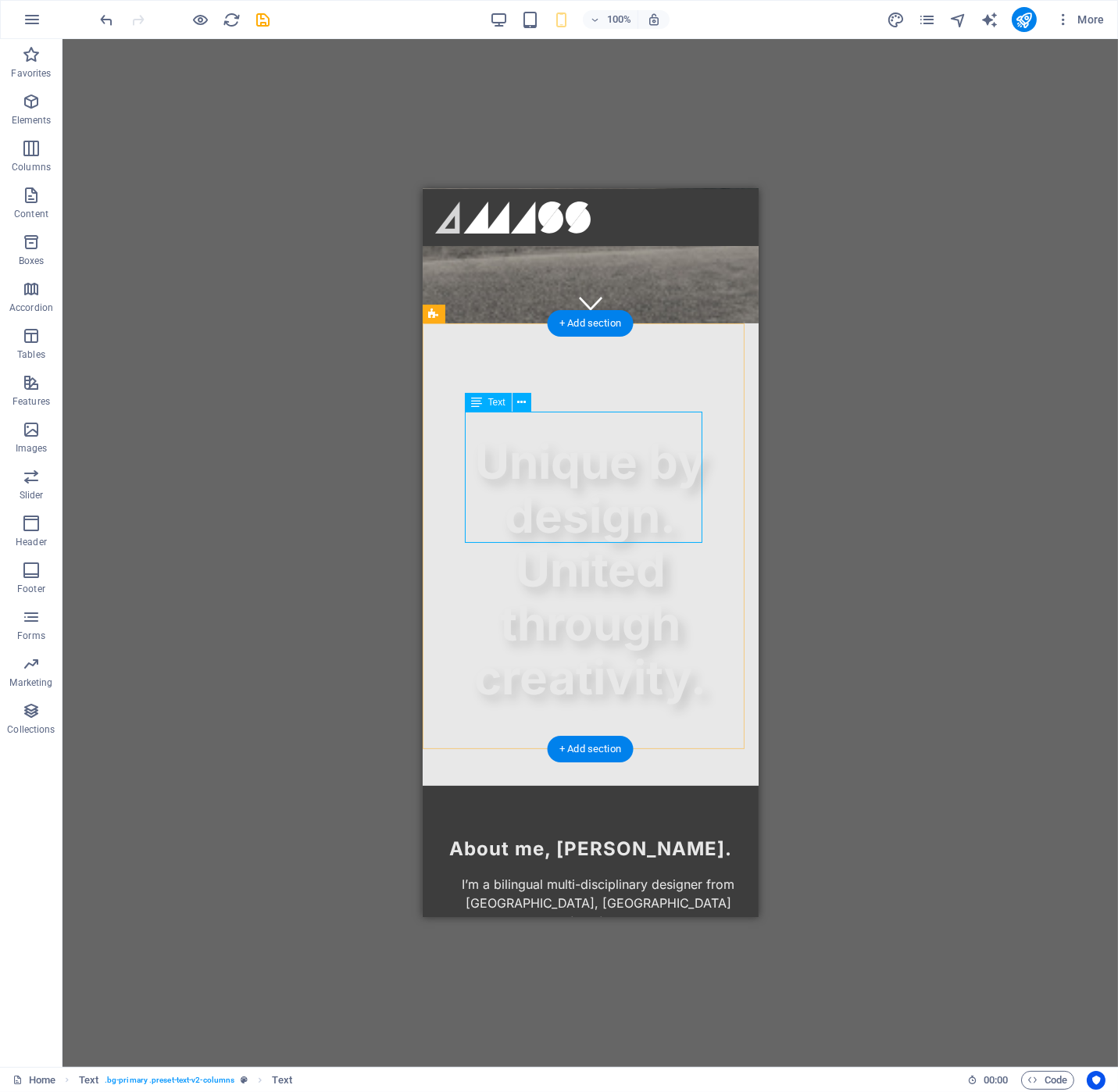
click at [599, 874] on div "I’m a bilingual multi-disciplinary designer from [GEOGRAPHIC_DATA], [GEOGRAPHIC…" at bounding box center [590, 930] width 311 height 113
click at [694, 874] on div "I’m a bilingual multi-disciplinary designer from [GEOGRAPHIC_DATA], [GEOGRAPHIC…" at bounding box center [590, 930] width 311 height 113
select select "%"
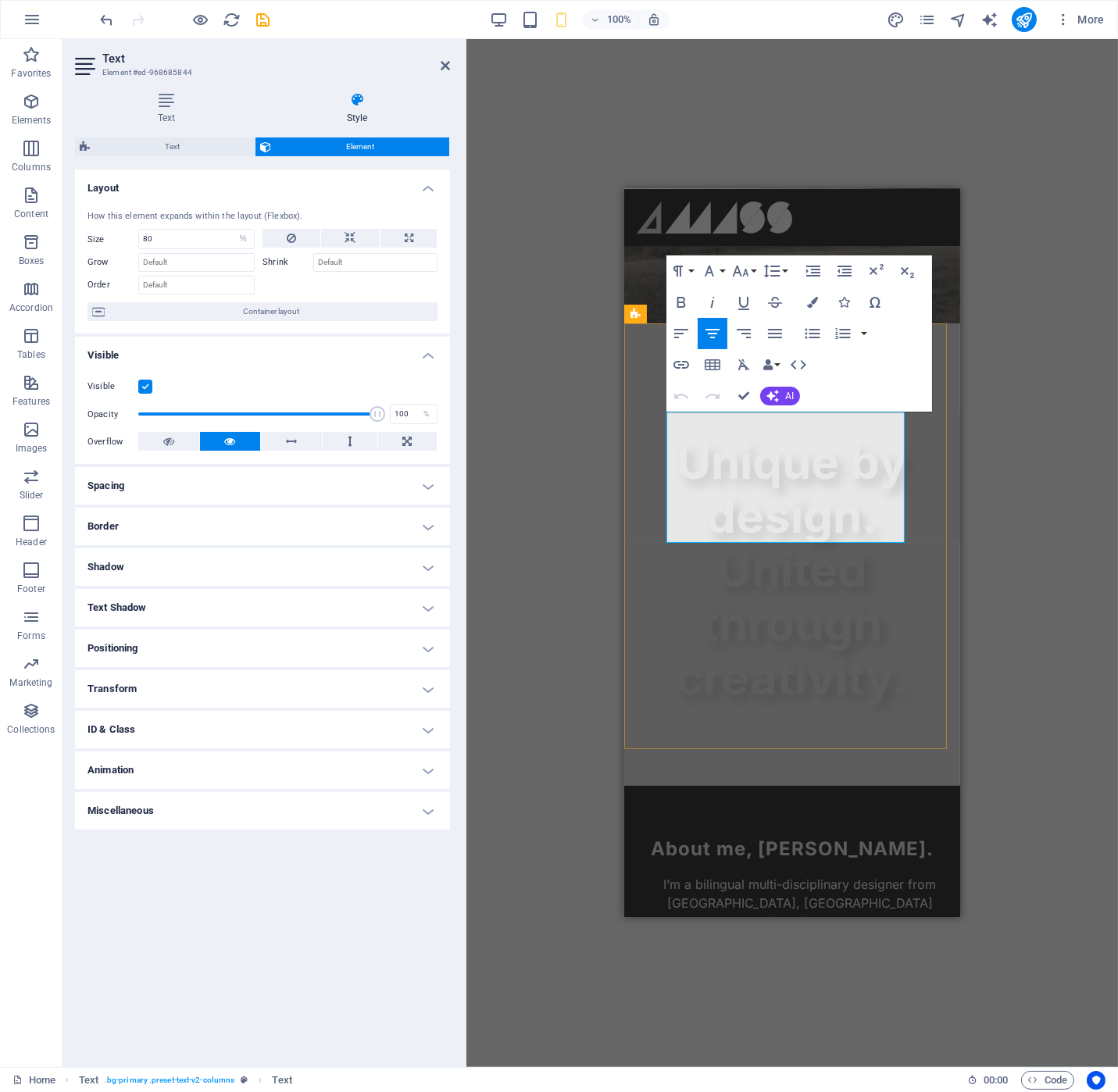
click at [898, 913] on span "2 decades of professional experience." at bounding box center [811, 921] width 227 height 16
click at [879, 304] on icon "button" at bounding box center [876, 302] width 10 height 11
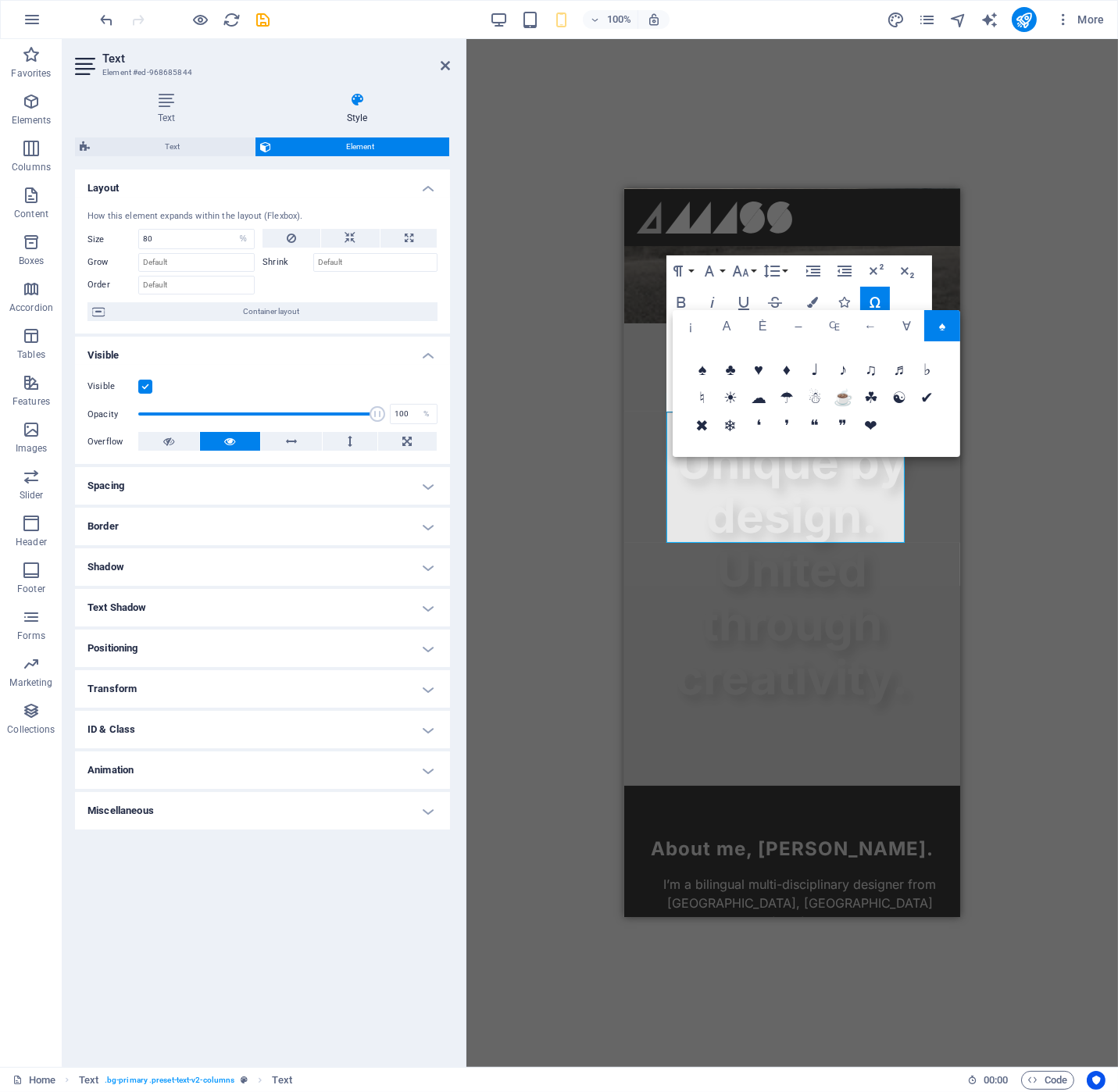
click at [714, 352] on div "♠ ♣ ♥ ♦ ♩ ♪ ♫ ♬ ♭ ♮ ☀ ☁ ☂ ☃ ☕ ☘ ☯ ✔ ✖ ❄ ❛ ❜ ❝ ❞ ❤" at bounding box center [816, 399] width 287 height 115
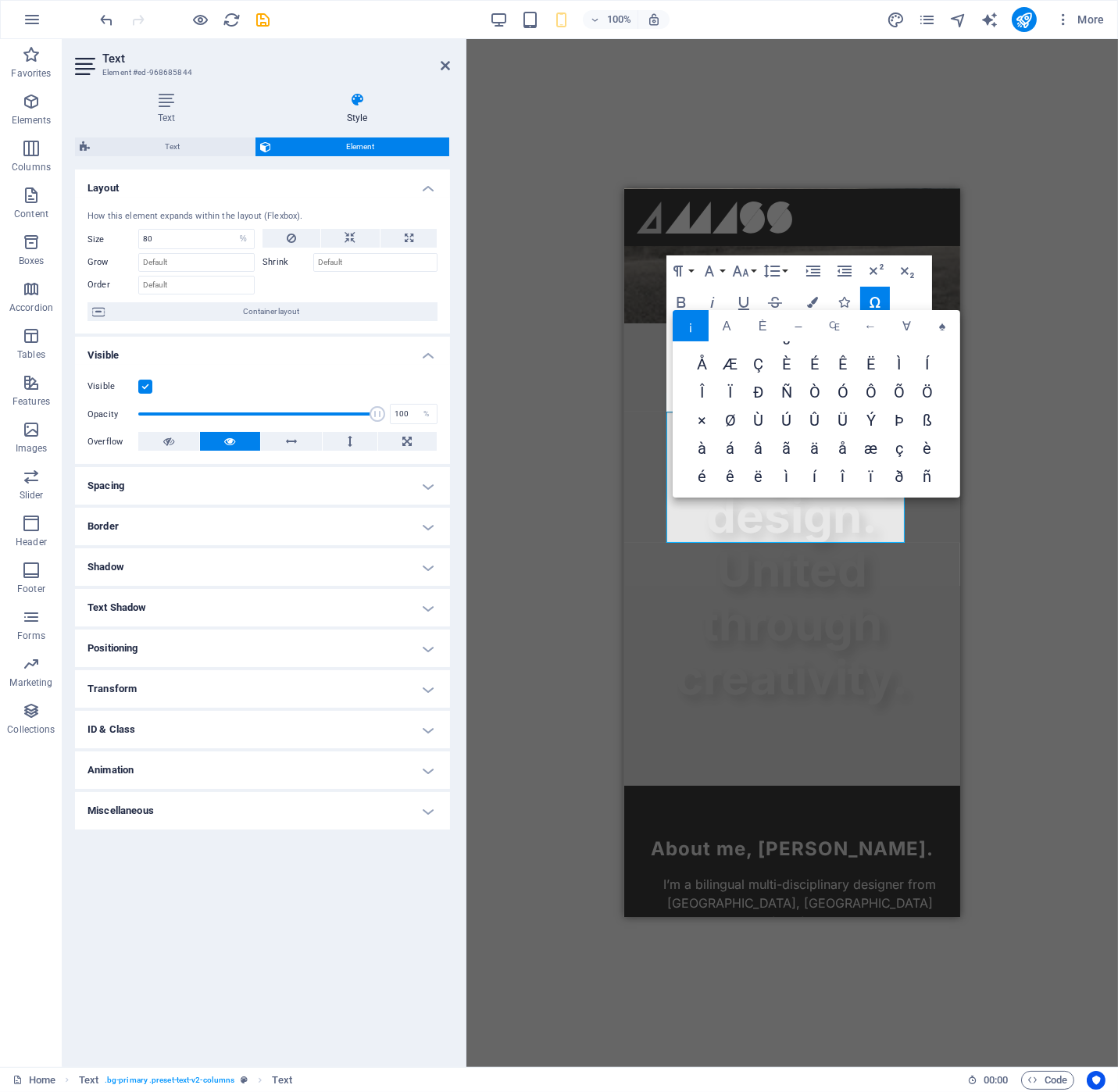
scroll to position [184, 0]
click at [904, 302] on div "Paragraph Format Normal Heading 1 Heading 2 Heading 3 Heading 4 Heading 5 Headi…" at bounding box center [800, 333] width 266 height 156
click at [860, 306] on button "Special Characters" at bounding box center [875, 302] width 30 height 31
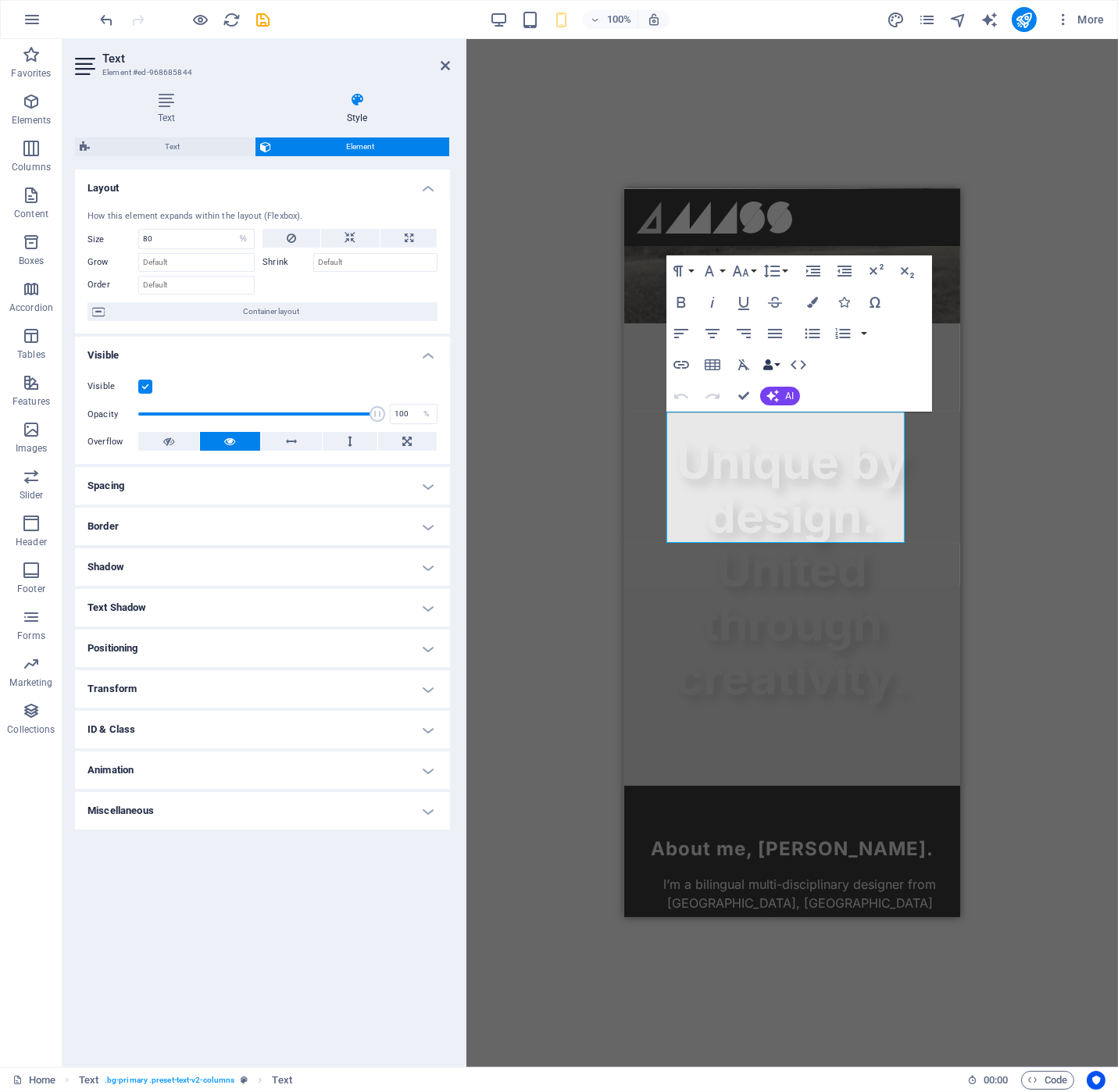
click at [781, 364] on button "Data Bindings" at bounding box center [771, 364] width 22 height 31
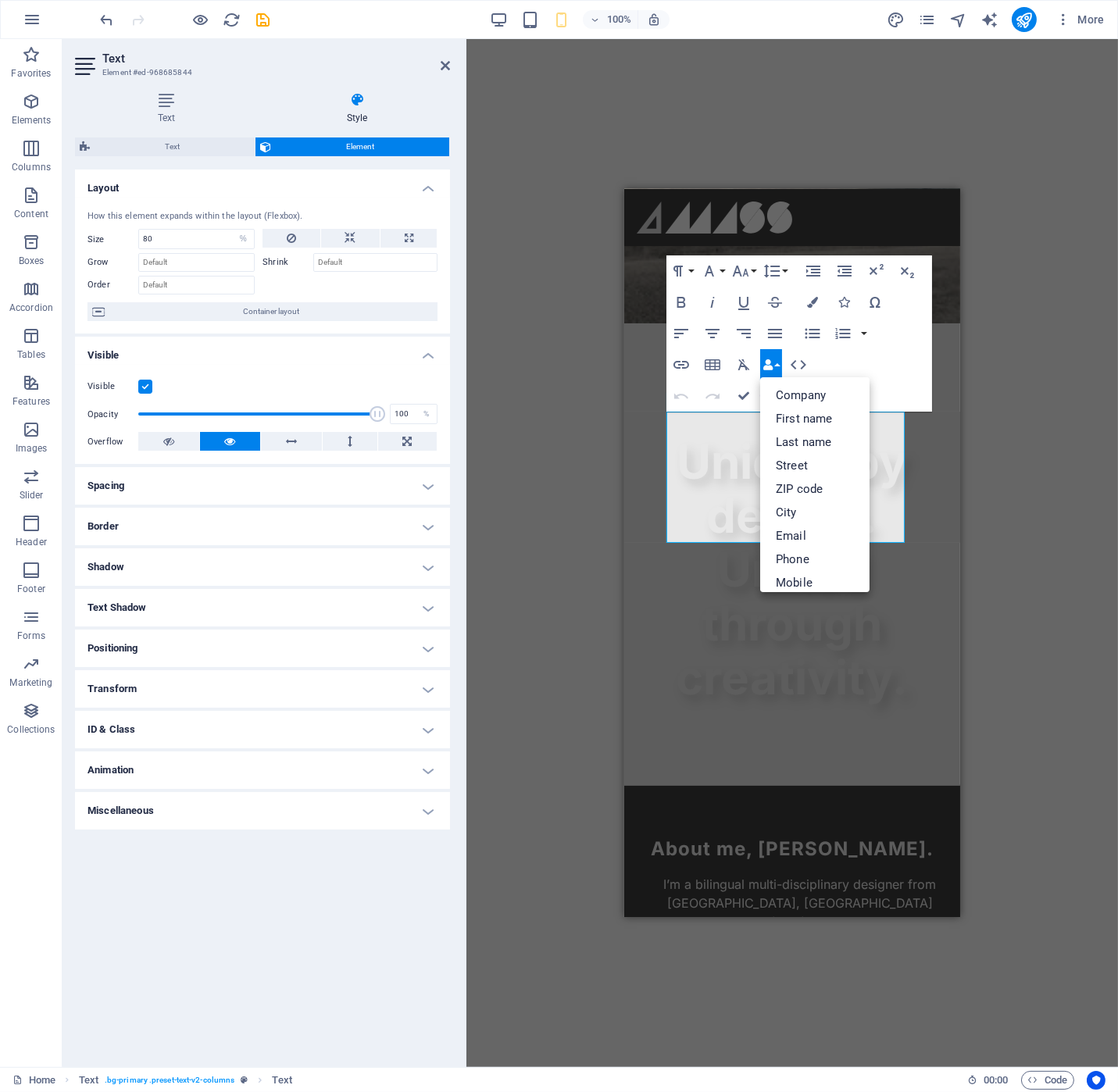
click at [856, 366] on div "Paragraph Format Normal Heading 1 Heading 2 Heading 3 Heading 4 Heading 5 Headi…" at bounding box center [800, 333] width 266 height 156
click at [775, 362] on button "Data Bindings" at bounding box center [771, 364] width 22 height 31
